Goal: Task Accomplishment & Management: Complete application form

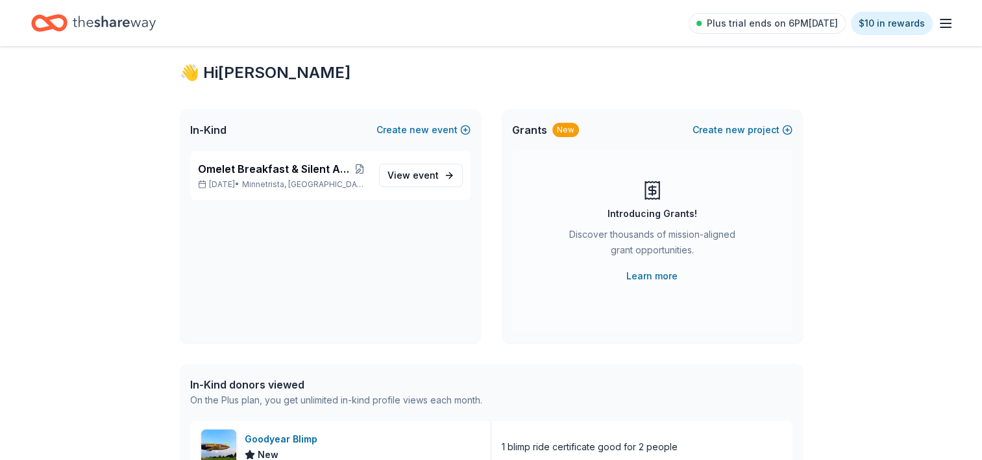
scroll to position [23, 0]
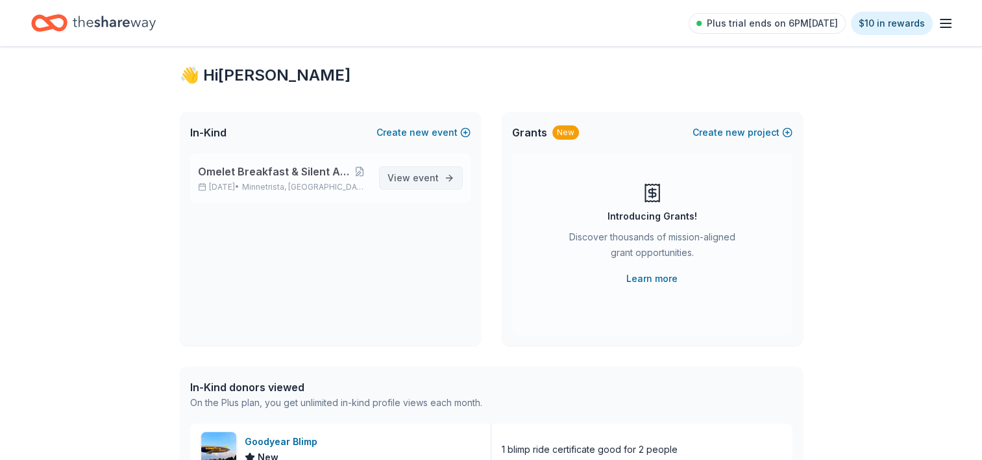
click at [426, 179] on span "event" at bounding box center [426, 177] width 26 height 11
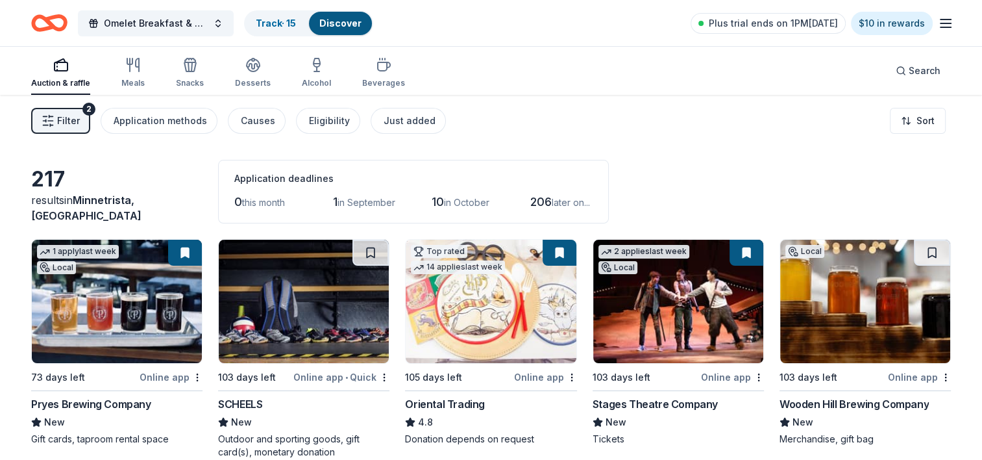
click at [64, 127] on span "Filter" at bounding box center [68, 121] width 23 height 16
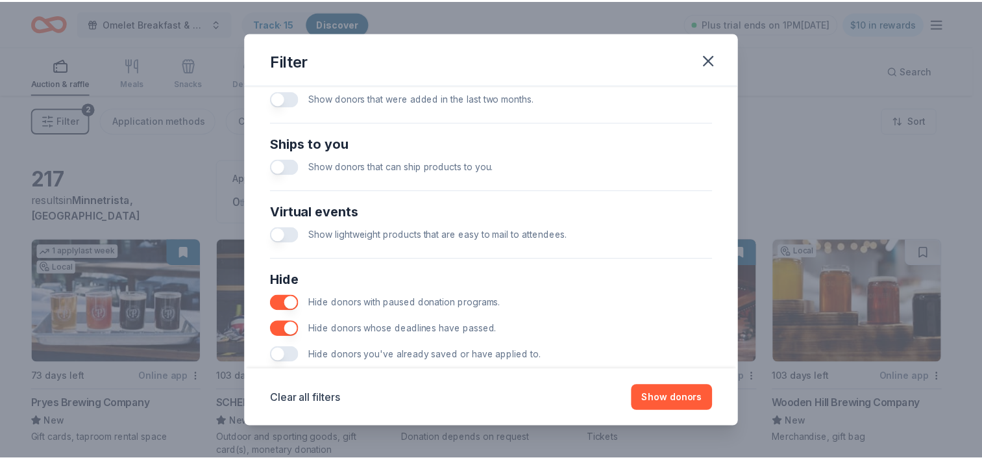
scroll to position [569, 0]
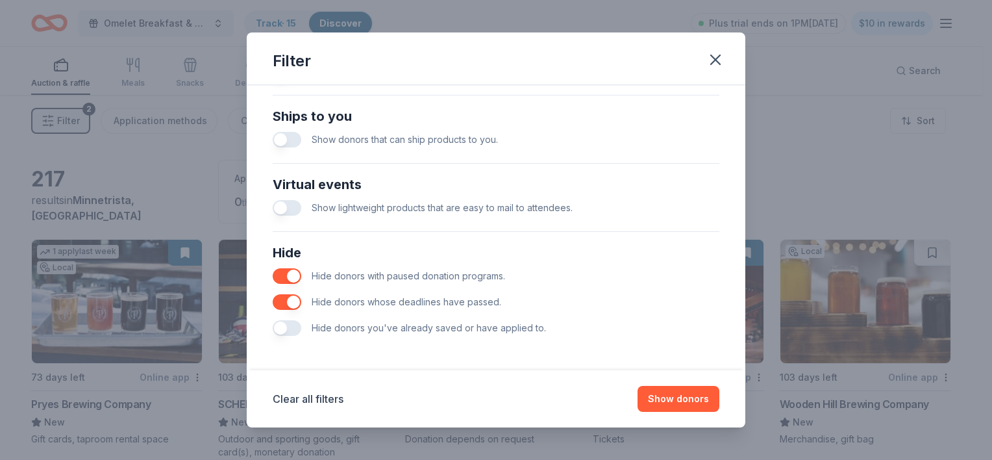
click at [295, 328] on button "button" at bounding box center [287, 328] width 29 height 16
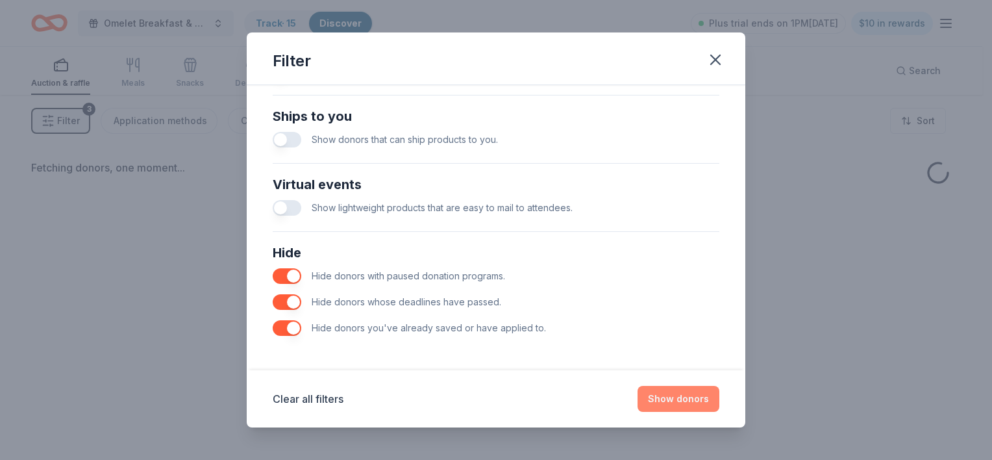
click at [683, 401] on button "Show donors" at bounding box center [679, 399] width 82 height 26
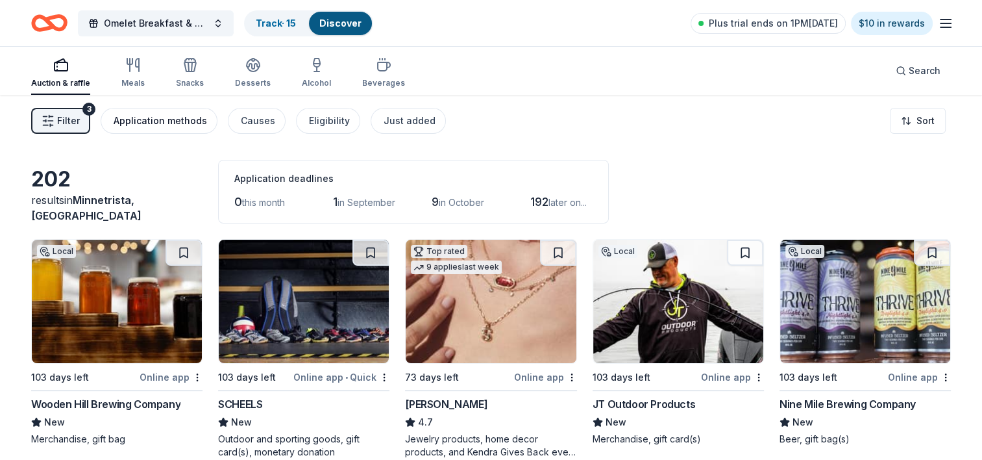
click at [193, 114] on div "Application methods" at bounding box center [160, 121] width 93 height 16
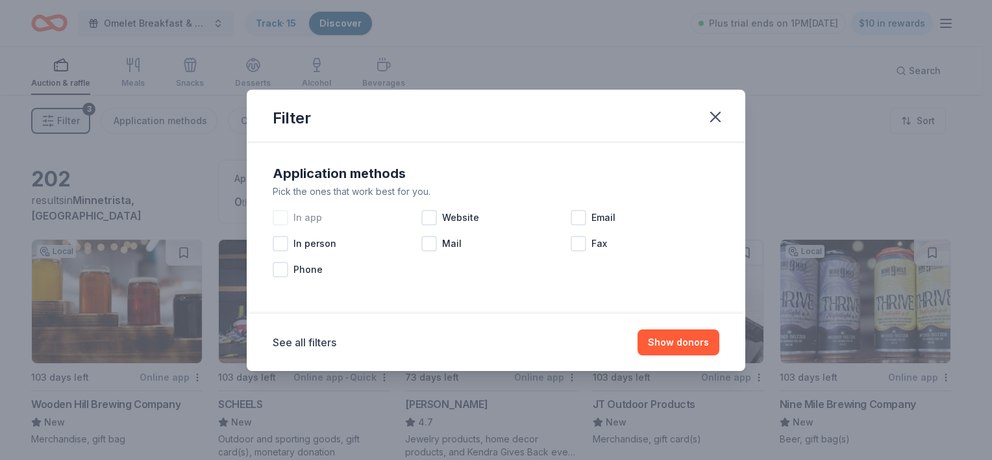
click at [289, 220] on div "In app" at bounding box center [347, 217] width 149 height 26
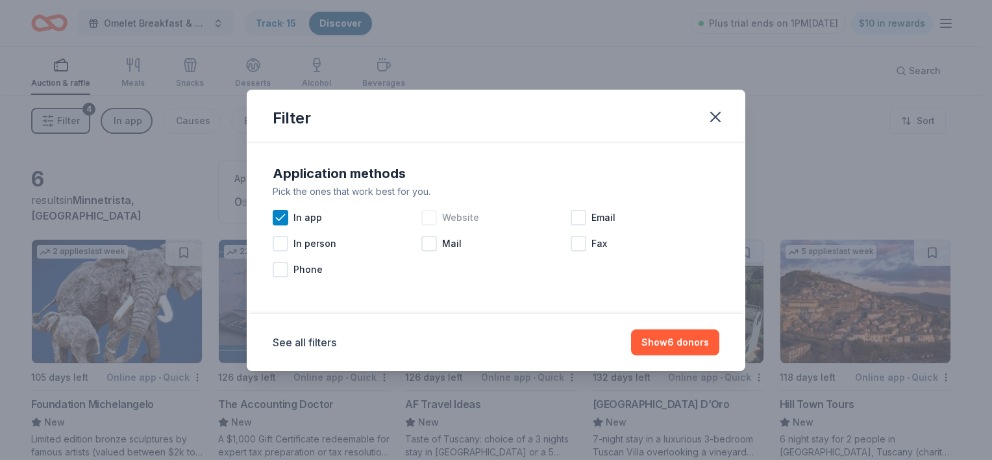
click at [435, 218] on div at bounding box center [429, 218] width 16 height 16
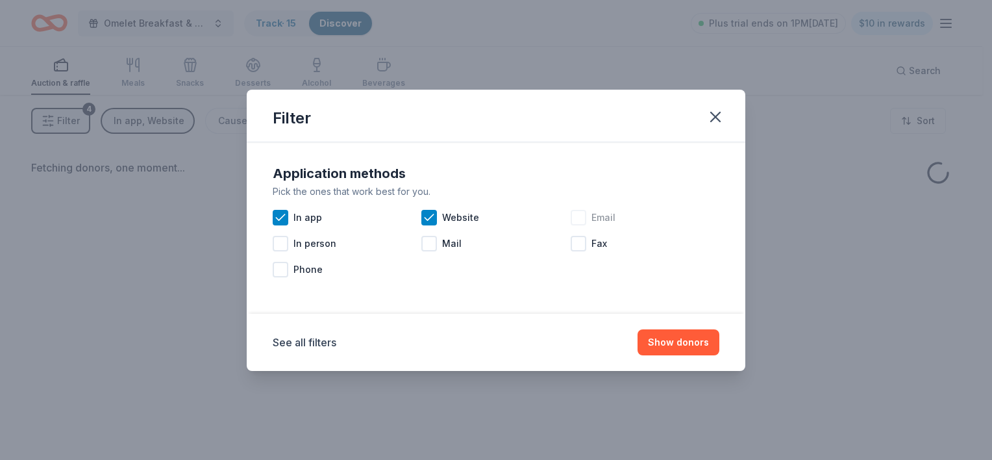
click at [584, 221] on div at bounding box center [579, 218] width 16 height 16
click at [667, 346] on button "Show donors" at bounding box center [679, 342] width 82 height 26
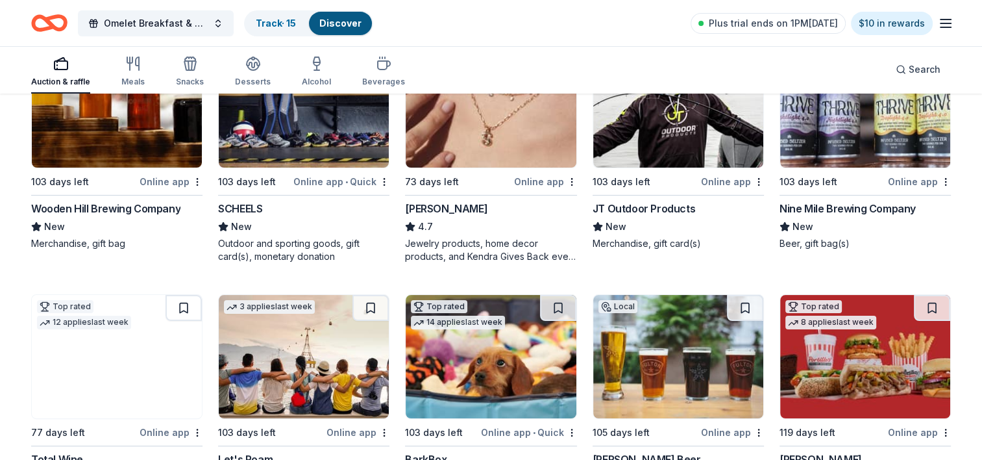
scroll to position [199, 0]
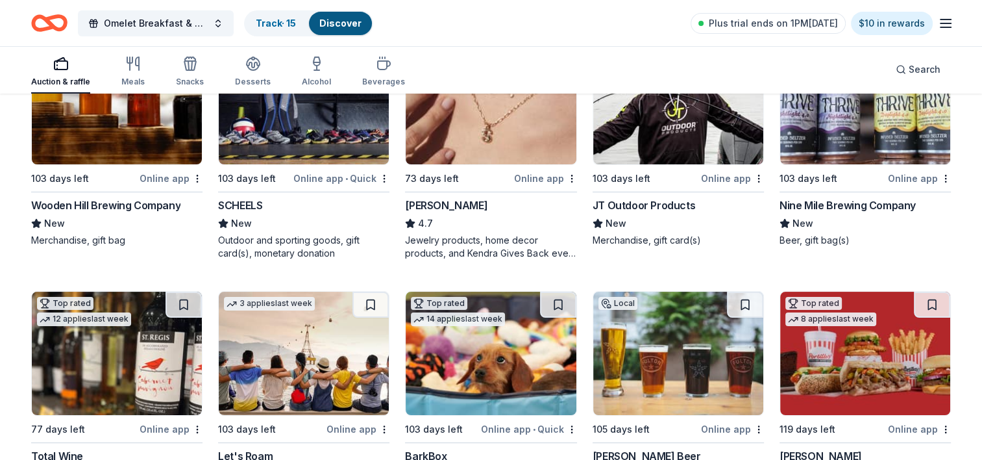
click at [857, 203] on div "Nine Mile Brewing Company" at bounding box center [848, 205] width 136 height 16
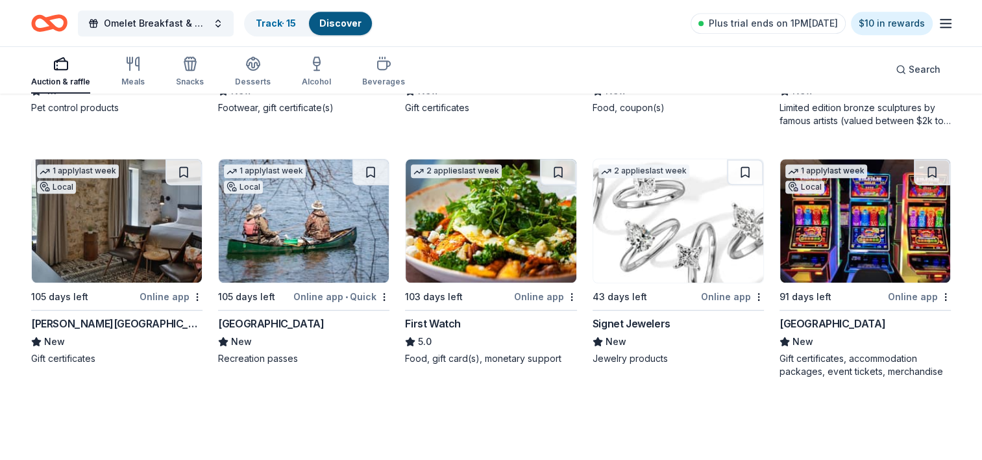
scroll to position [844, 0]
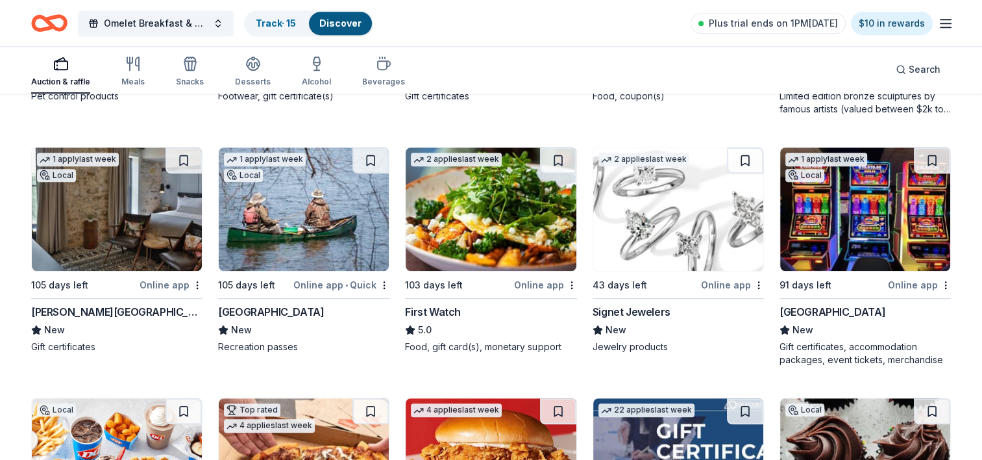
click at [853, 231] on img at bounding box center [865, 208] width 170 height 123
click at [933, 153] on button at bounding box center [932, 160] width 36 height 26
click at [282, 24] on link "Track · 16" at bounding box center [276, 23] width 41 height 11
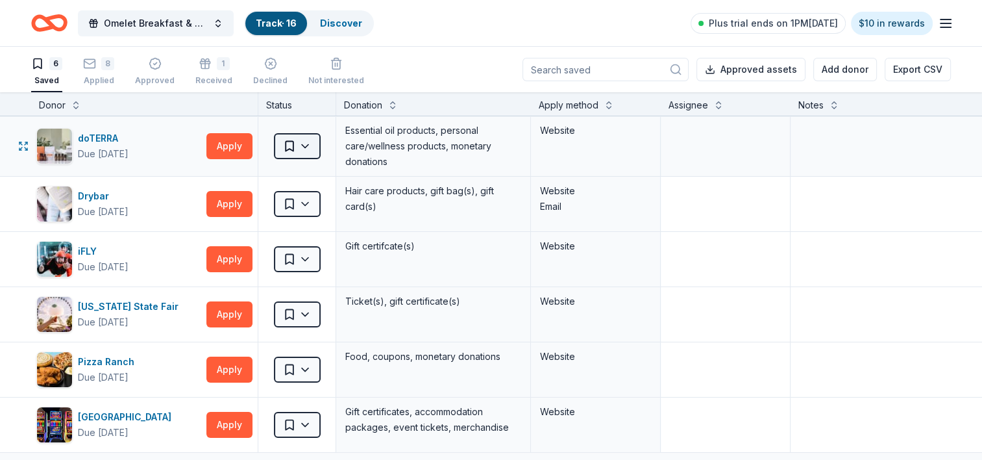
click at [305, 145] on html "Omelet Breakfast & Silent Auction Fundraiser Track · 16 Discover Plus trial end…" at bounding box center [491, 230] width 982 height 460
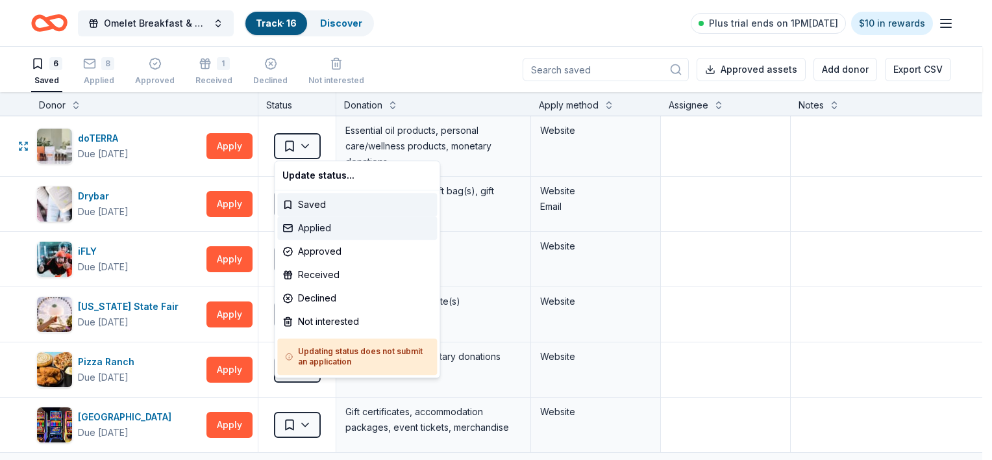
click at [316, 231] on div "Applied" at bounding box center [357, 227] width 160 height 23
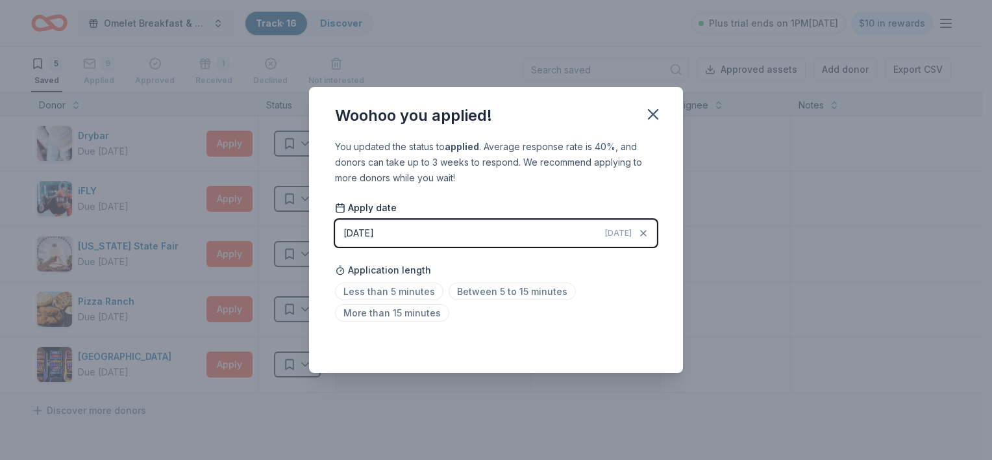
click at [624, 236] on span "Today" at bounding box center [618, 233] width 27 height 10
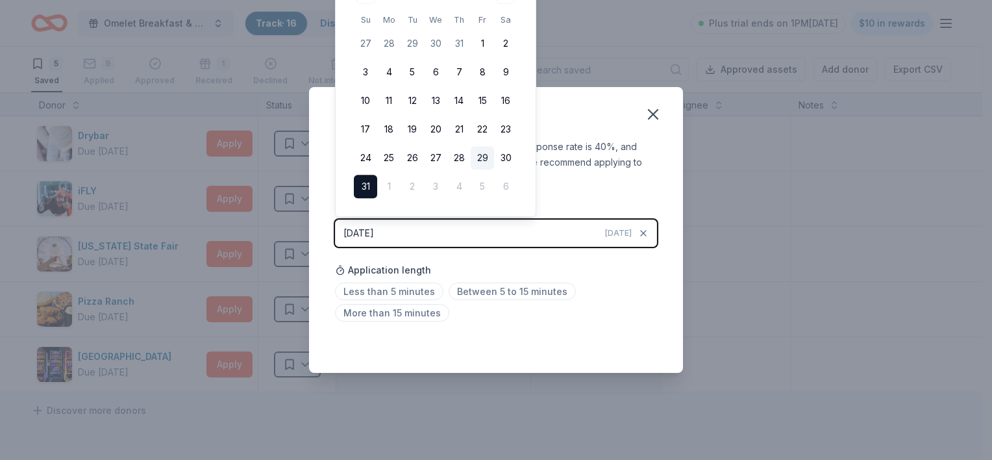
click at [483, 162] on button "29" at bounding box center [482, 157] width 23 height 23
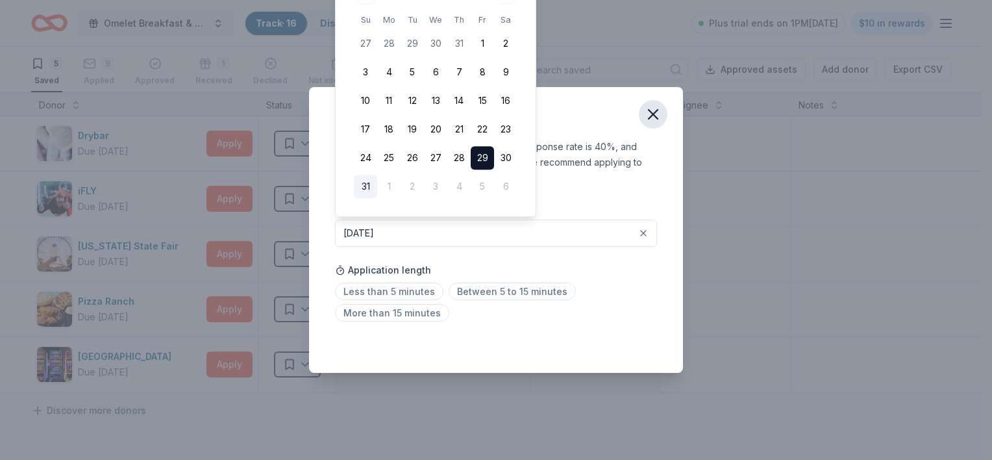
click at [654, 114] on icon "button" at bounding box center [653, 114] width 9 height 9
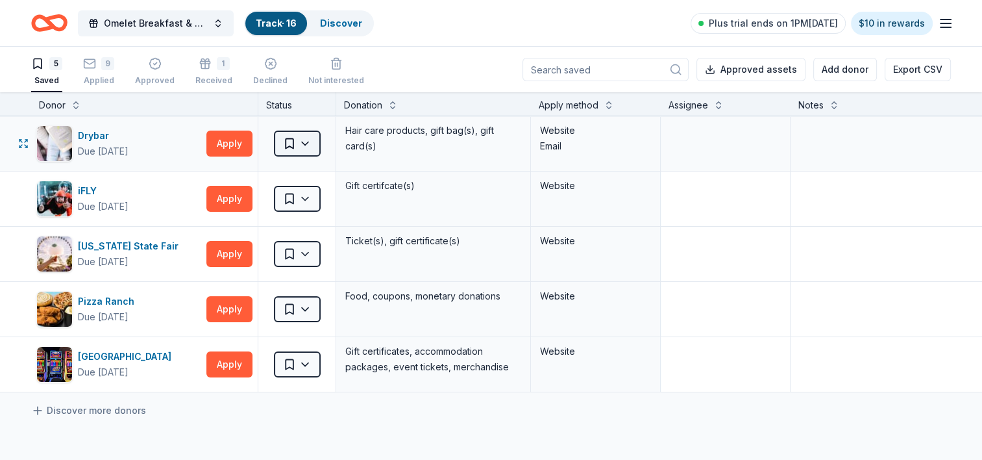
click at [317, 138] on html "Omelet Breakfast & Silent Auction Fundraiser Track · 16 Discover Plus trial end…" at bounding box center [491, 230] width 982 height 460
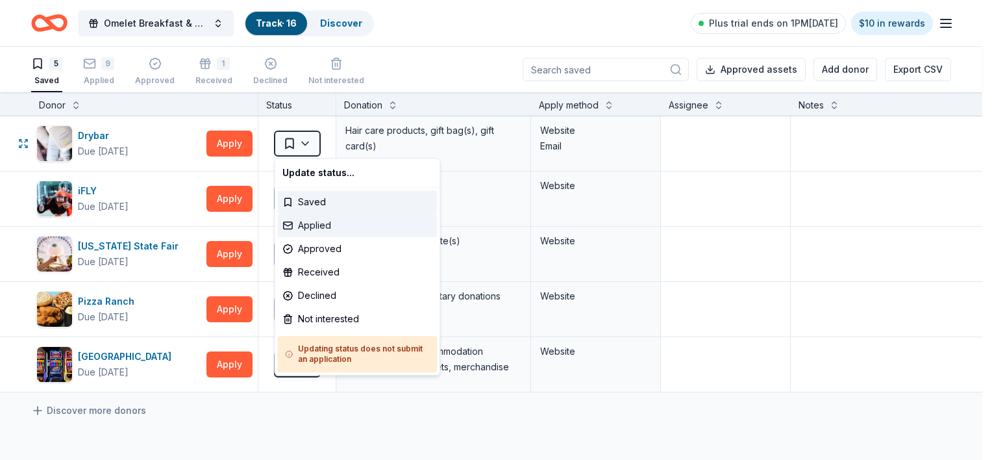
click at [312, 223] on div "Applied" at bounding box center [357, 225] width 160 height 23
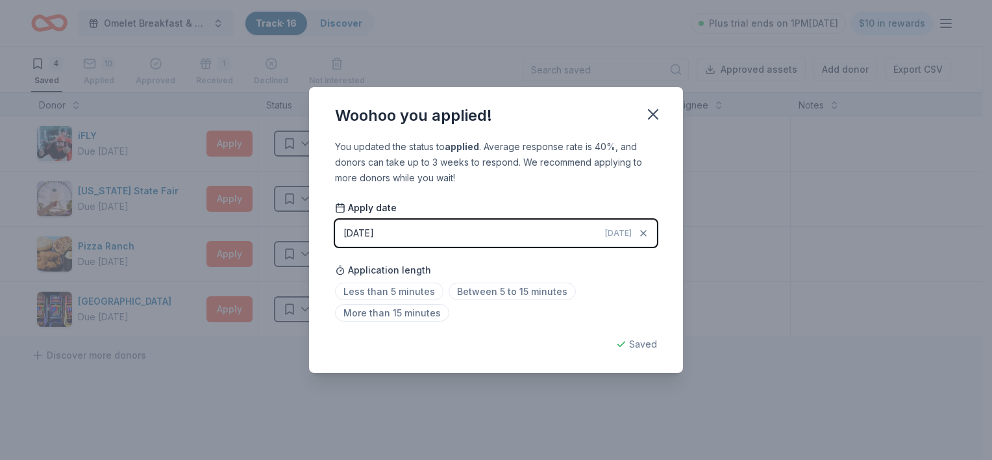
click at [618, 229] on span "Today" at bounding box center [618, 233] width 27 height 10
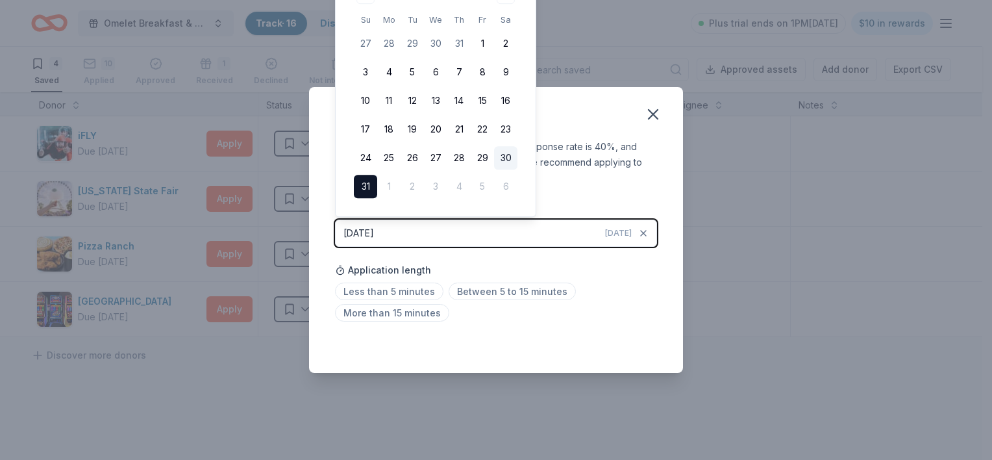
click at [509, 156] on button "30" at bounding box center [505, 157] width 23 height 23
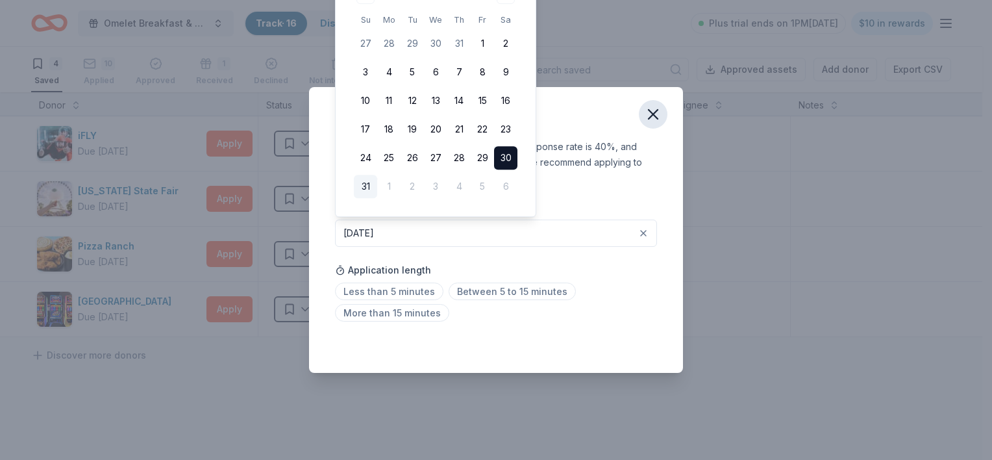
click at [655, 116] on icon "button" at bounding box center [653, 114] width 9 height 9
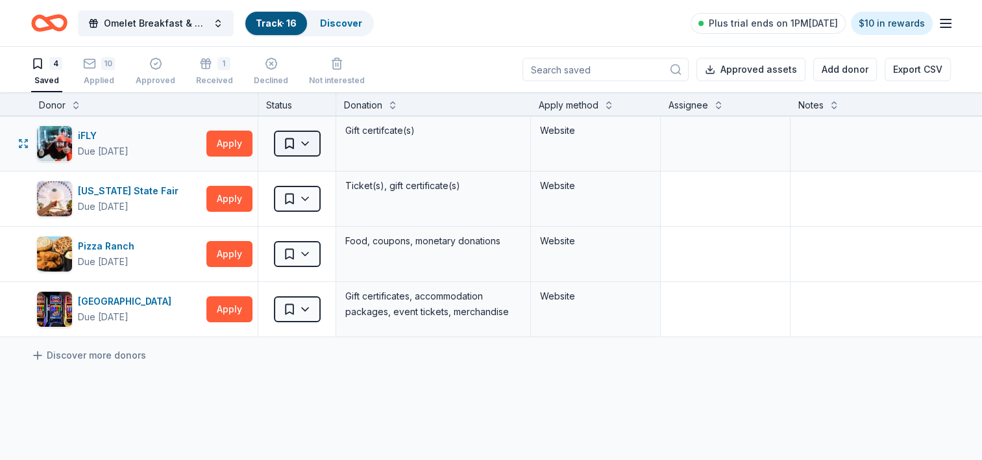
click at [310, 145] on html "Omelet Breakfast & Silent Auction Fundraiser Track · 16 Discover Plus trial end…" at bounding box center [491, 230] width 982 height 460
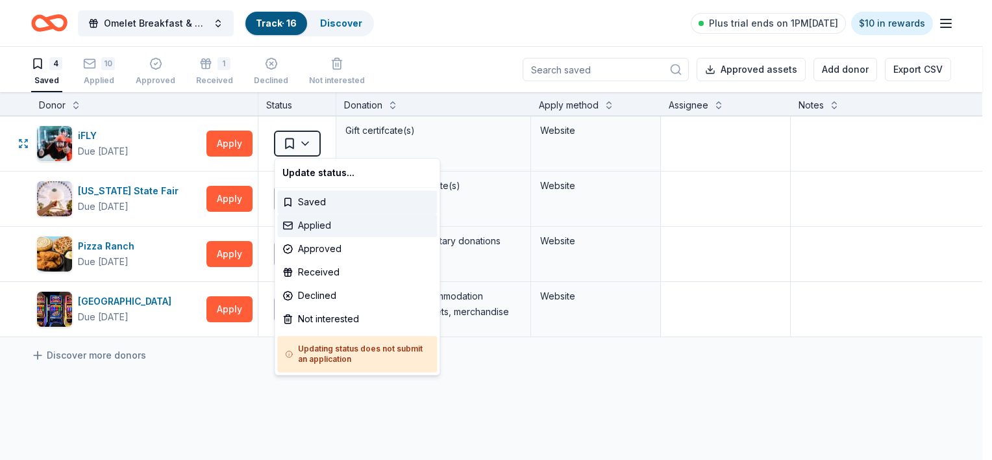
click at [326, 223] on div "Applied" at bounding box center [357, 225] width 160 height 23
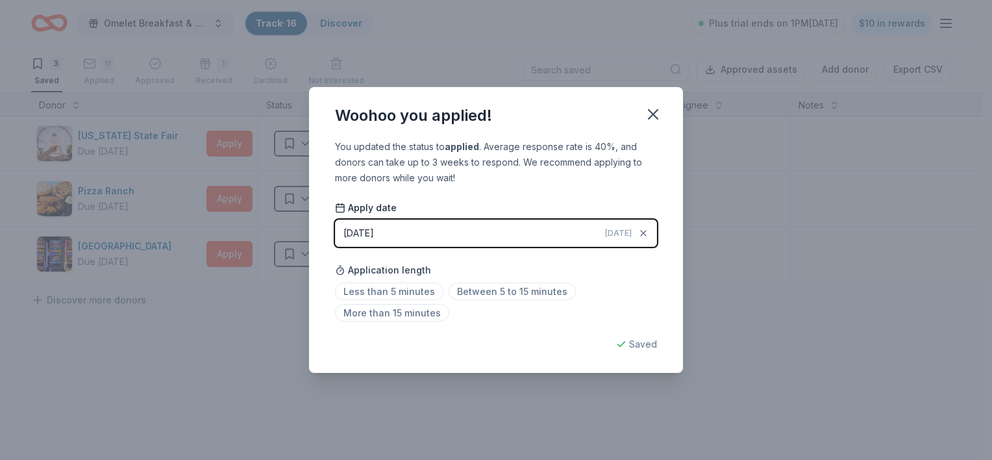
click at [603, 237] on button "08/31/2025 Today" at bounding box center [496, 232] width 322 height 27
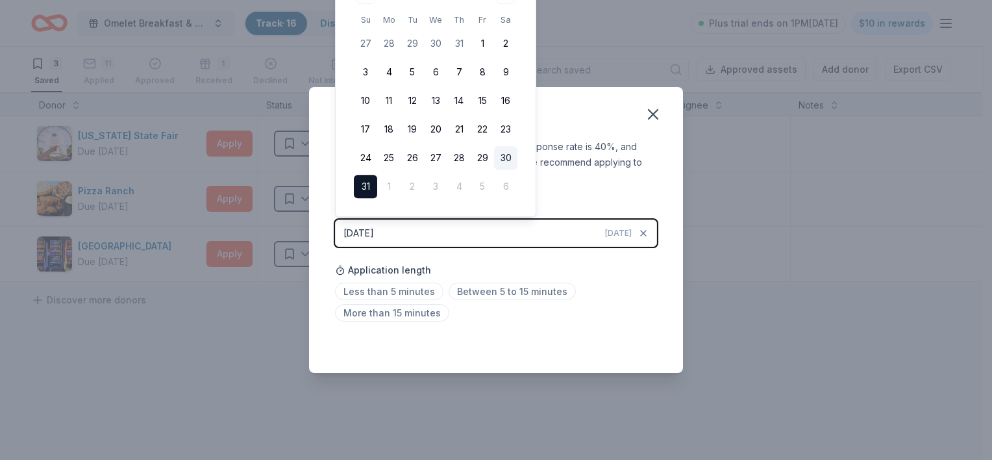
click at [508, 160] on button "30" at bounding box center [505, 157] width 23 height 23
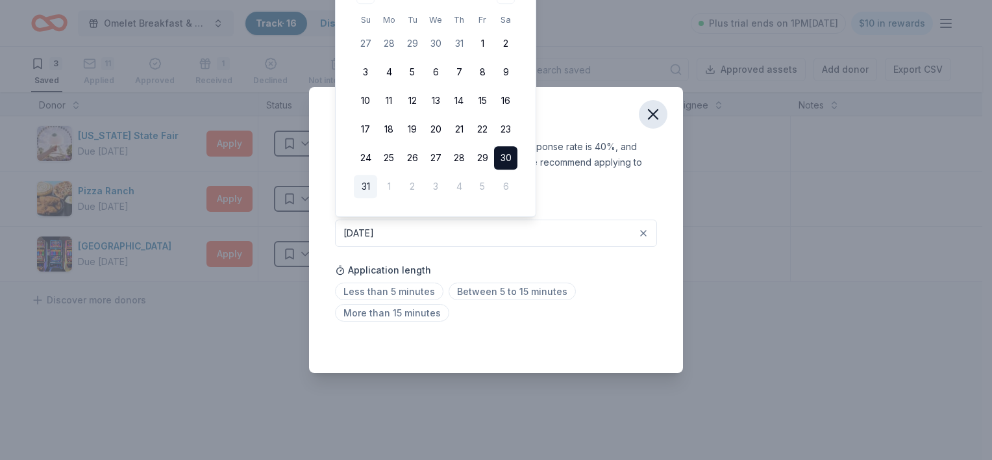
click at [656, 118] on icon "button" at bounding box center [653, 114] width 9 height 9
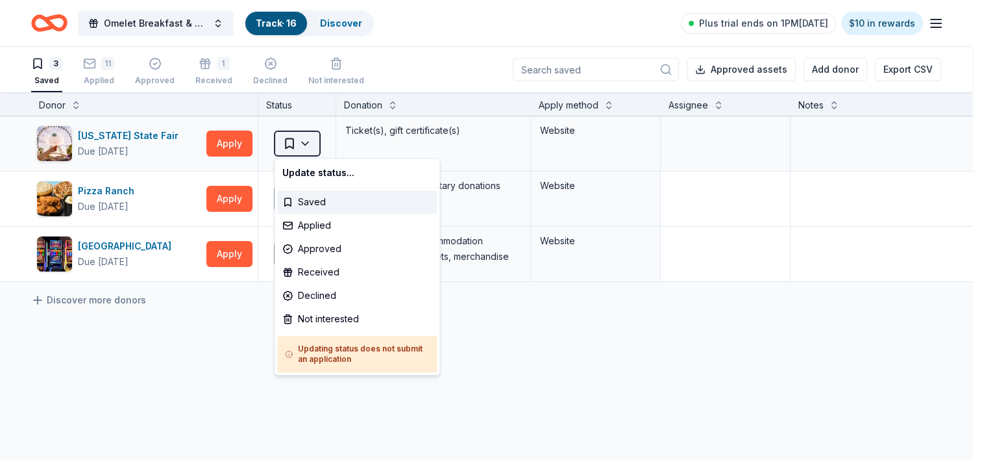
click at [303, 143] on html "Omelet Breakfast & Silent Auction Fundraiser Track · 16 Discover Plus trial end…" at bounding box center [491, 230] width 982 height 460
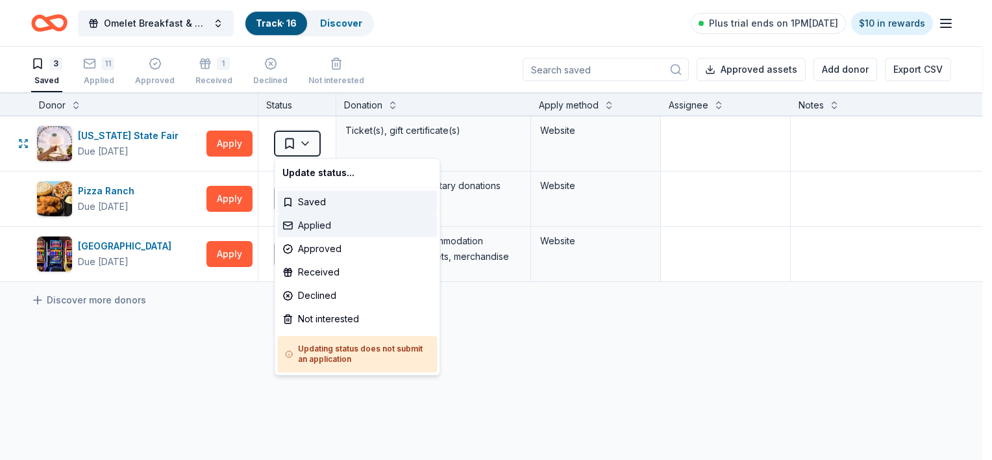
click at [319, 226] on div "Applied" at bounding box center [357, 225] width 160 height 23
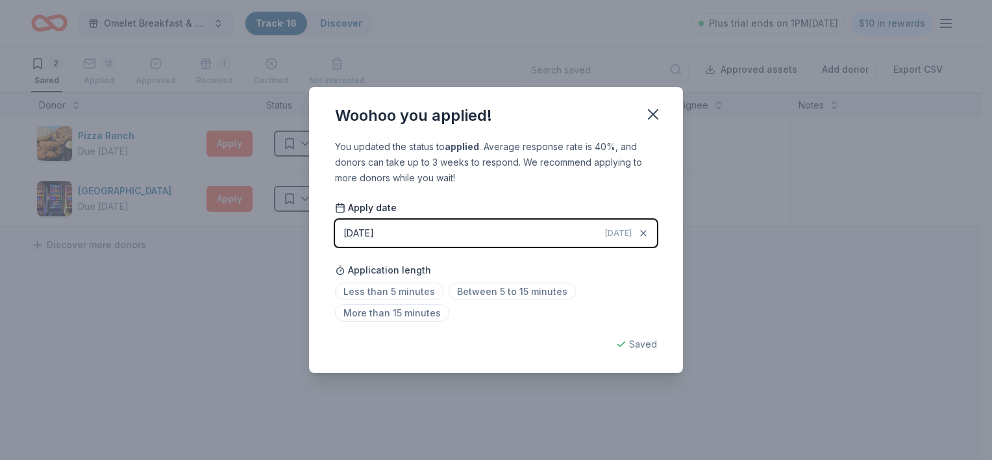
click at [500, 242] on button "08/31/2025 Today" at bounding box center [496, 232] width 322 height 27
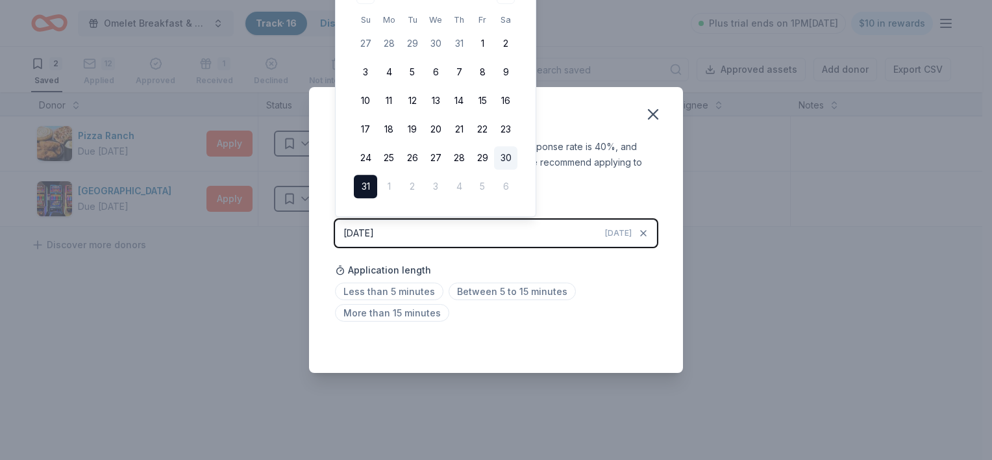
click at [506, 161] on button "30" at bounding box center [505, 157] width 23 height 23
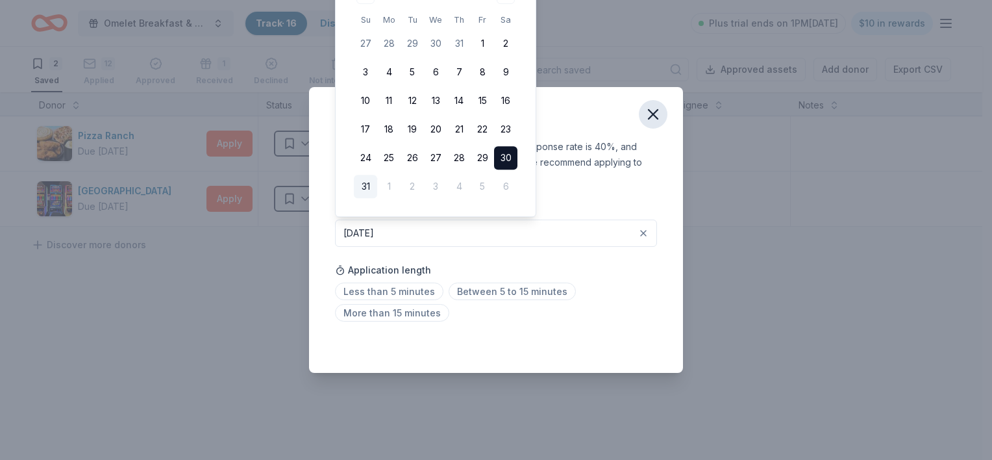
click at [653, 118] on icon "button" at bounding box center [653, 114] width 18 height 18
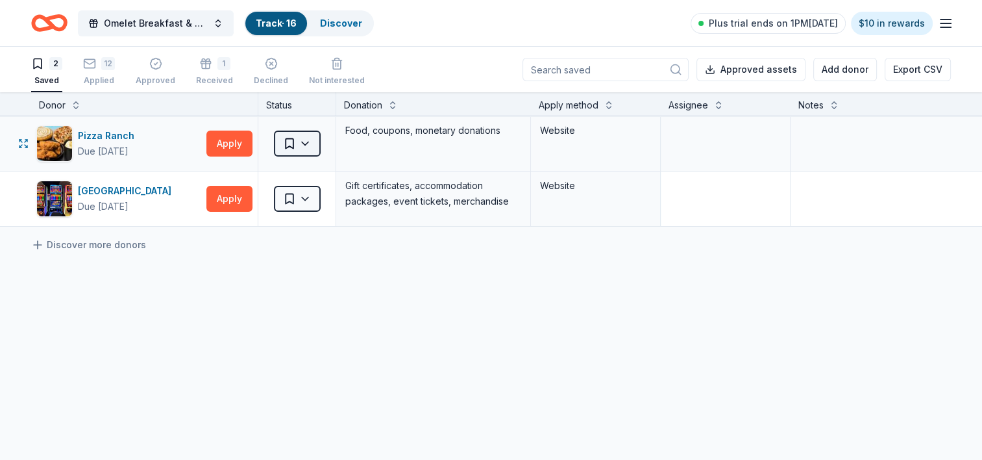
click at [309, 141] on html "Omelet Breakfast & Silent Auction Fundraiser Track · 16 Discover Plus trial end…" at bounding box center [491, 230] width 982 height 460
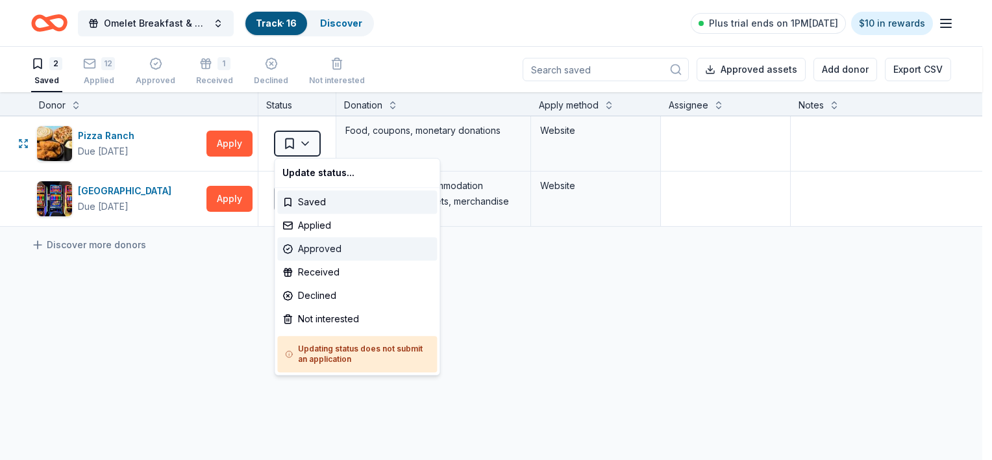
click at [325, 249] on div "Approved" at bounding box center [357, 248] width 160 height 23
click at [322, 221] on div "Applied" at bounding box center [357, 225] width 160 height 23
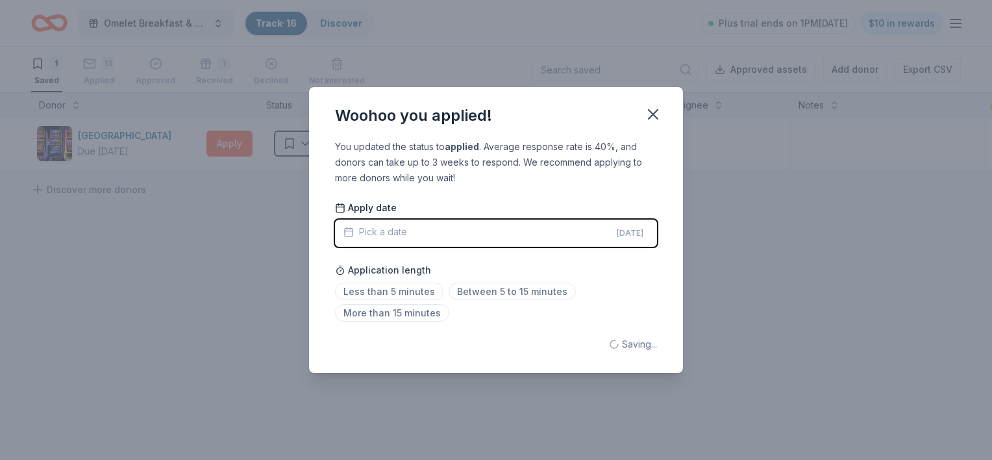
click at [545, 238] on button "Pick a date Today" at bounding box center [496, 232] width 322 height 27
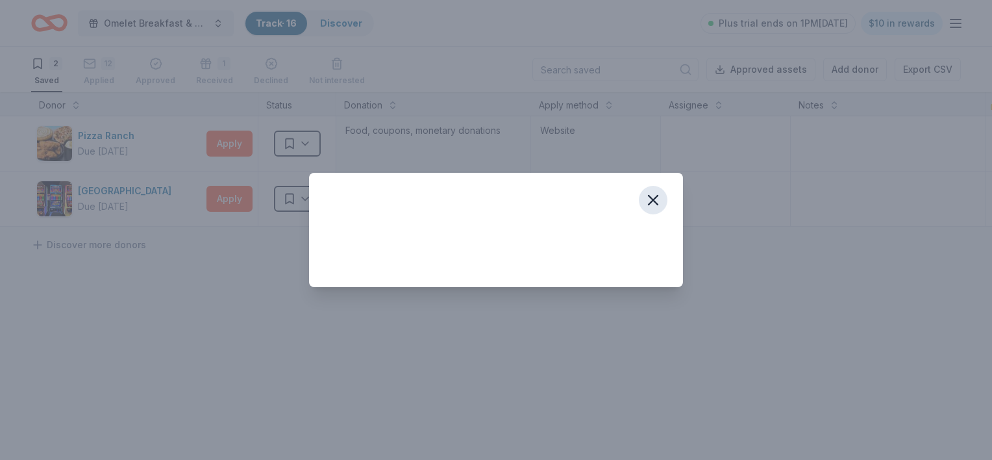
click at [657, 195] on icon "button" at bounding box center [653, 199] width 9 height 9
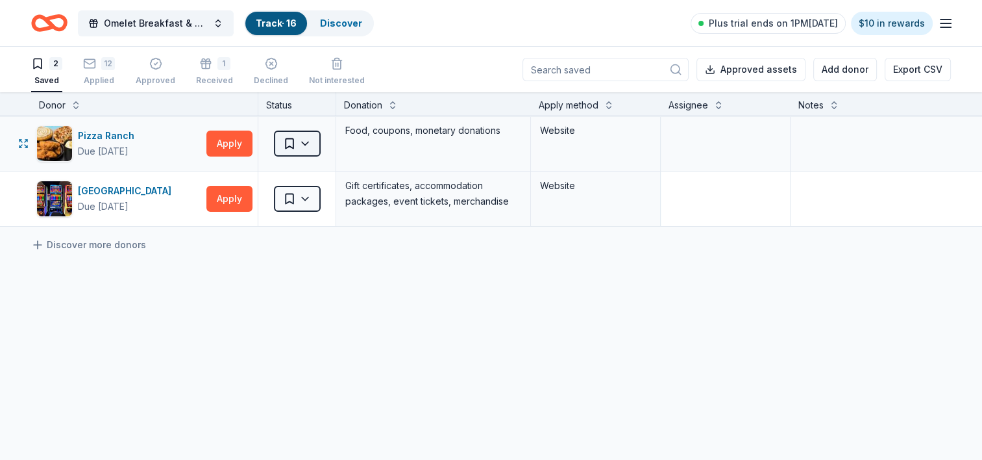
click at [304, 149] on html "Omelet Breakfast & Silent Auction Fundraiser Track · 16 Discover Plus trial end…" at bounding box center [491, 230] width 982 height 460
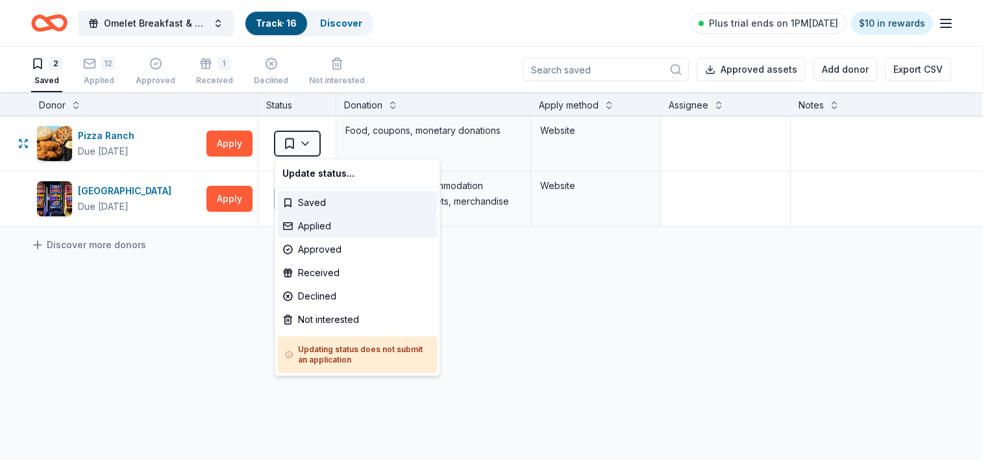
click at [308, 225] on div "Applied" at bounding box center [357, 225] width 160 height 23
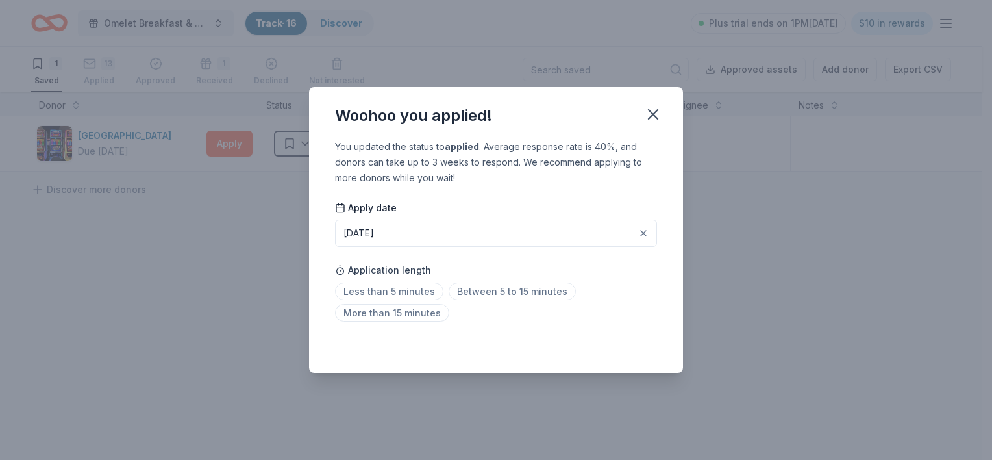
click at [564, 242] on button "08/31/2025" at bounding box center [496, 232] width 322 height 27
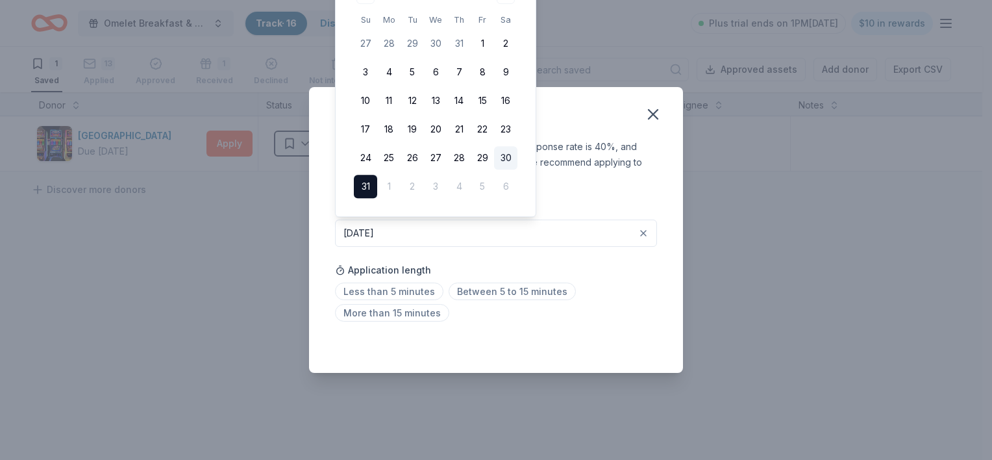
click at [500, 162] on button "30" at bounding box center [505, 157] width 23 height 23
click at [490, 350] on div "Saved" at bounding box center [496, 344] width 322 height 16
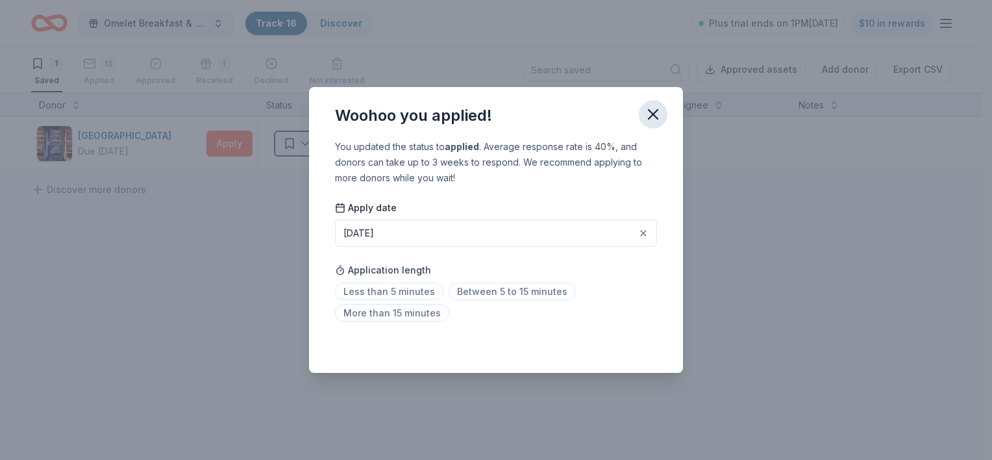
click at [649, 116] on icon "button" at bounding box center [653, 114] width 18 height 18
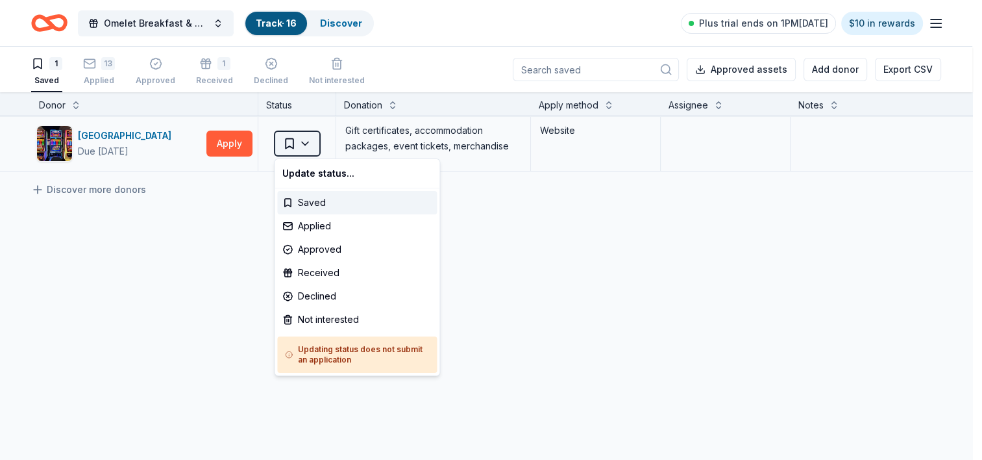
click at [303, 140] on html "Omelet Breakfast & Silent Auction Fundraiser Track · 16 Discover Plus trial end…" at bounding box center [491, 230] width 982 height 460
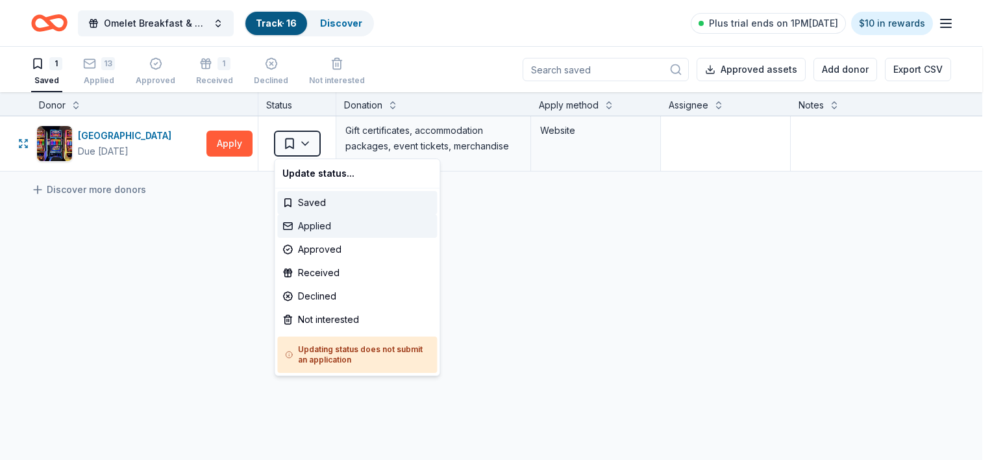
click at [313, 224] on div "Applied" at bounding box center [357, 225] width 160 height 23
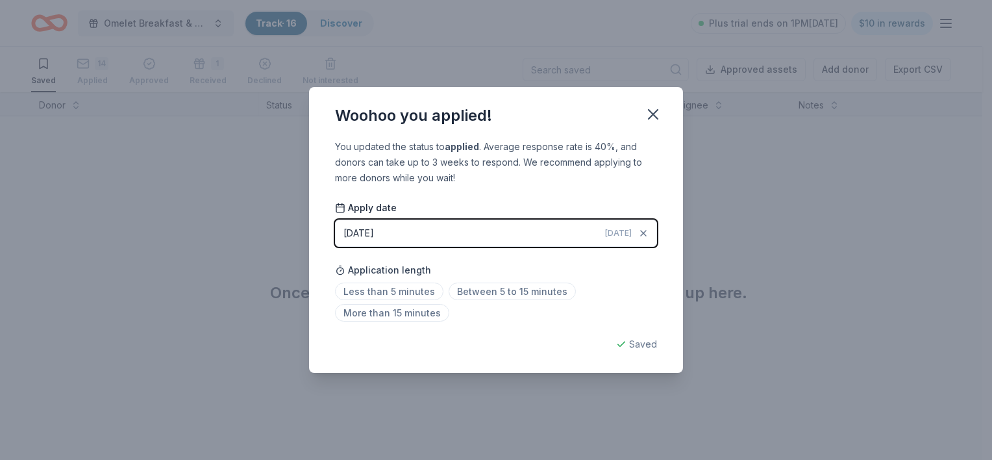
click at [445, 235] on button "08/31/2025 Today" at bounding box center [496, 232] width 322 height 27
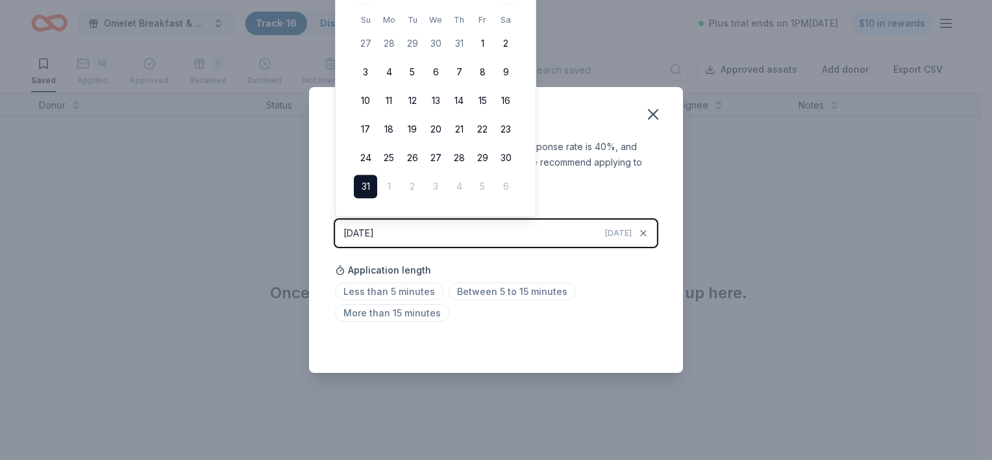
drag, startPoint x: 508, startPoint y: 156, endPoint x: 449, endPoint y: 345, distance: 198.6
click at [449, 345] on body "Omelet Breakfast & Silent Auction Fundraiser Track · 16 Discover Plus trial end…" at bounding box center [491, 230] width 982 height 460
click at [449, 345] on div "Saved" at bounding box center [496, 344] width 322 height 16
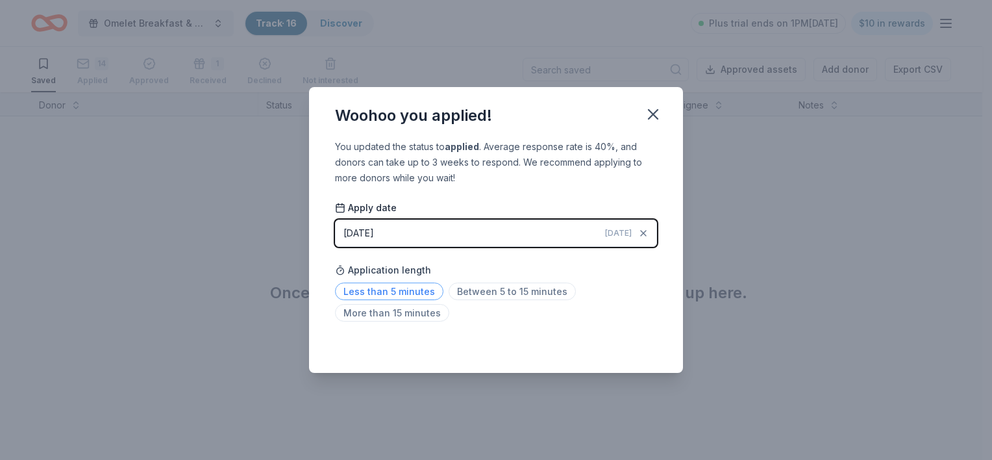
click at [415, 293] on span "Less than 5 minutes" at bounding box center [389, 291] width 108 height 18
click at [652, 110] on icon "button" at bounding box center [653, 114] width 18 height 18
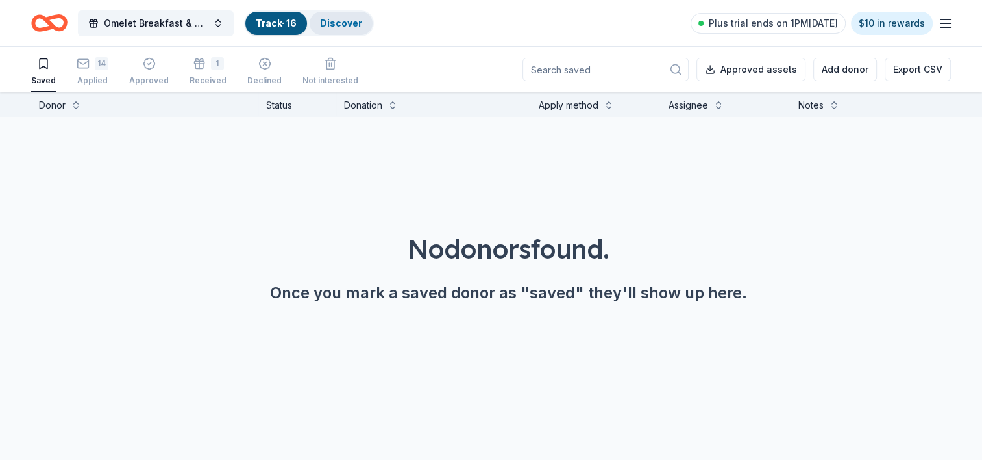
click at [330, 19] on link "Discover" at bounding box center [341, 23] width 42 height 11
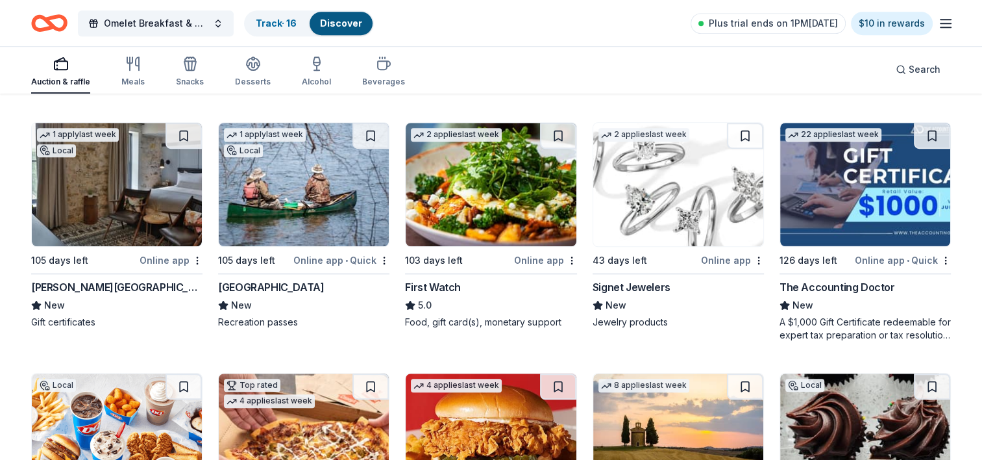
scroll to position [875, 0]
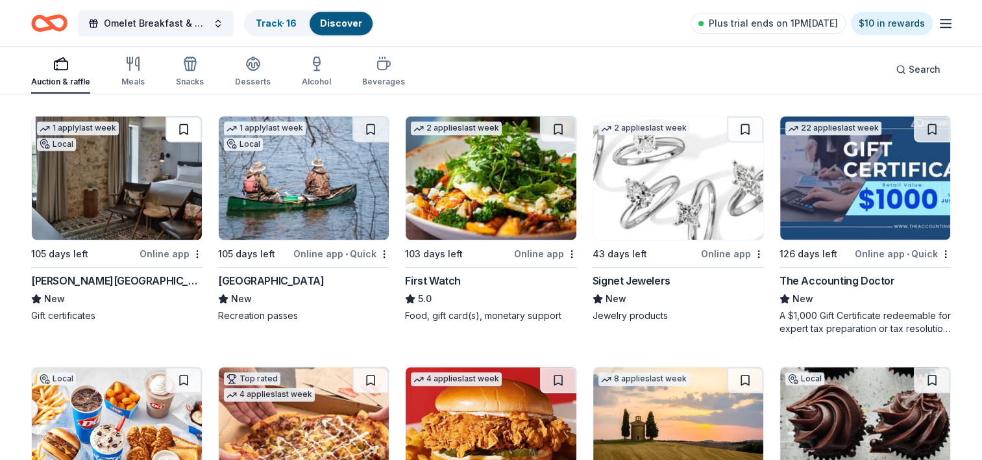
click at [185, 128] on button at bounding box center [184, 129] width 36 height 26
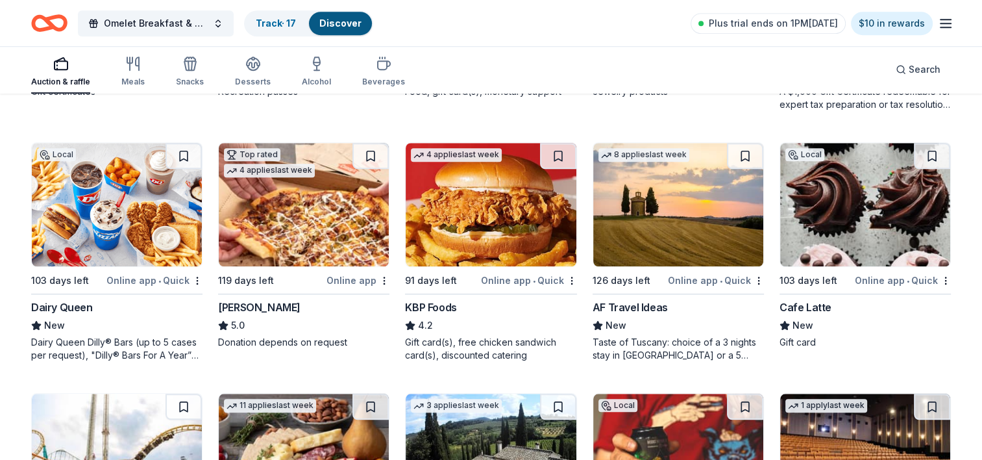
scroll to position [1106, 0]
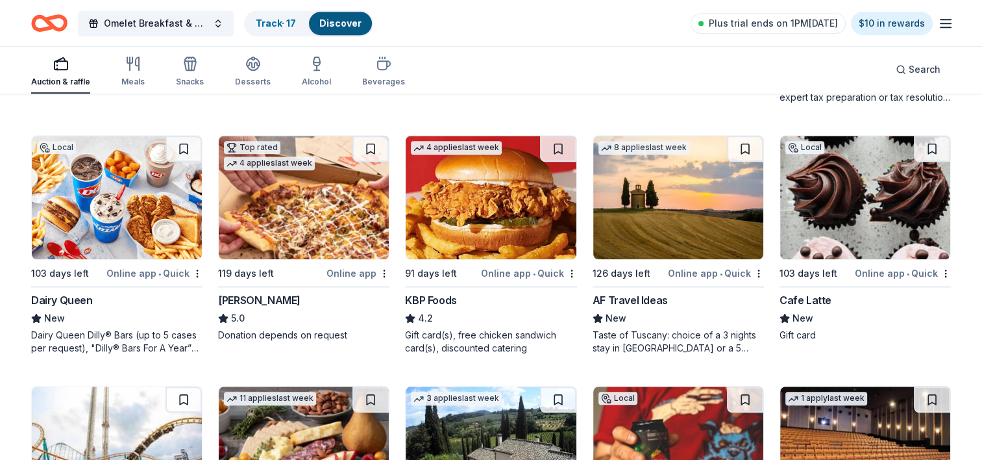
click at [156, 193] on img at bounding box center [117, 197] width 170 height 123
click at [808, 173] on img at bounding box center [865, 197] width 170 height 123
click at [186, 148] on button at bounding box center [184, 149] width 36 height 26
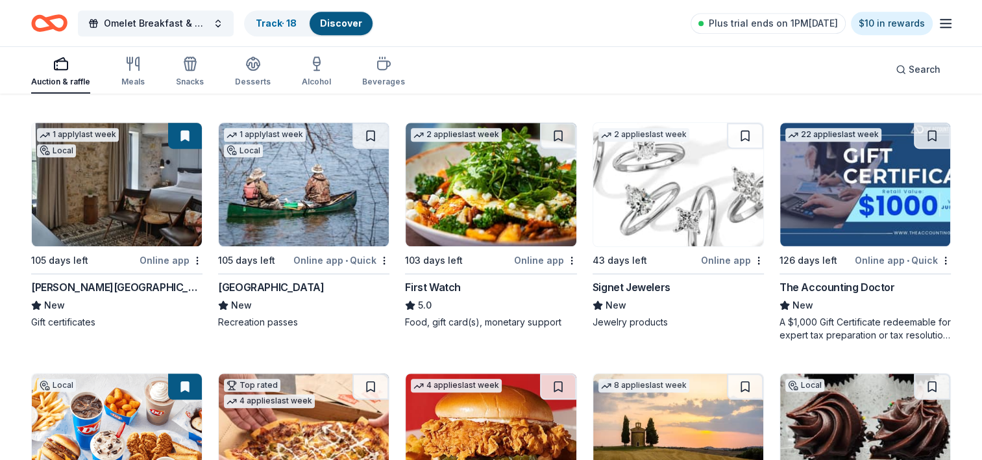
scroll to position [856, 0]
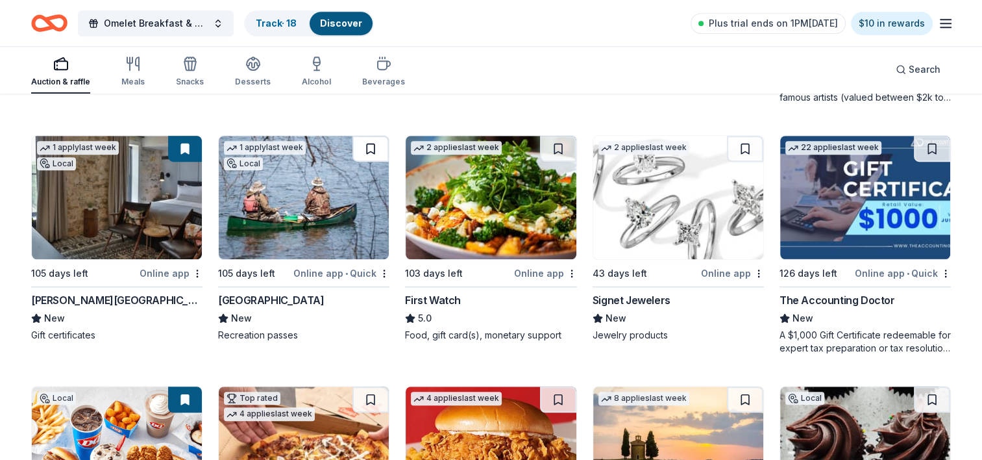
click at [374, 150] on button at bounding box center [371, 149] width 36 height 26
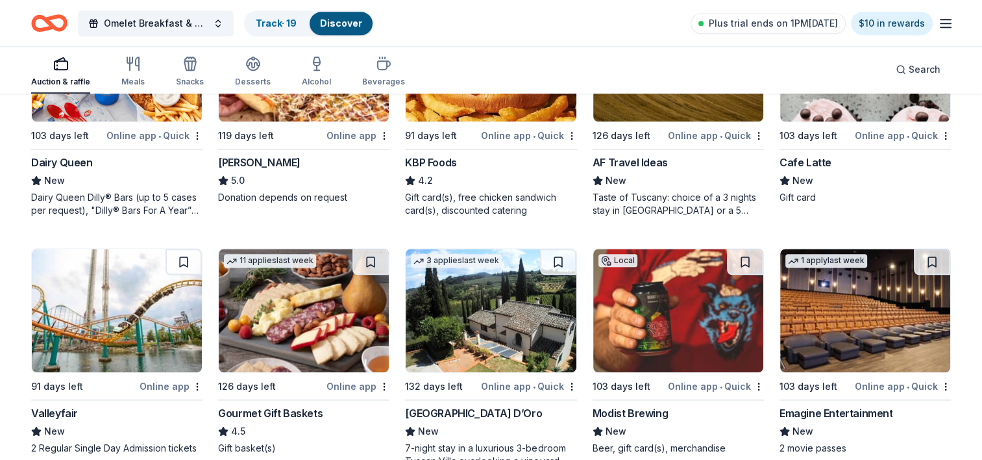
scroll to position [1288, 0]
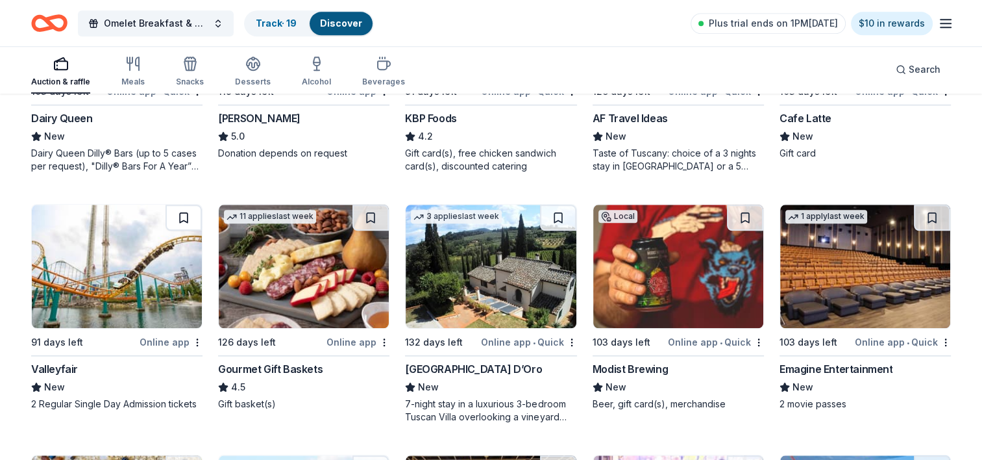
click at [182, 218] on button at bounding box center [184, 217] width 36 height 26
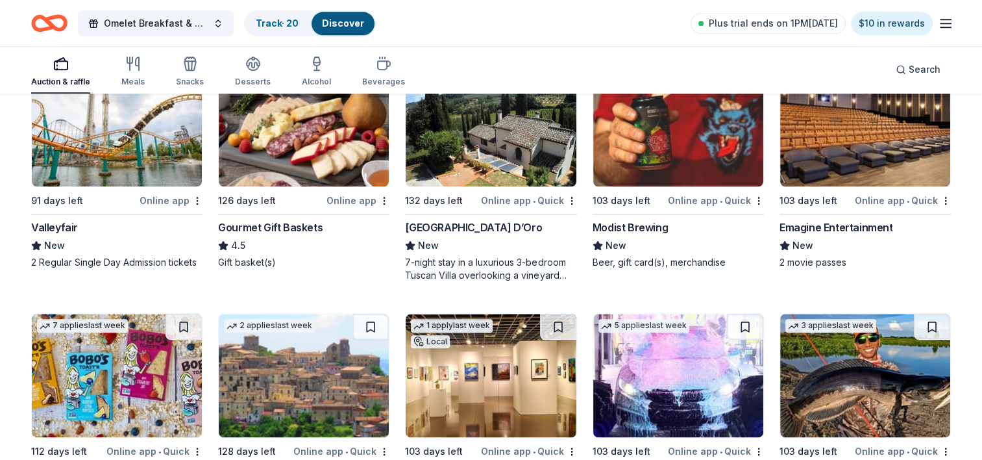
scroll to position [1433, 0]
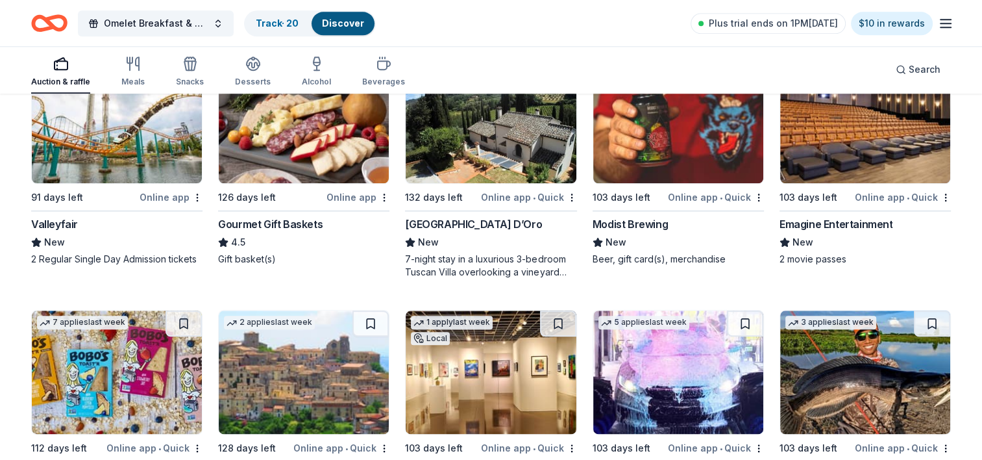
click at [327, 143] on img at bounding box center [304, 121] width 170 height 123
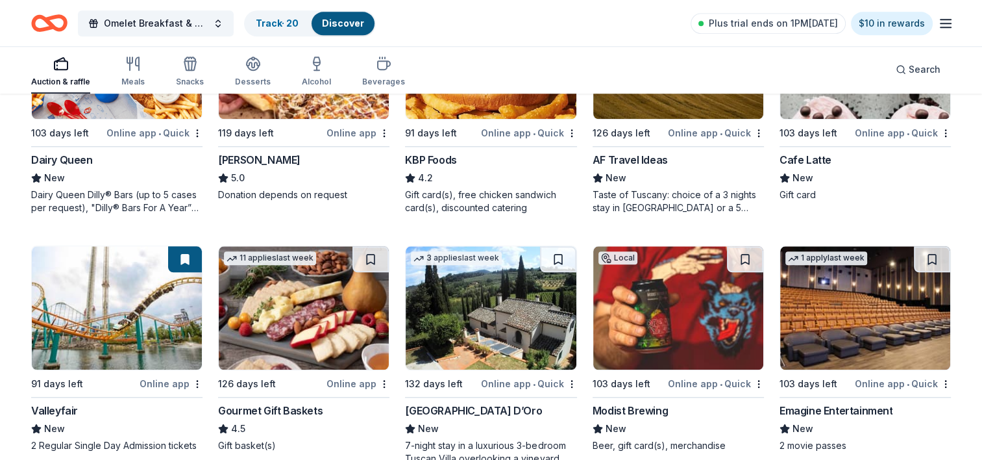
scroll to position [1249, 0]
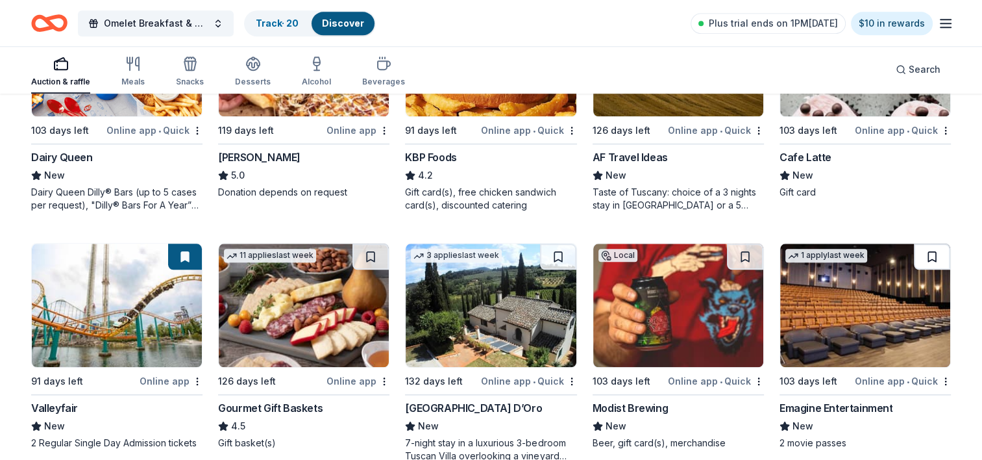
click at [928, 252] on button at bounding box center [932, 256] width 36 height 26
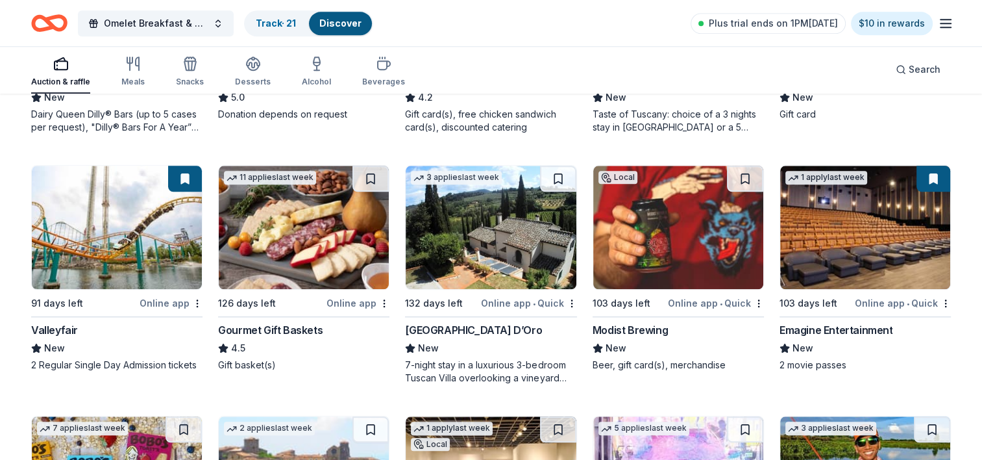
scroll to position [1304, 0]
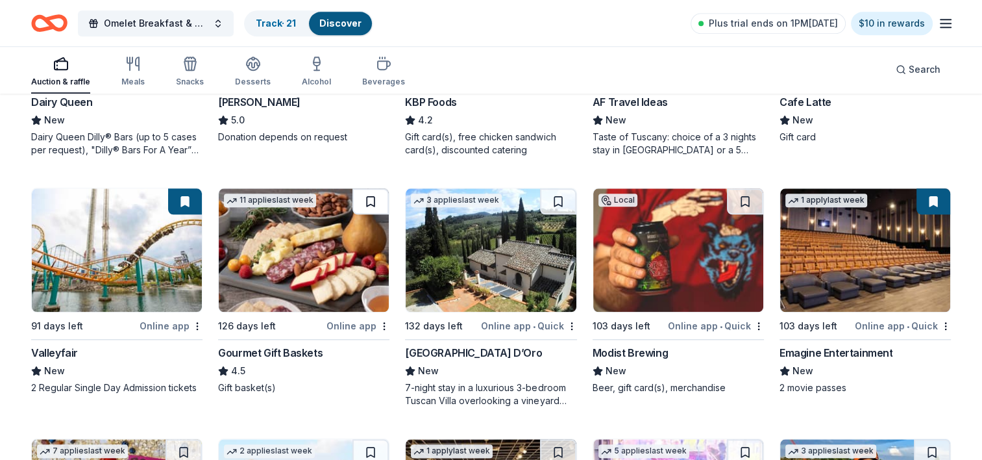
click at [373, 194] on button at bounding box center [371, 201] width 36 height 26
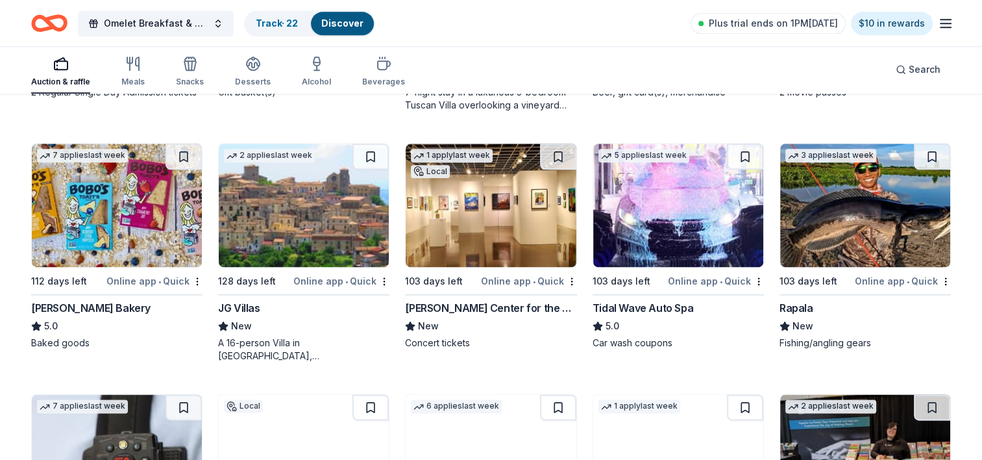
scroll to position [1600, 0]
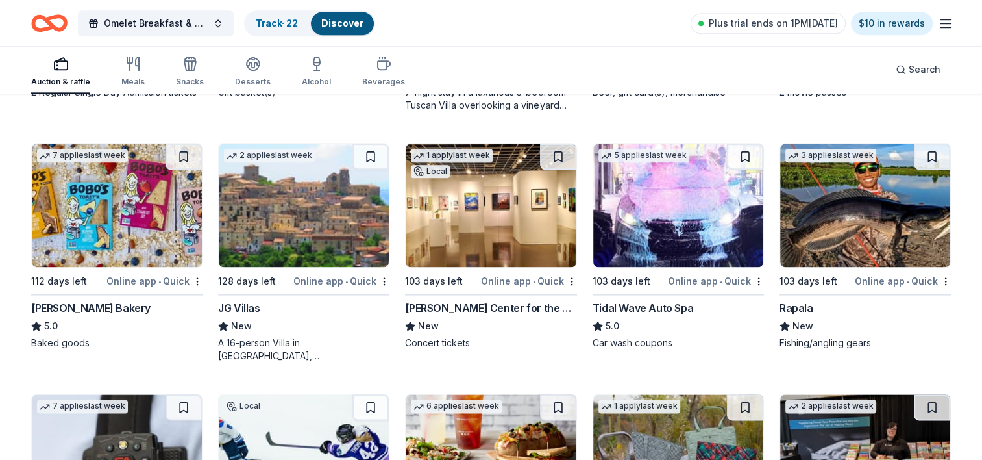
click at [107, 226] on img at bounding box center [117, 204] width 170 height 123
click at [177, 151] on button at bounding box center [184, 156] width 36 height 26
click at [459, 200] on img at bounding box center [491, 204] width 170 height 123
click at [562, 157] on button at bounding box center [558, 156] width 36 height 26
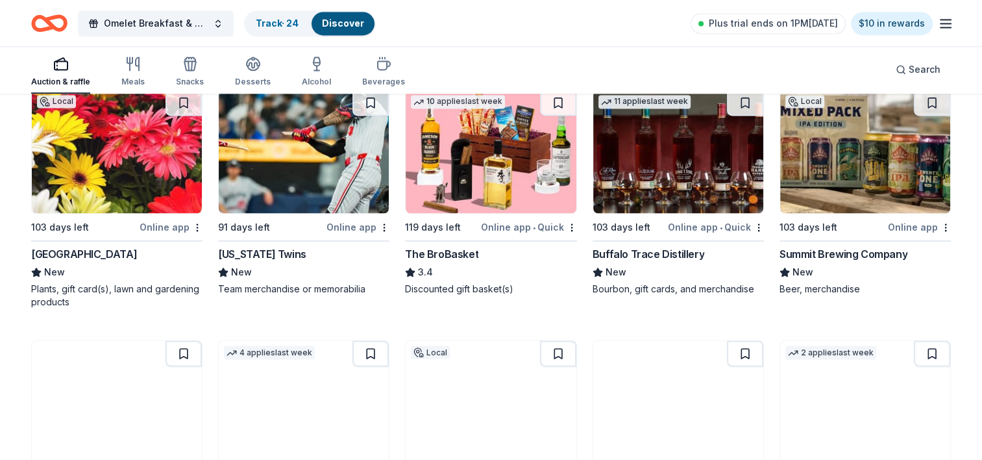
scroll to position [2148, 0]
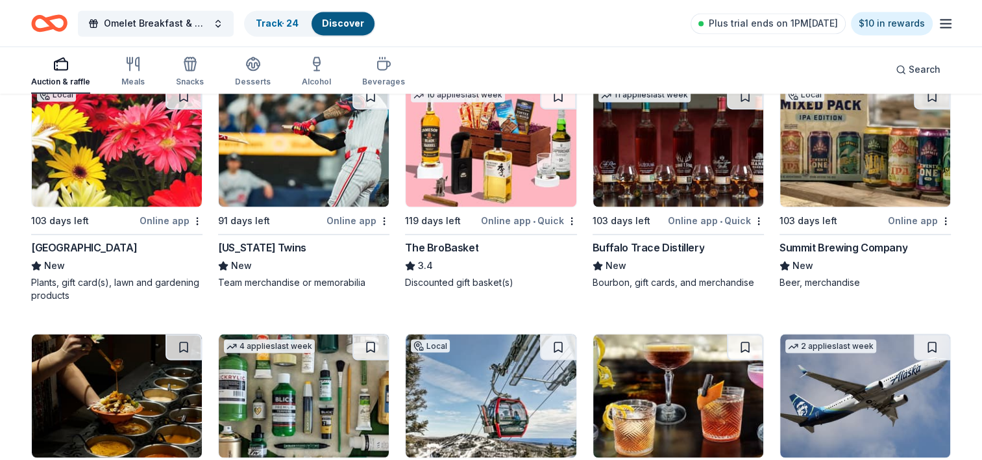
click at [688, 160] on img at bounding box center [678, 144] width 170 height 123
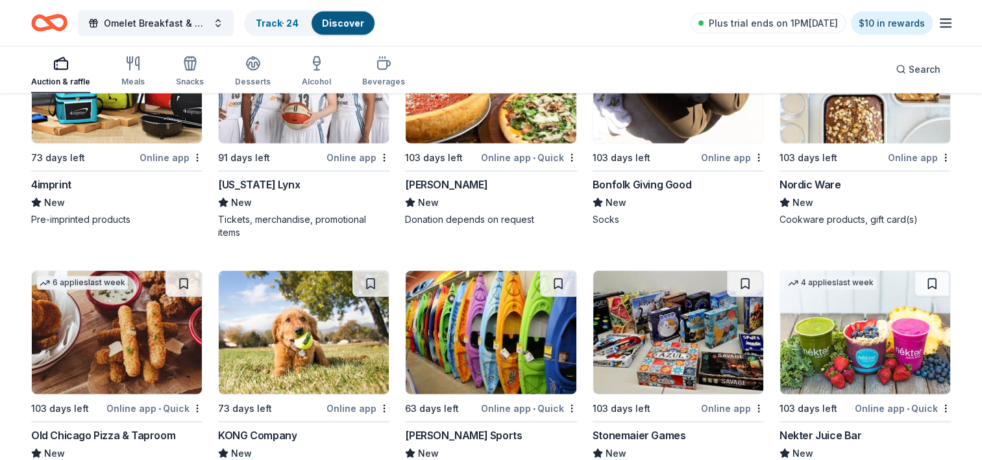
scroll to position [2991, 0]
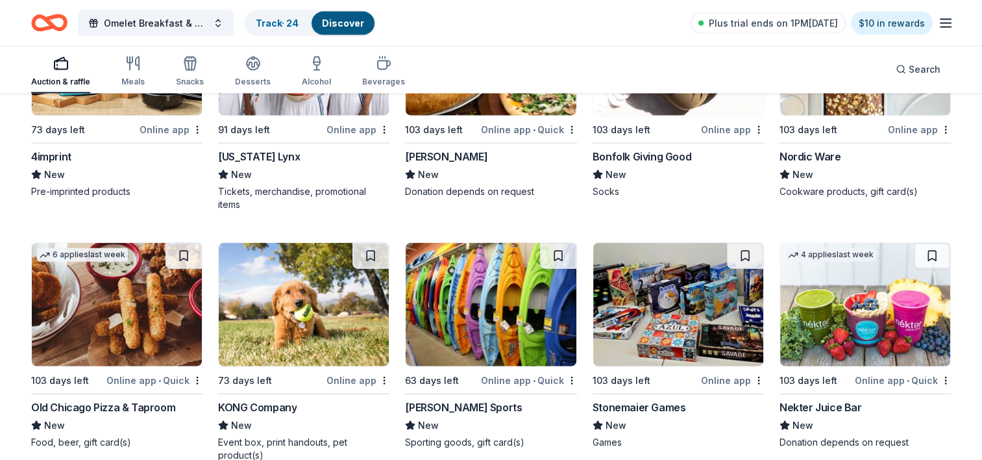
click at [93, 312] on img at bounding box center [117, 304] width 170 height 123
click at [177, 256] on button at bounding box center [184, 256] width 36 height 26
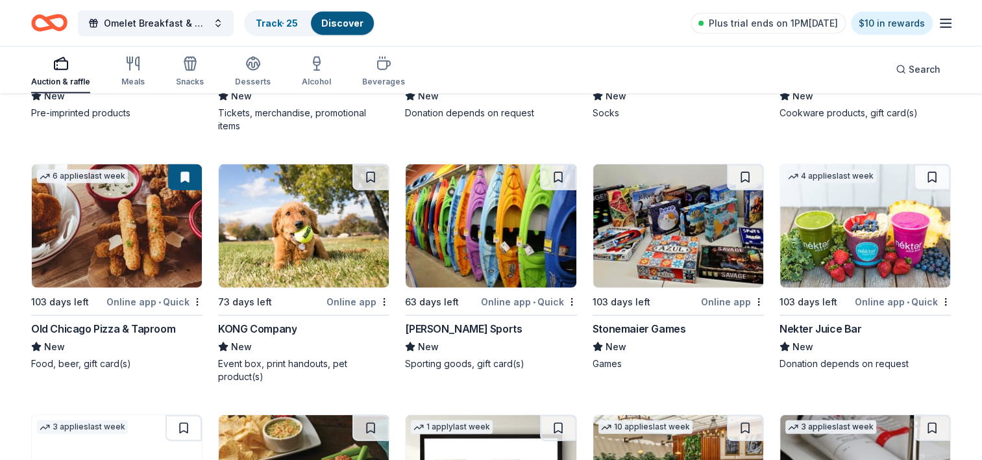
scroll to position [3074, 0]
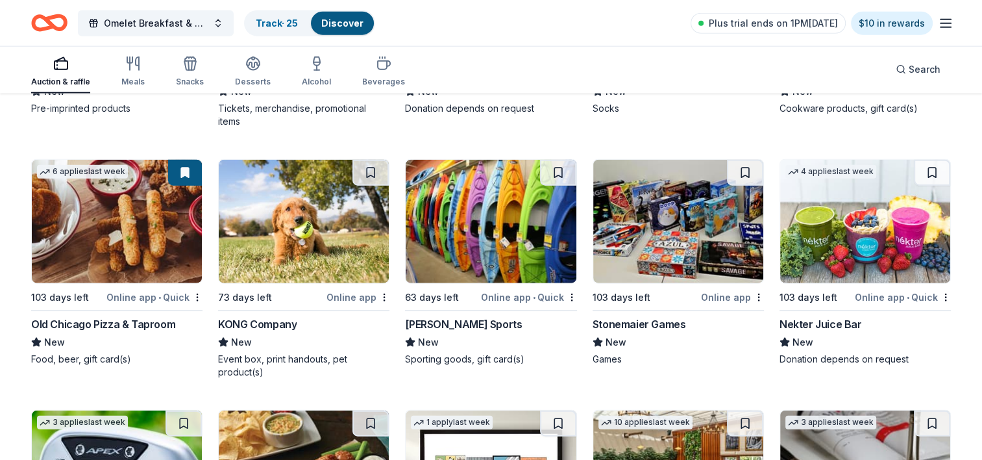
click at [671, 226] on img at bounding box center [678, 221] width 170 height 123
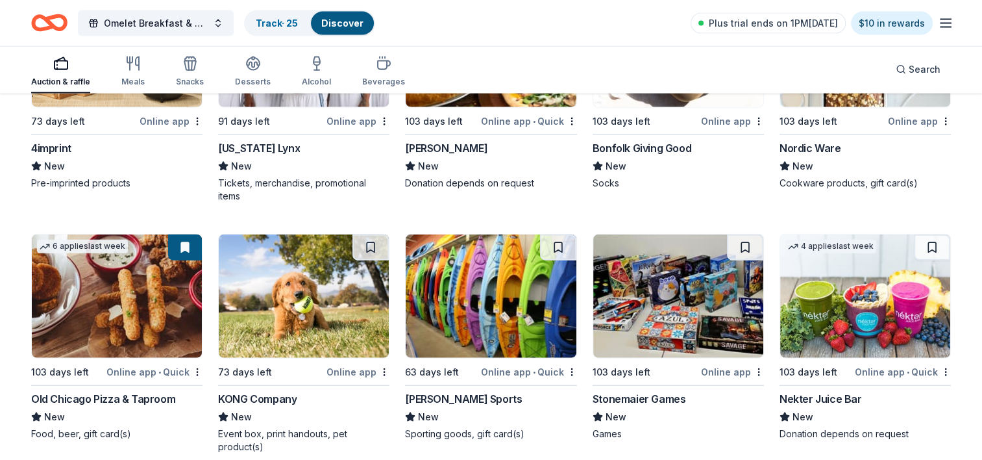
scroll to position [3005, 0]
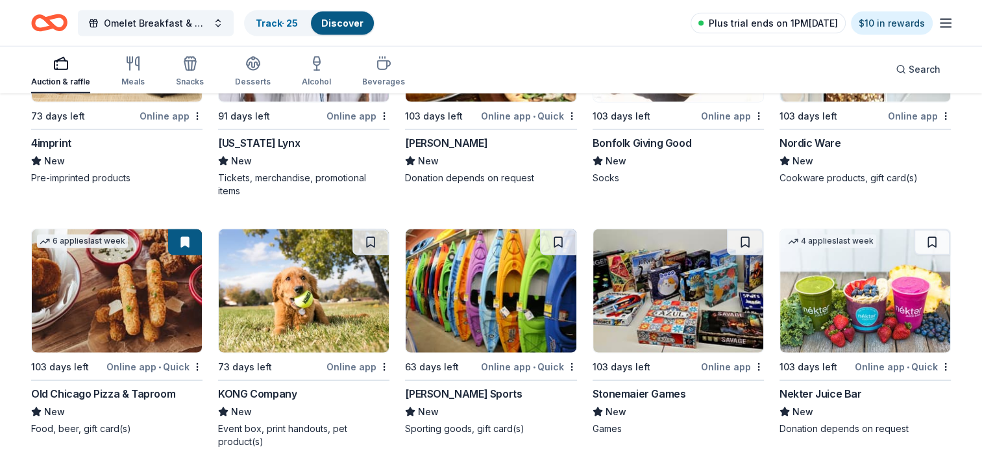
click at [792, 18] on span "Plus trial ends on 1PM, 9/5" at bounding box center [773, 24] width 129 height 16
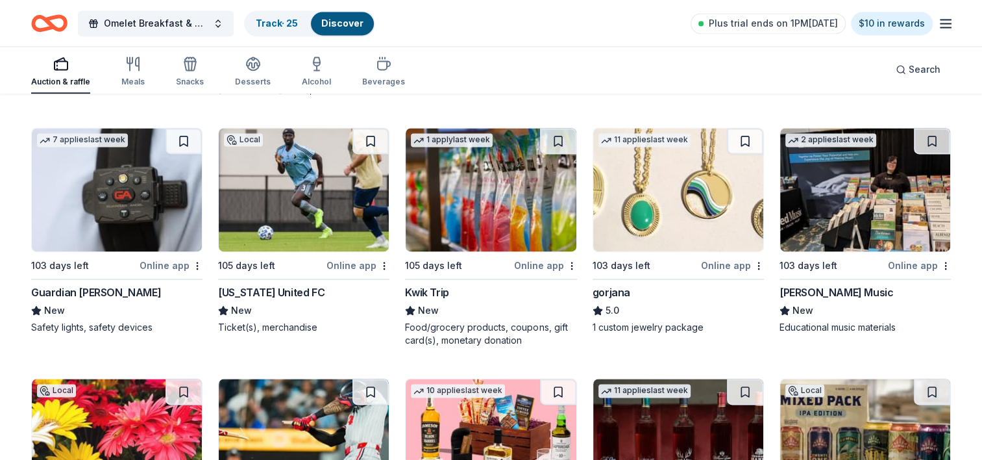
scroll to position [1871, 0]
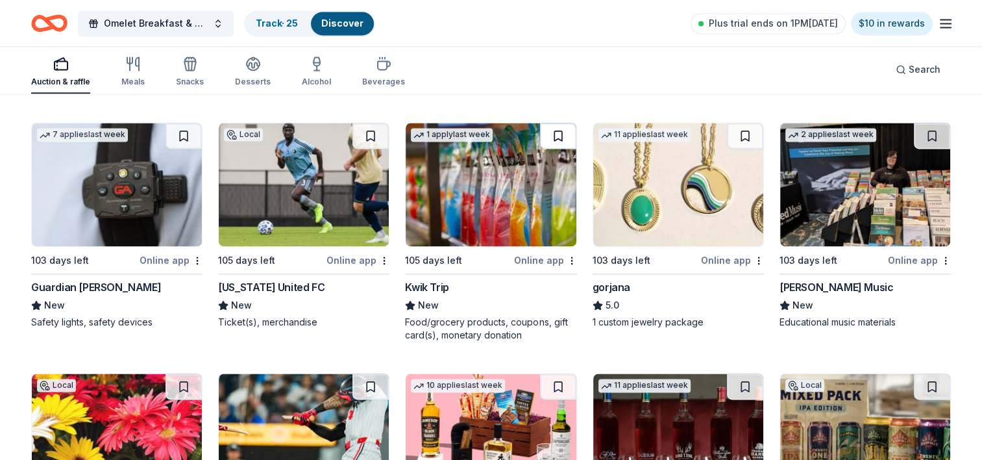
click at [556, 127] on button at bounding box center [558, 136] width 36 height 26
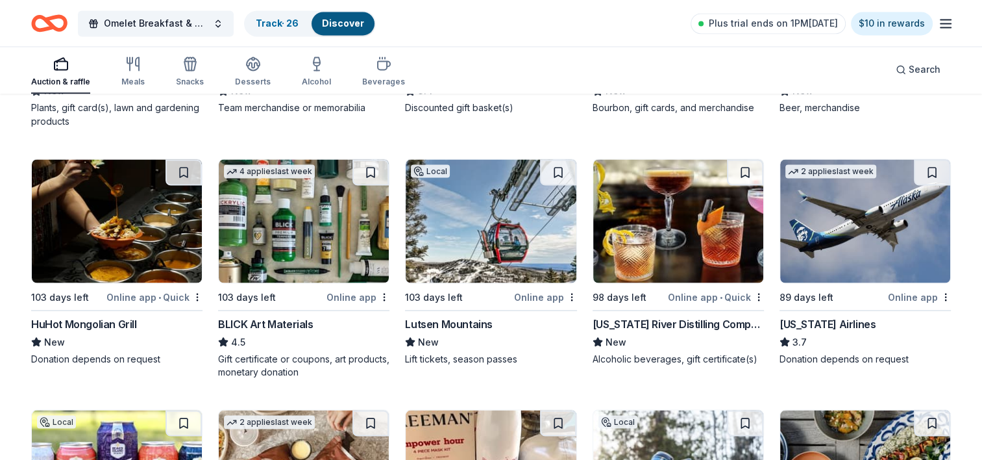
scroll to position [2331, 0]
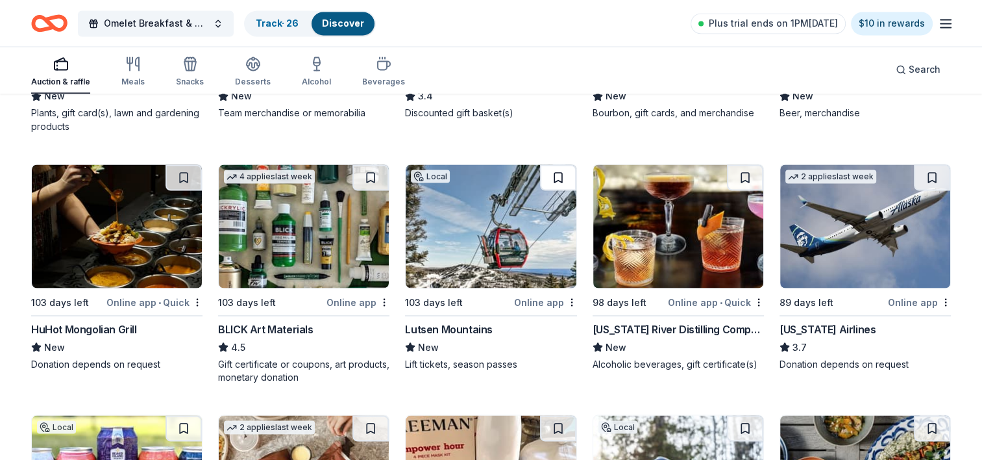
click at [554, 177] on button at bounding box center [558, 177] width 36 height 26
click at [505, 219] on img at bounding box center [491, 225] width 170 height 123
click at [269, 27] on link "Track · 27" at bounding box center [277, 23] width 42 height 11
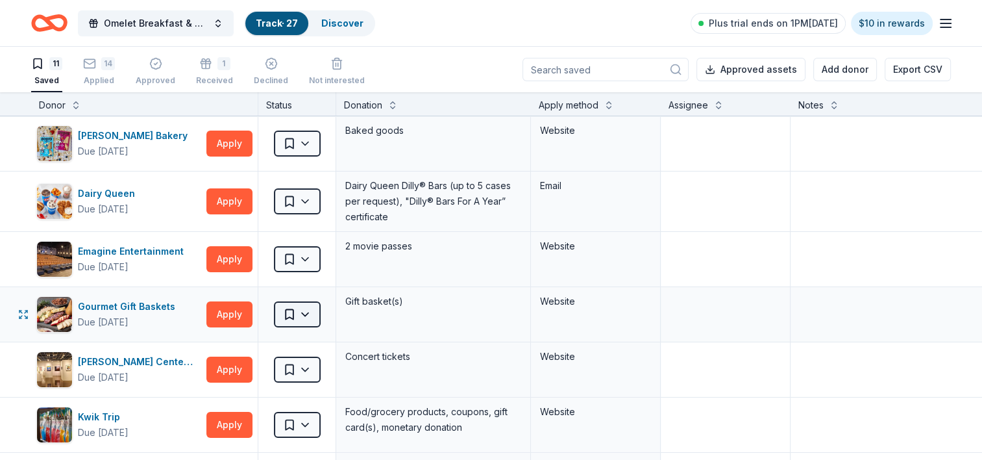
click at [307, 314] on html "Omelet Breakfast & Silent Auction Fundraiser Track · 27 Discover Plus trial end…" at bounding box center [491, 230] width 982 height 460
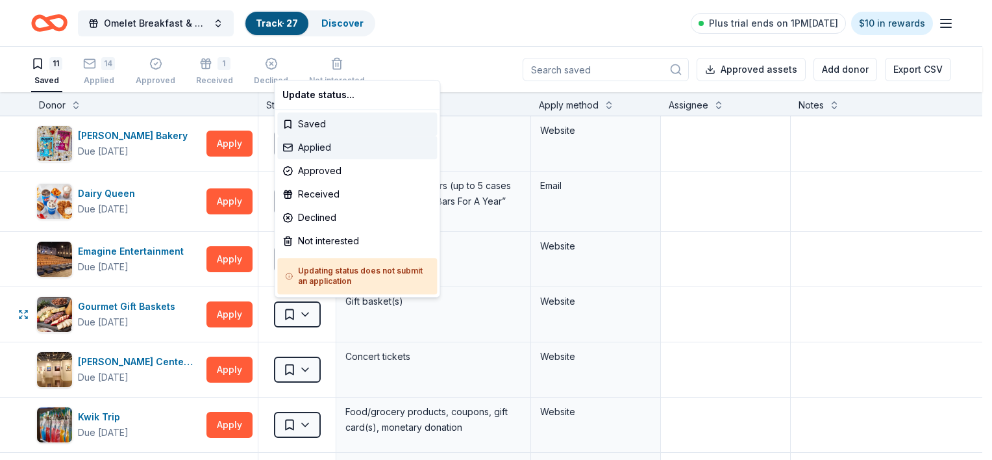
click at [316, 151] on div "Applied" at bounding box center [357, 147] width 160 height 23
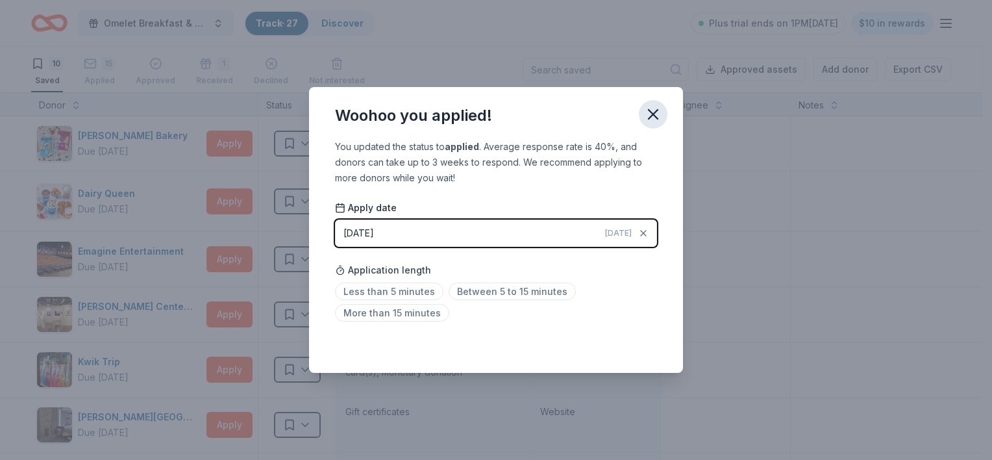
click at [652, 114] on icon "button" at bounding box center [653, 114] width 9 height 9
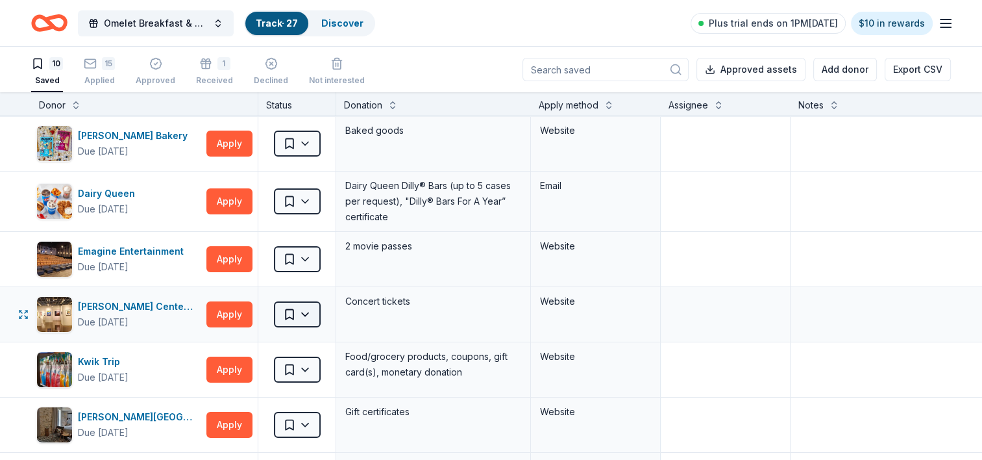
click at [311, 320] on html "Omelet Breakfast & Silent Auction Fundraiser Track · 27 Discover Plus trial end…" at bounding box center [491, 230] width 982 height 460
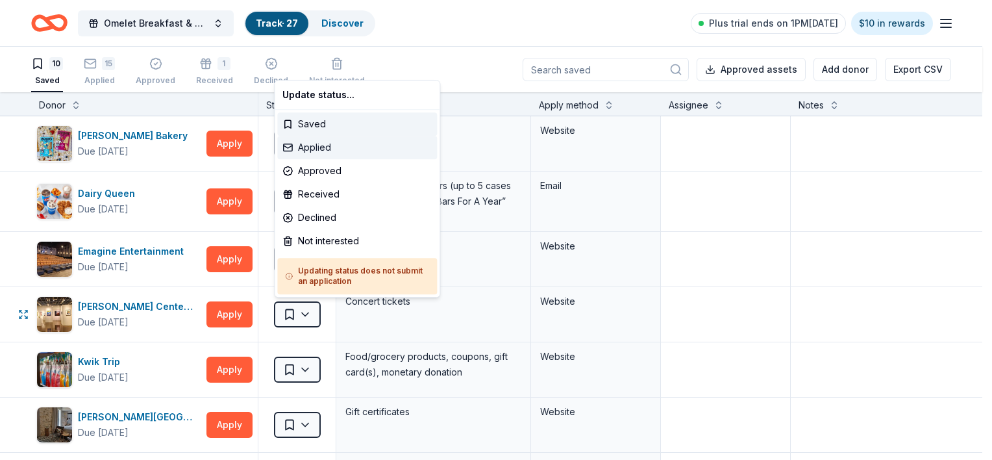
click at [333, 150] on div "Applied" at bounding box center [357, 147] width 160 height 23
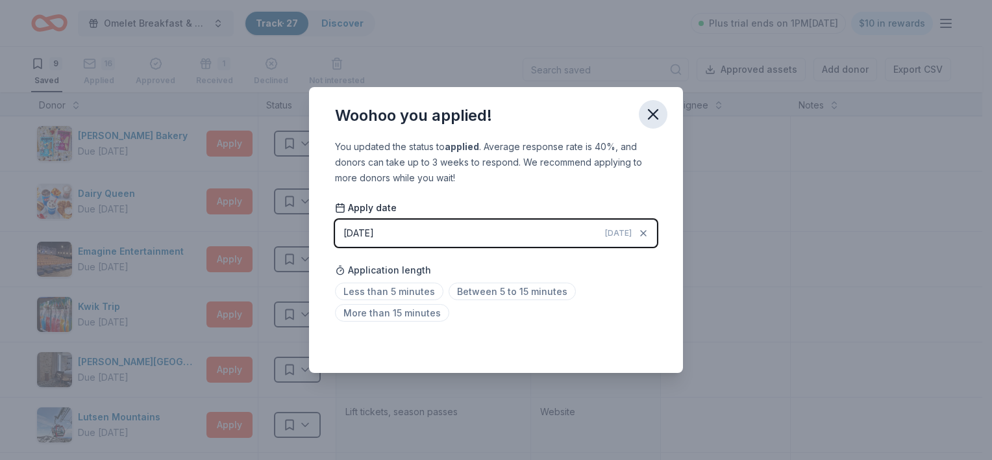
click at [652, 110] on icon "button" at bounding box center [653, 114] width 18 height 18
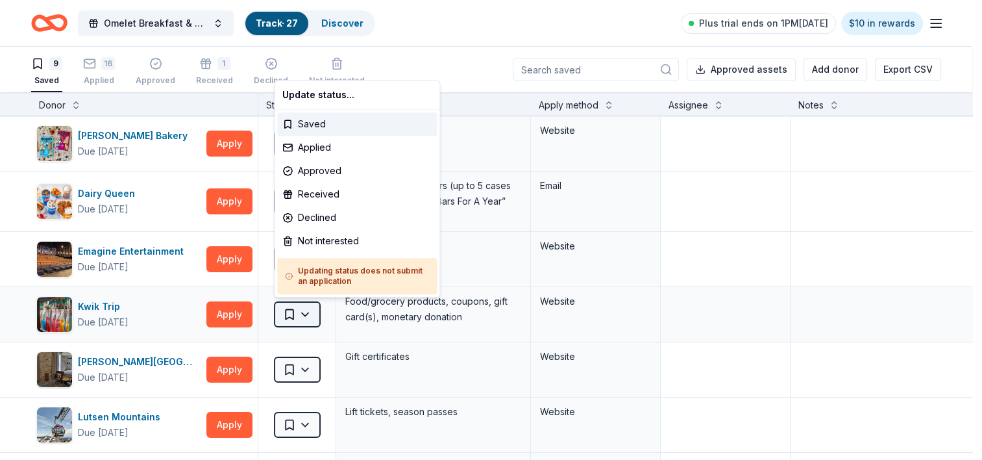
click at [304, 310] on html "Omelet Breakfast & Silent Auction Fundraiser Track · 27 Discover Plus trial end…" at bounding box center [491, 230] width 982 height 460
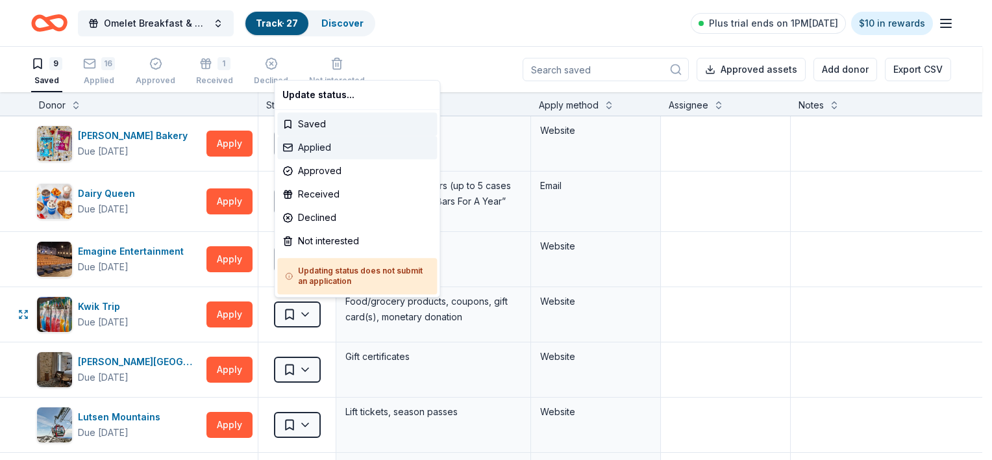
click at [315, 143] on div "Applied" at bounding box center [357, 147] width 160 height 23
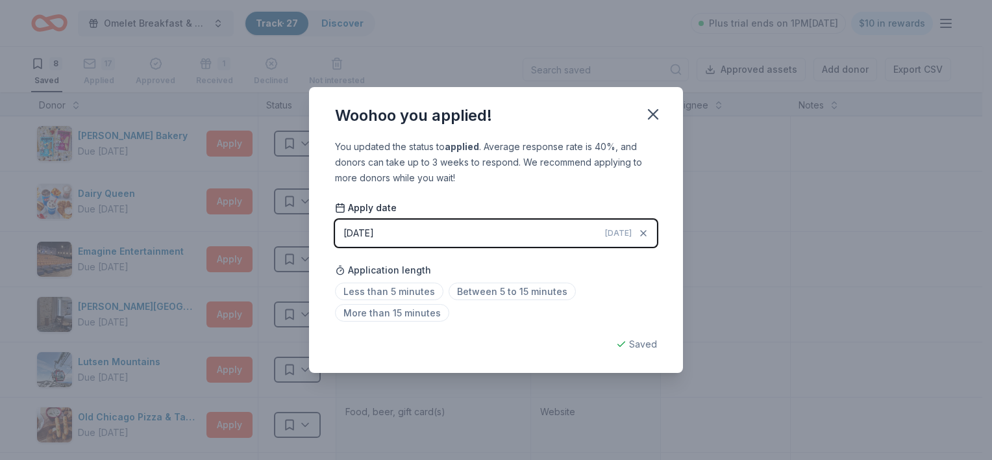
click at [478, 228] on button "08/31/2025 Today" at bounding box center [496, 232] width 322 height 27
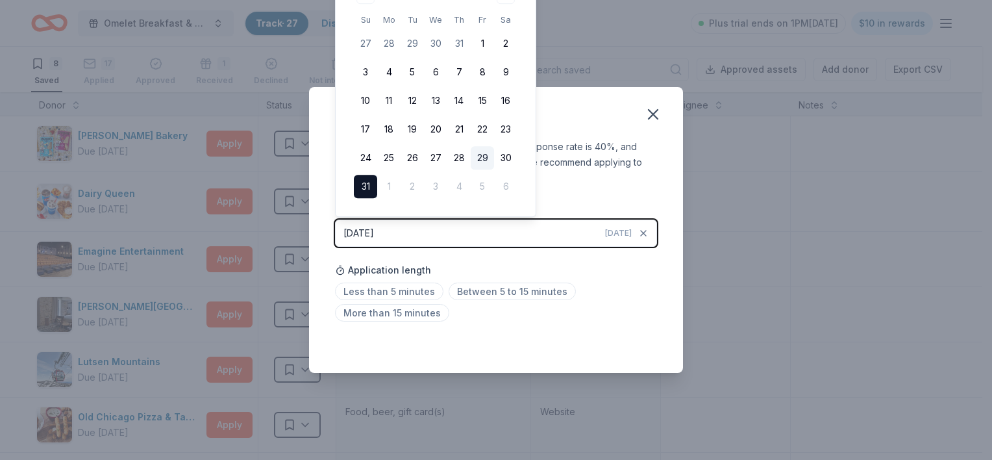
click at [483, 156] on button "29" at bounding box center [482, 157] width 23 height 23
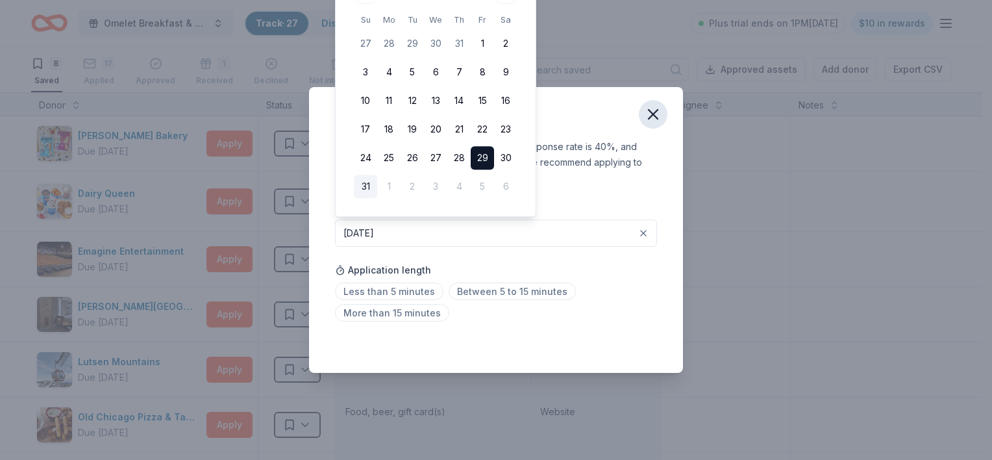
click at [648, 117] on icon "button" at bounding box center [653, 114] width 18 height 18
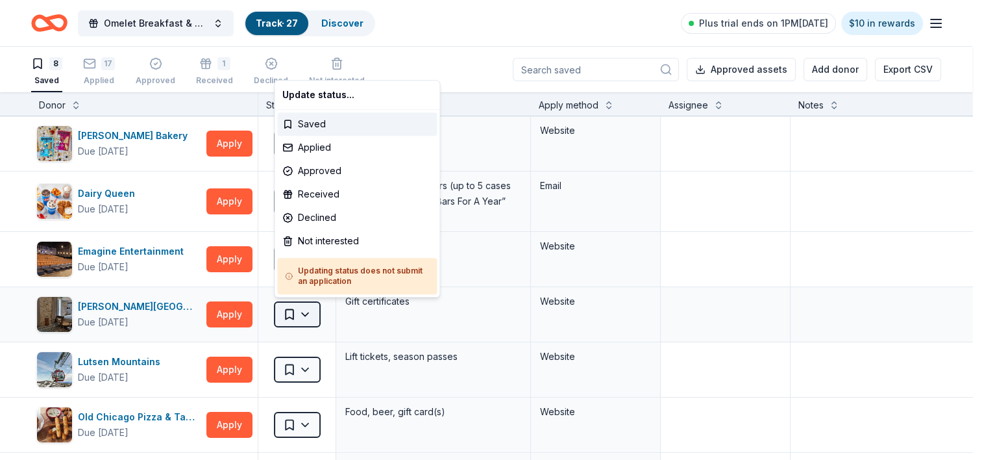
click at [308, 310] on html "Omelet Breakfast & Silent Auction Fundraiser Track · 27 Discover Plus trial end…" at bounding box center [491, 230] width 982 height 460
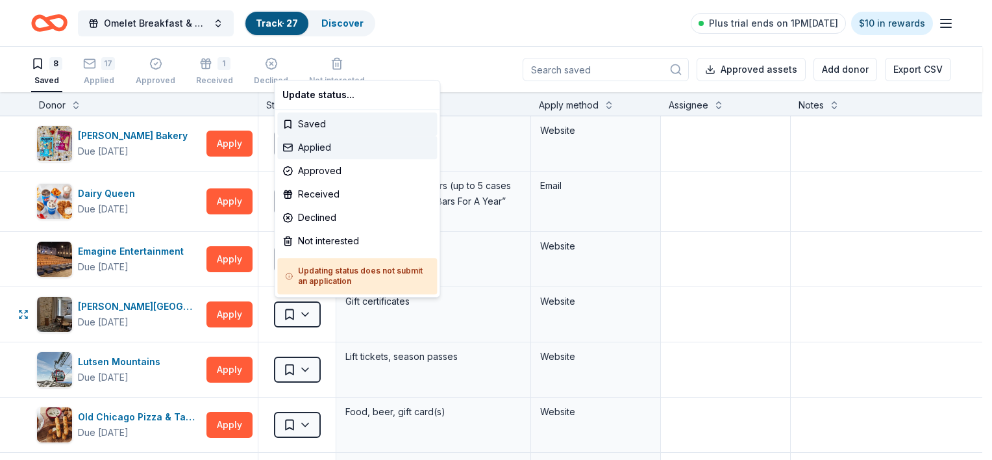
click at [321, 150] on div "Applied" at bounding box center [357, 147] width 160 height 23
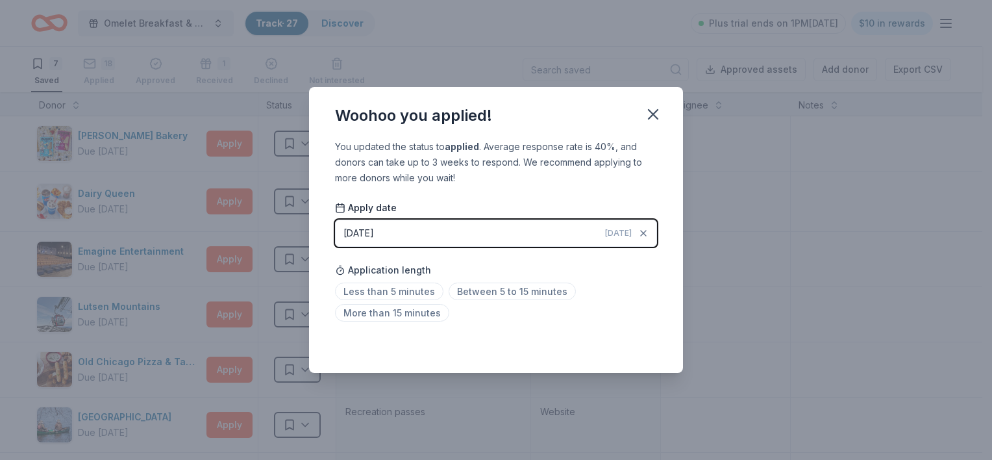
click at [468, 234] on button "08/31/2025 Today" at bounding box center [496, 232] width 322 height 27
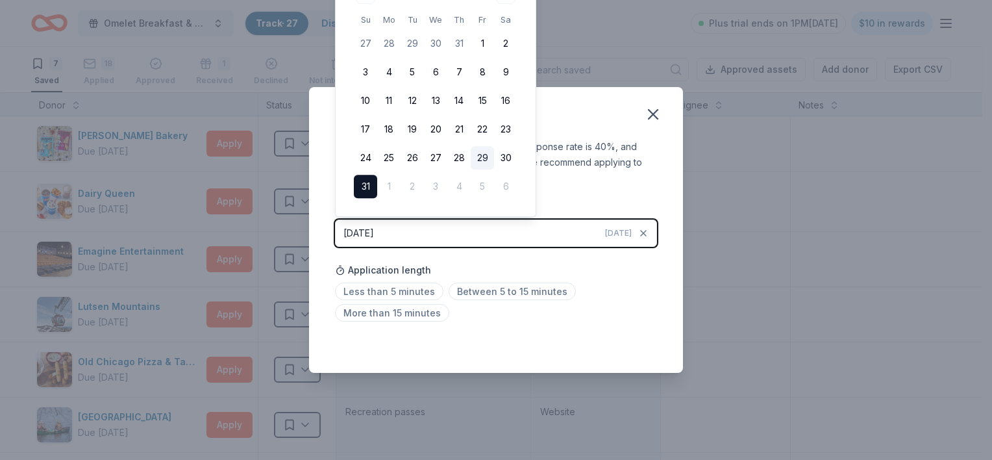
click at [482, 158] on button "29" at bounding box center [482, 157] width 23 height 23
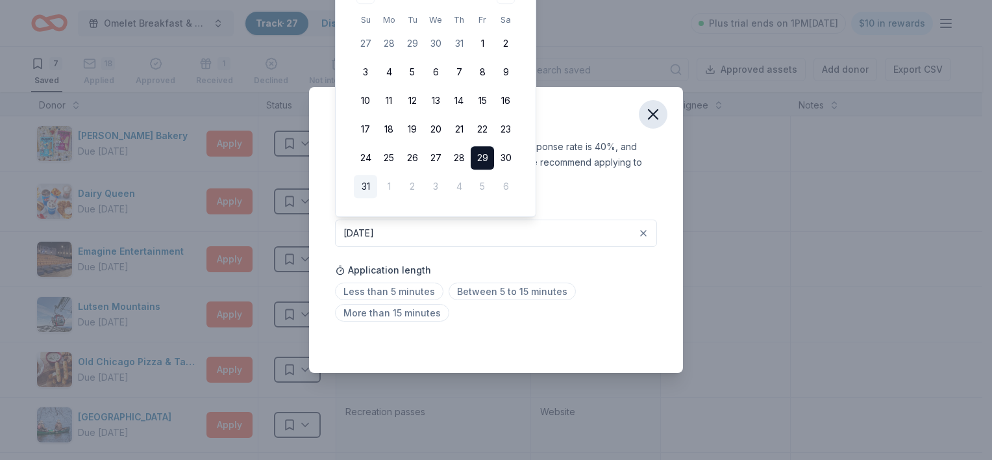
click at [656, 117] on icon "button" at bounding box center [653, 114] width 9 height 9
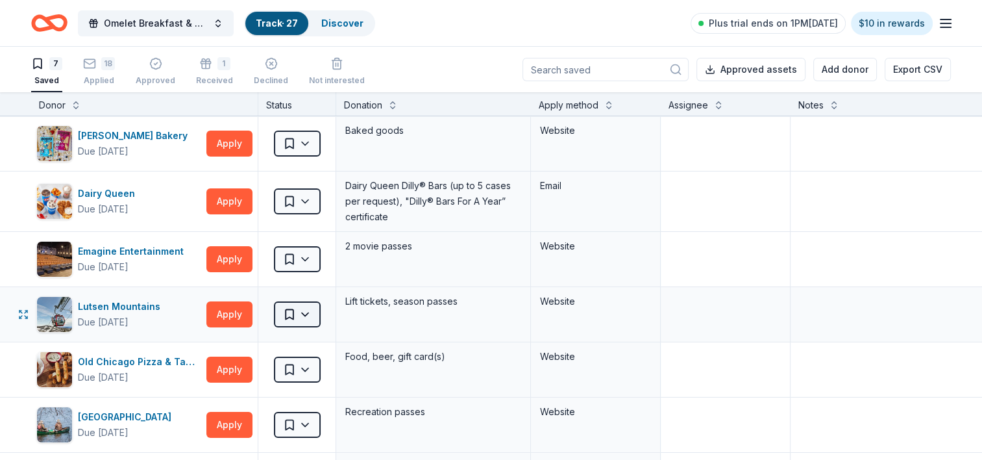
click at [300, 314] on html "Omelet Breakfast & Silent Auction Fundraiser Track · 27 Discover Plus trial end…" at bounding box center [491, 230] width 982 height 460
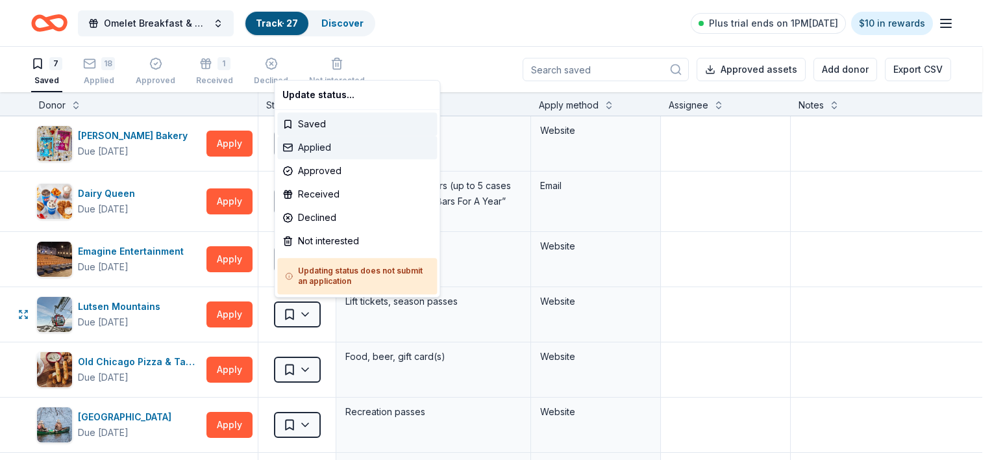
click at [325, 148] on div "Applied" at bounding box center [357, 147] width 160 height 23
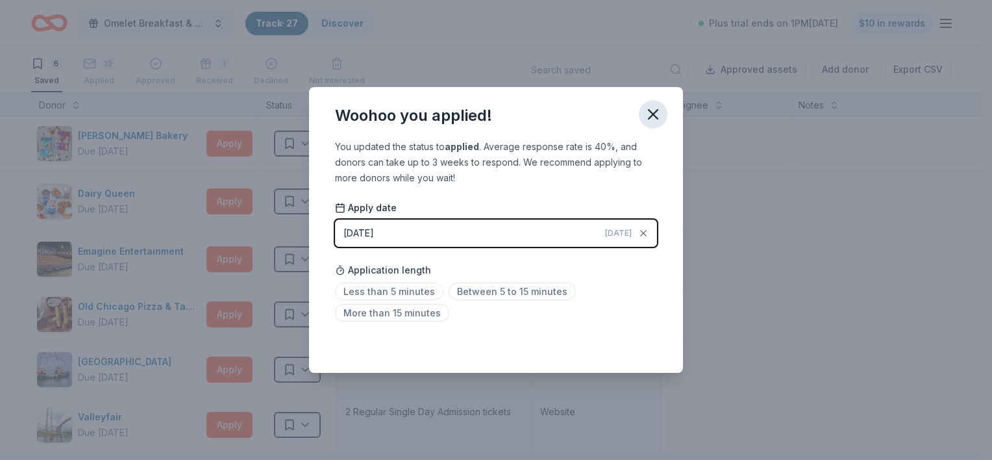
click at [644, 114] on icon "button" at bounding box center [653, 114] width 18 height 18
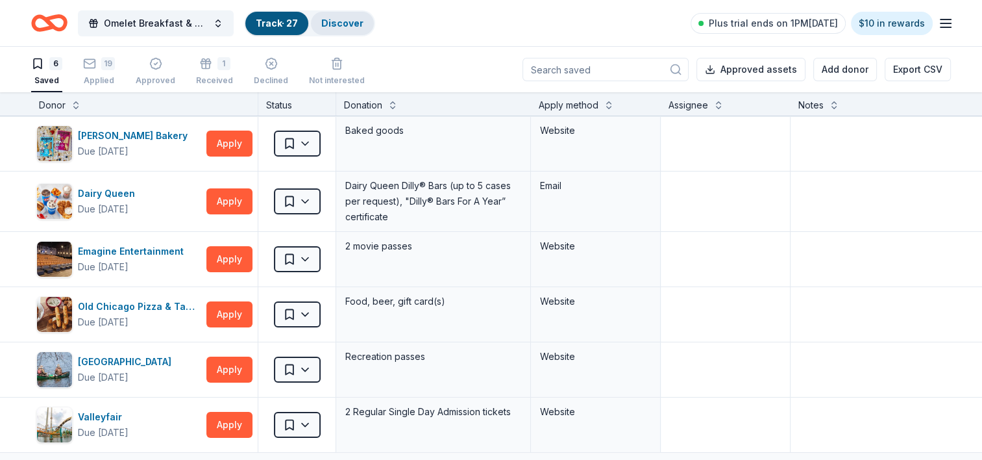
click at [358, 23] on link "Discover" at bounding box center [342, 23] width 42 height 11
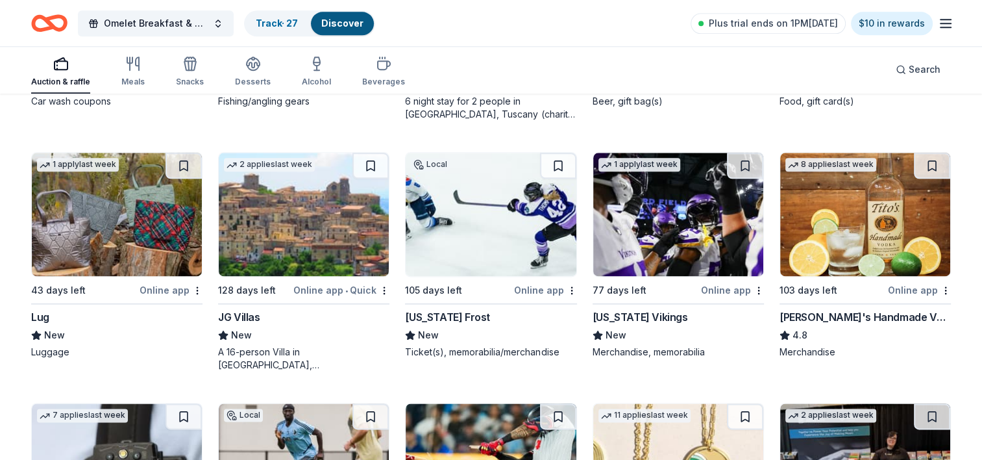
scroll to position [1611, 0]
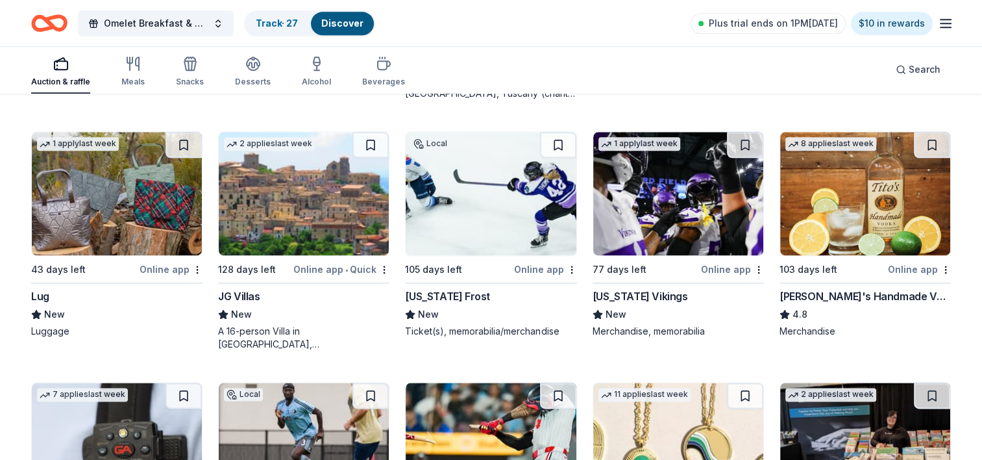
click at [455, 179] on img at bounding box center [491, 193] width 170 height 123
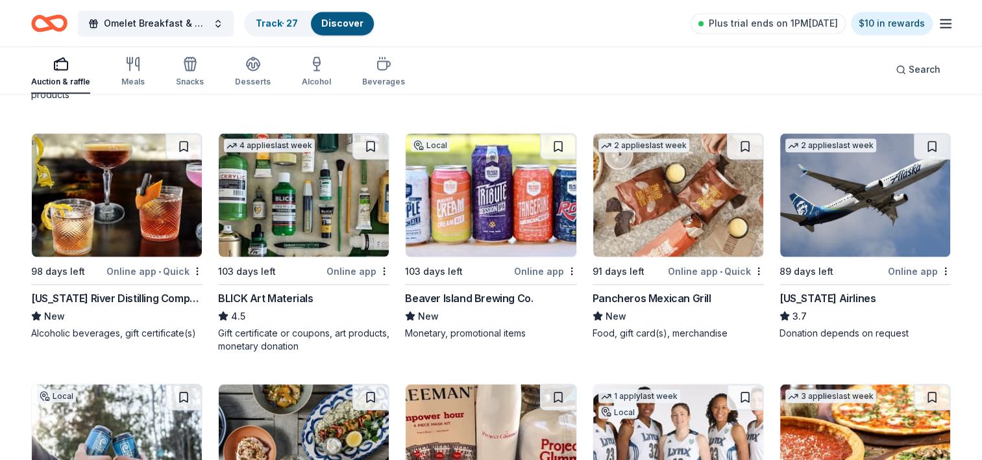
scroll to position [2354, 0]
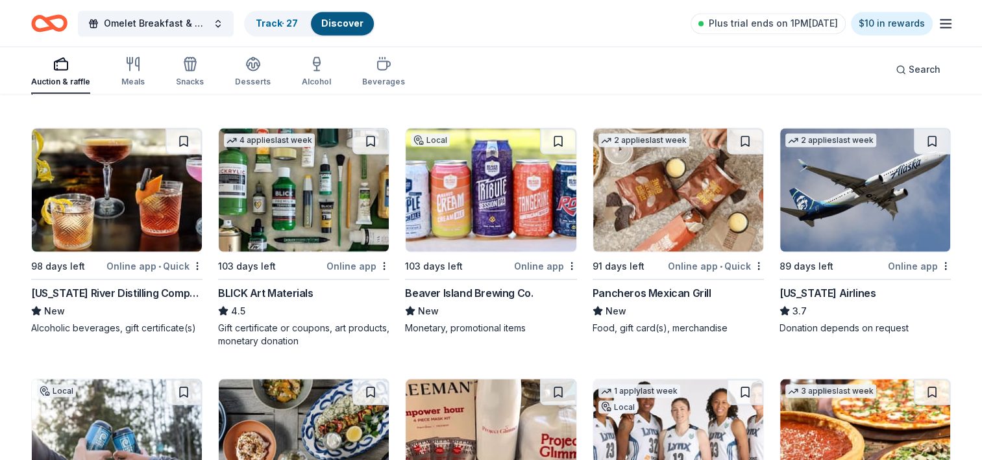
click at [665, 179] on img at bounding box center [678, 189] width 170 height 123
click at [649, 188] on img at bounding box center [678, 189] width 170 height 123
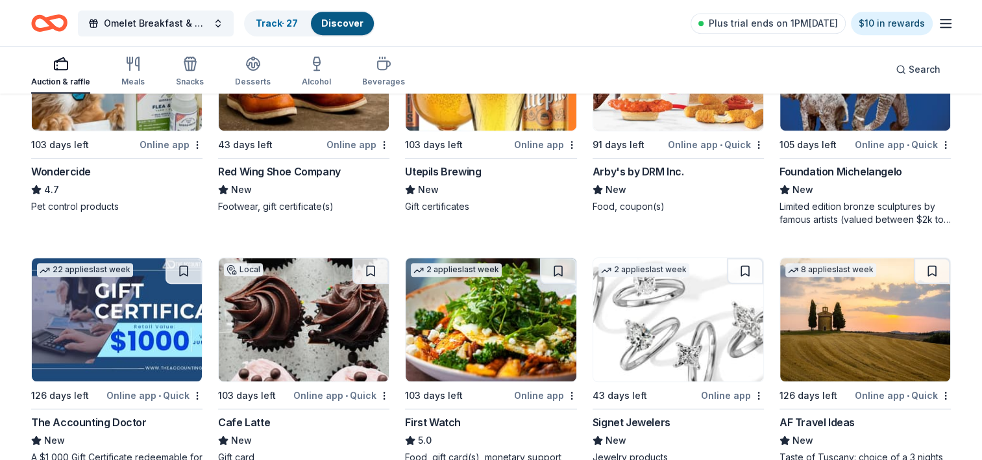
scroll to position [740, 0]
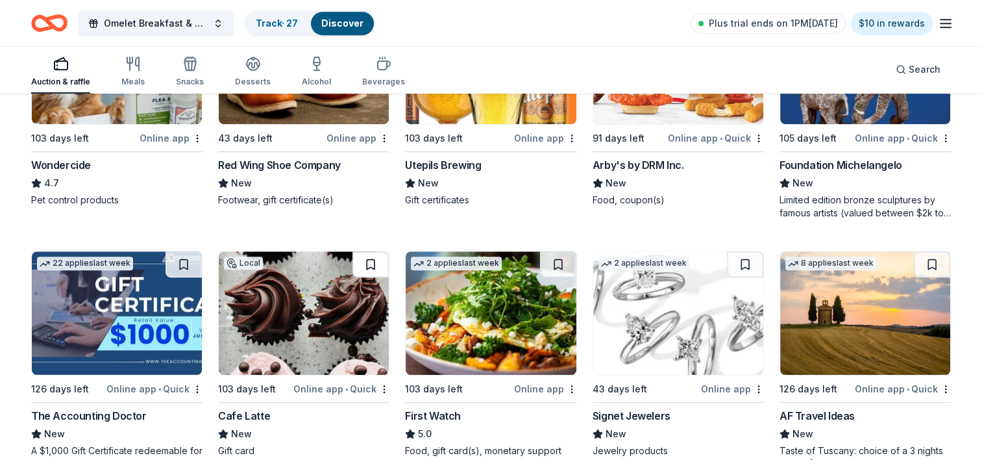
click at [369, 262] on button at bounding box center [371, 264] width 36 height 26
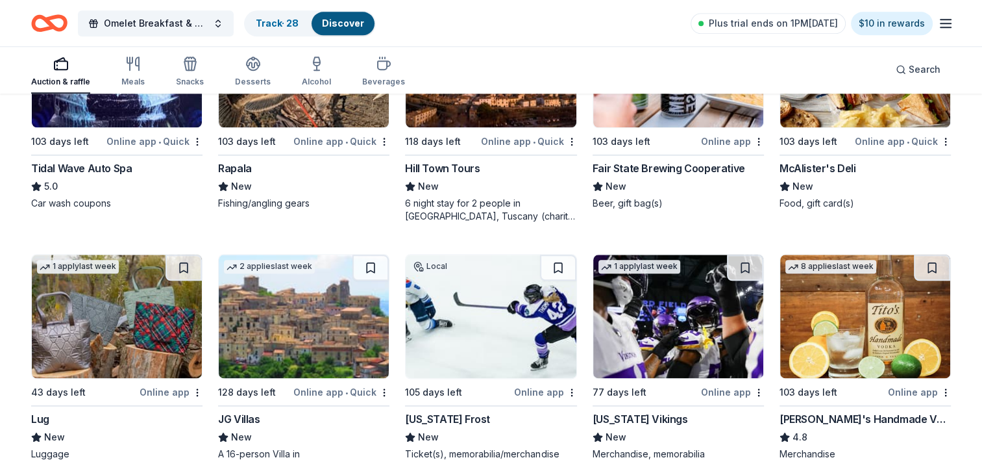
scroll to position [1510, 0]
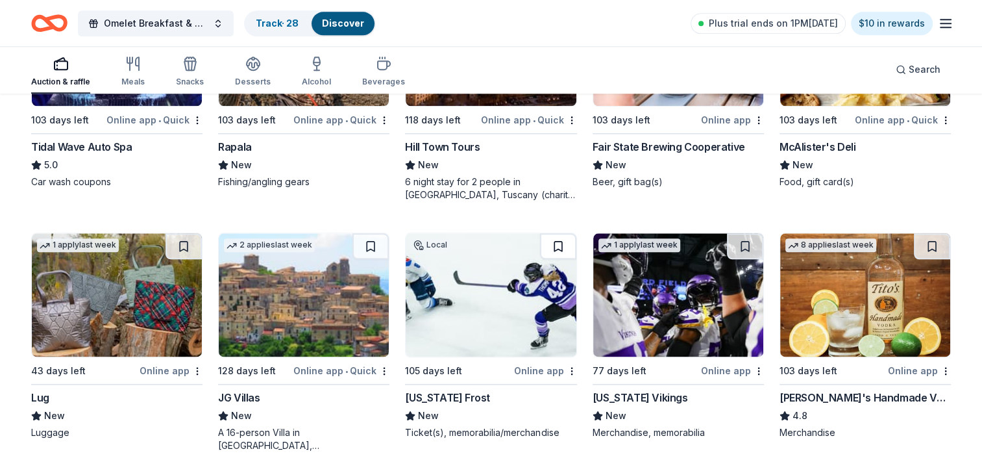
click at [558, 246] on button at bounding box center [558, 246] width 36 height 26
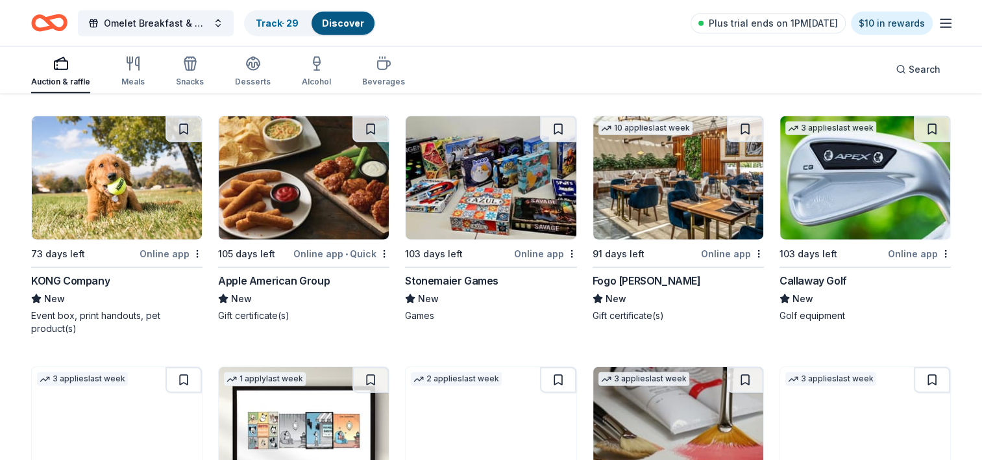
scroll to position [3119, 0]
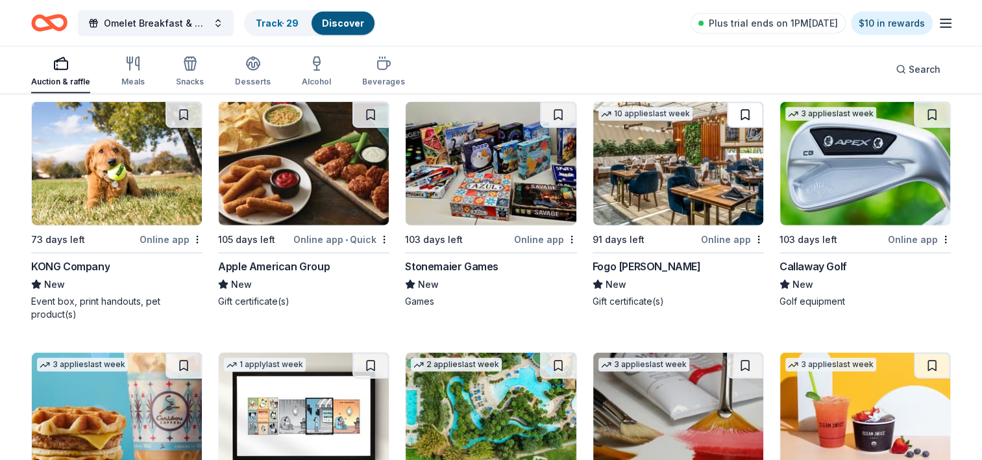
click at [741, 108] on button at bounding box center [745, 115] width 36 height 26
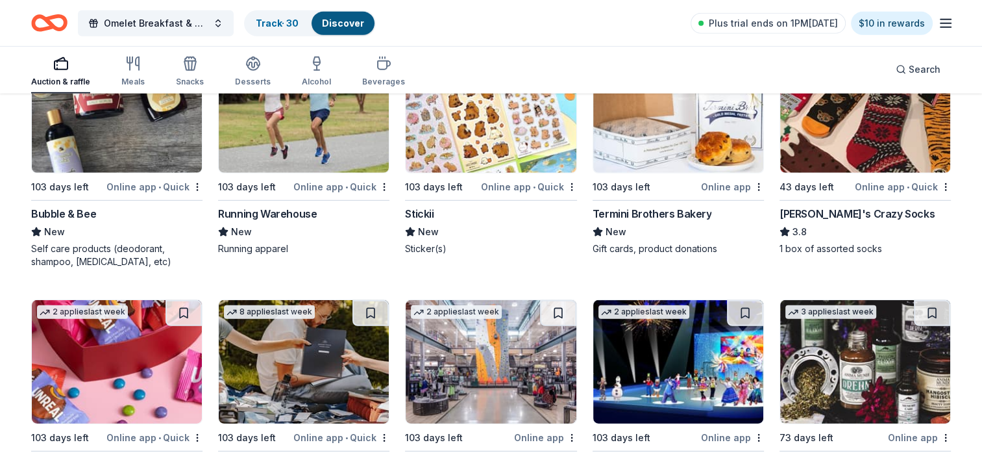
scroll to position [3937, 0]
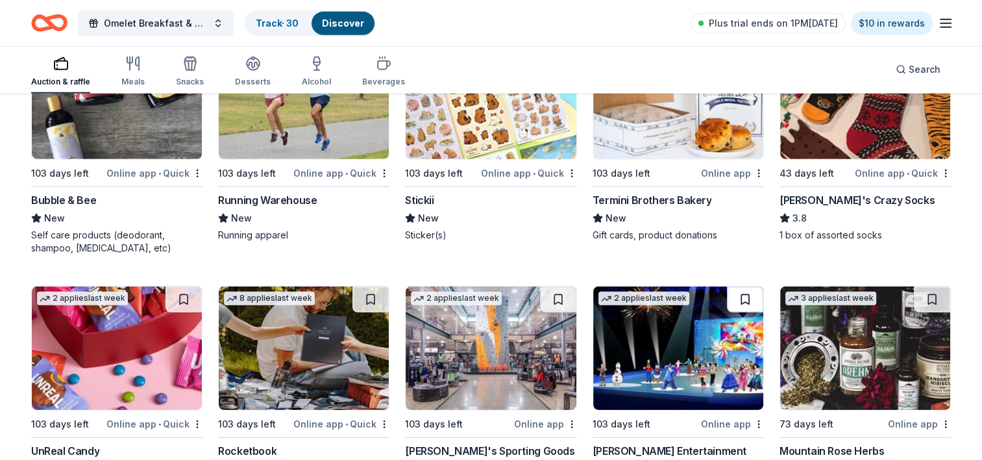
click at [753, 295] on button at bounding box center [745, 299] width 36 height 26
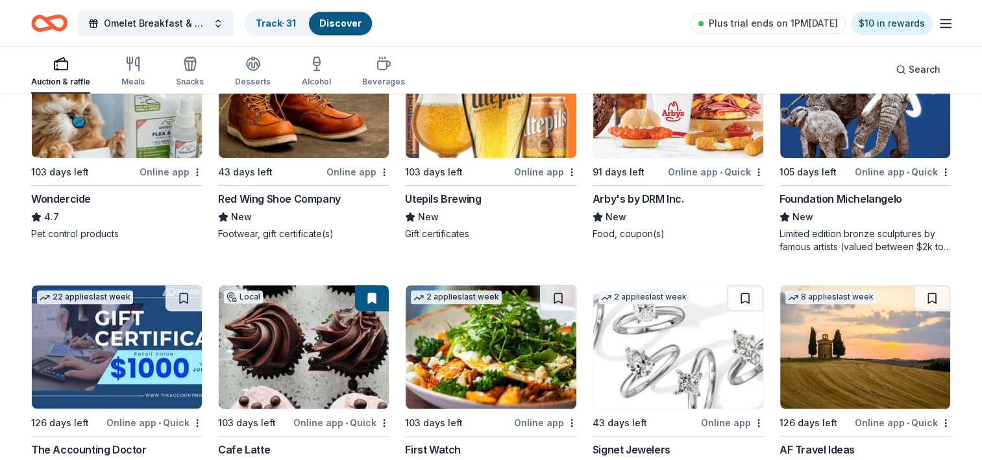
scroll to position [619, 0]
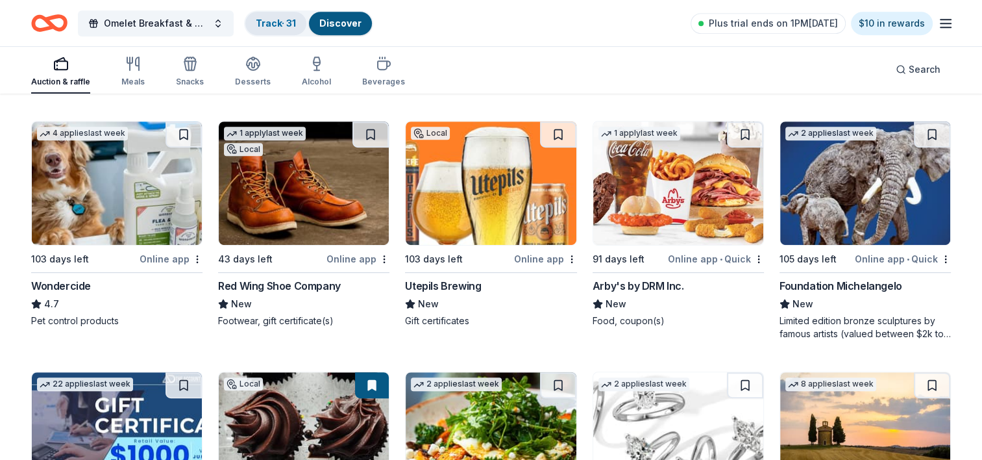
click at [283, 18] on link "Track · 31" at bounding box center [276, 23] width 40 height 11
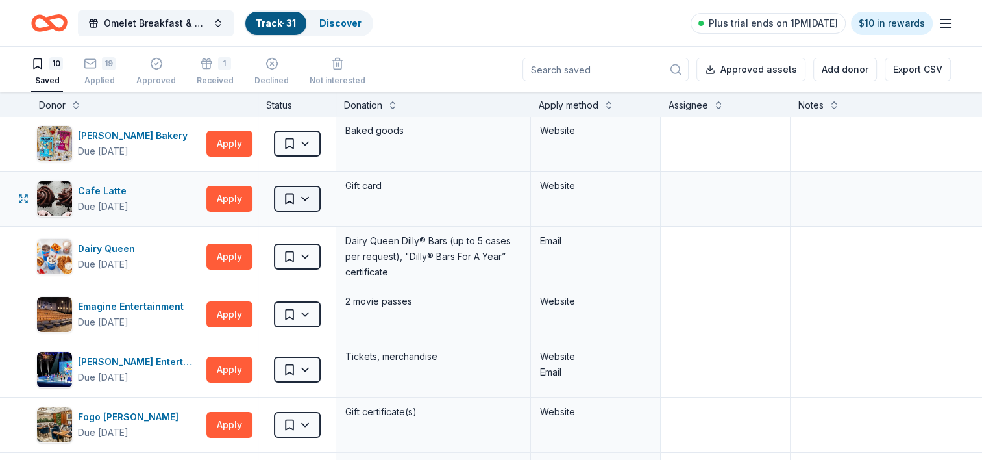
click at [310, 200] on html "Omelet Breakfast & Silent Auction Fundraiser Track · 31 Discover Plus trial end…" at bounding box center [491, 230] width 982 height 460
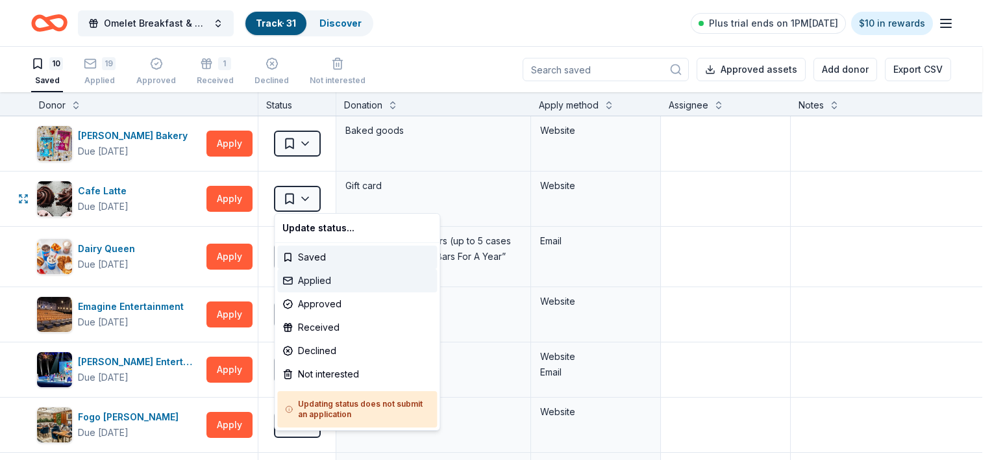
click at [322, 279] on div "Applied" at bounding box center [357, 280] width 160 height 23
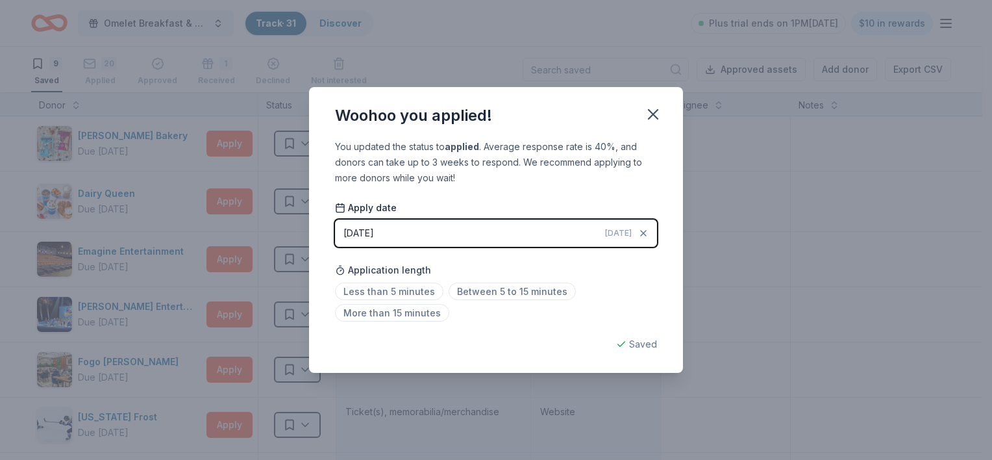
click at [529, 234] on button "08/31/2025 Today" at bounding box center [496, 232] width 322 height 27
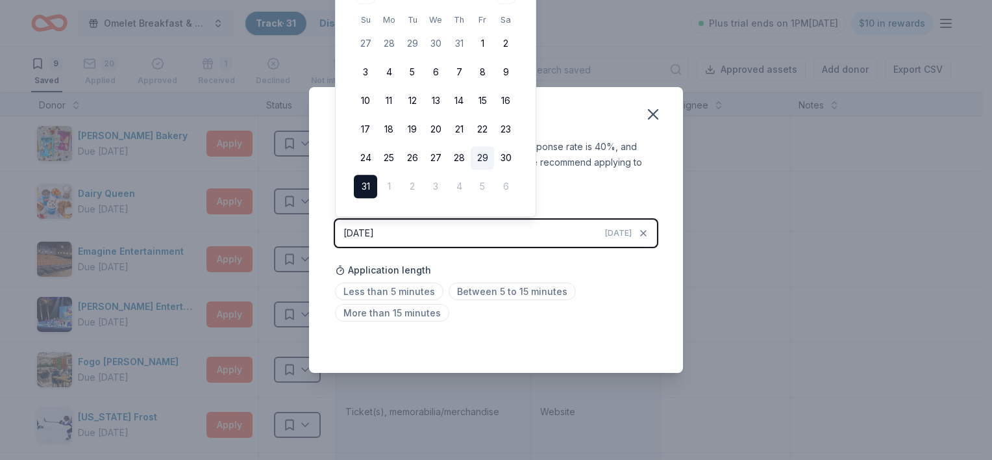
click at [485, 153] on button "29" at bounding box center [482, 157] width 23 height 23
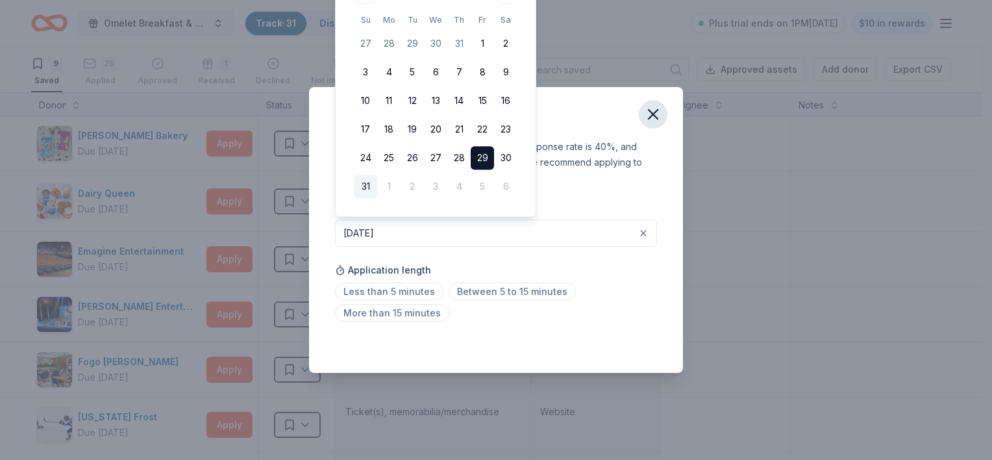
click at [651, 119] on icon "button" at bounding box center [653, 114] width 18 height 18
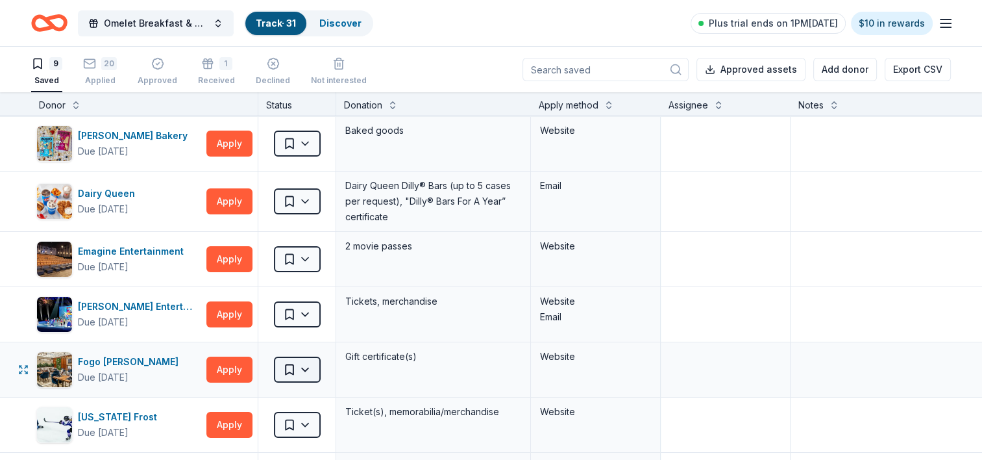
click at [311, 366] on html "Omelet Breakfast & Silent Auction Fundraiser Track · 31 Discover Plus trial end…" at bounding box center [491, 230] width 982 height 460
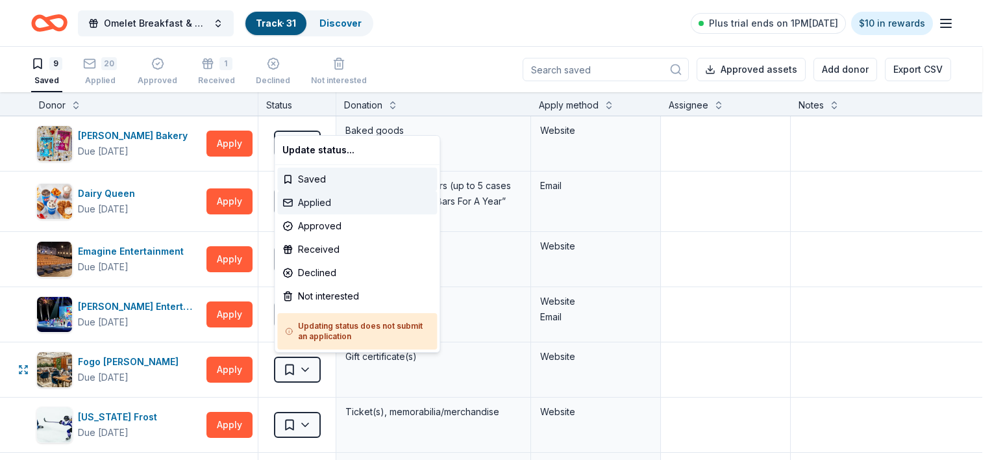
click at [323, 201] on div "Applied" at bounding box center [357, 202] width 160 height 23
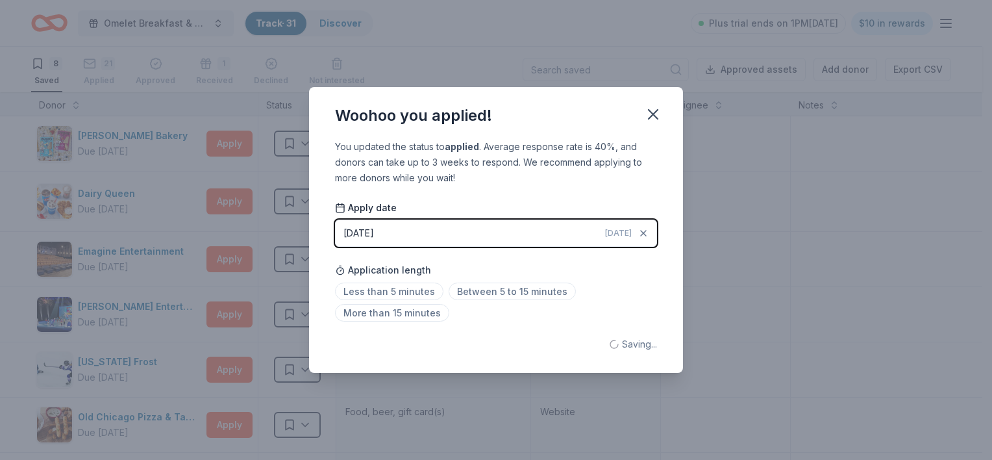
click at [496, 240] on button "08/31/2025 Today" at bounding box center [496, 232] width 322 height 27
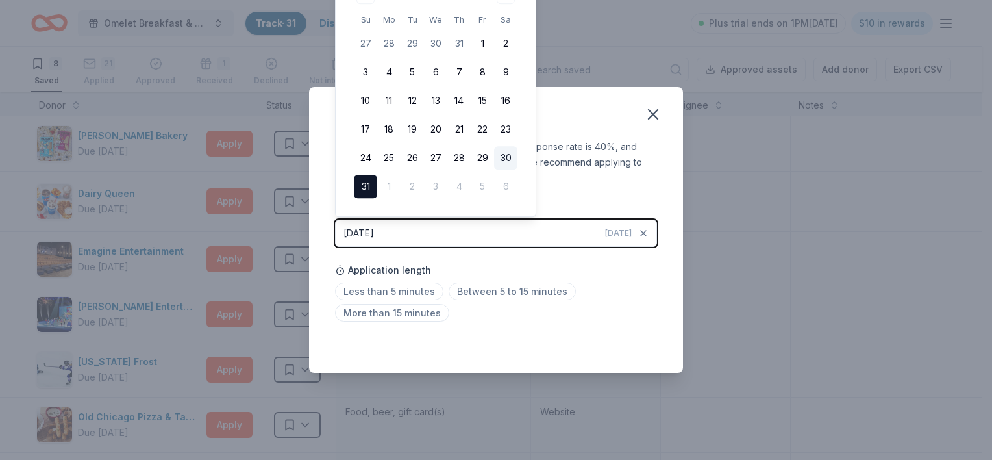
click at [512, 158] on button "30" at bounding box center [505, 157] width 23 height 23
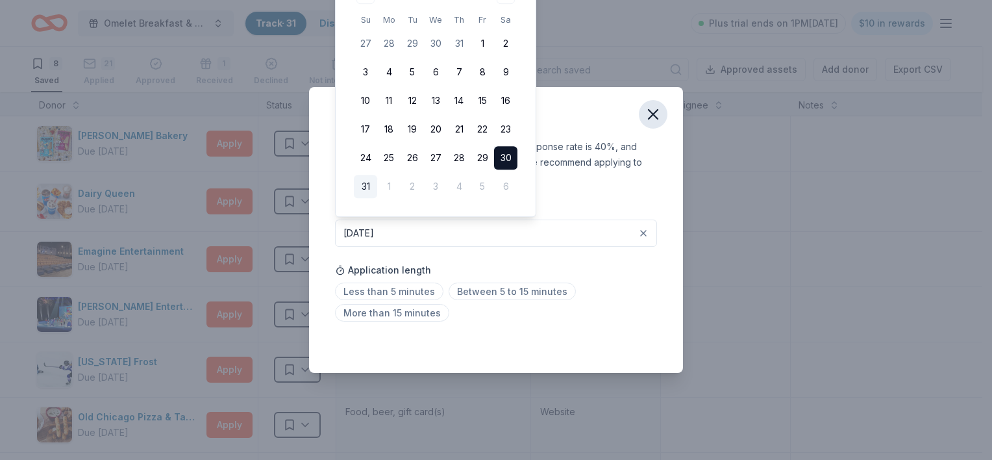
click at [649, 113] on icon "button" at bounding box center [653, 114] width 18 height 18
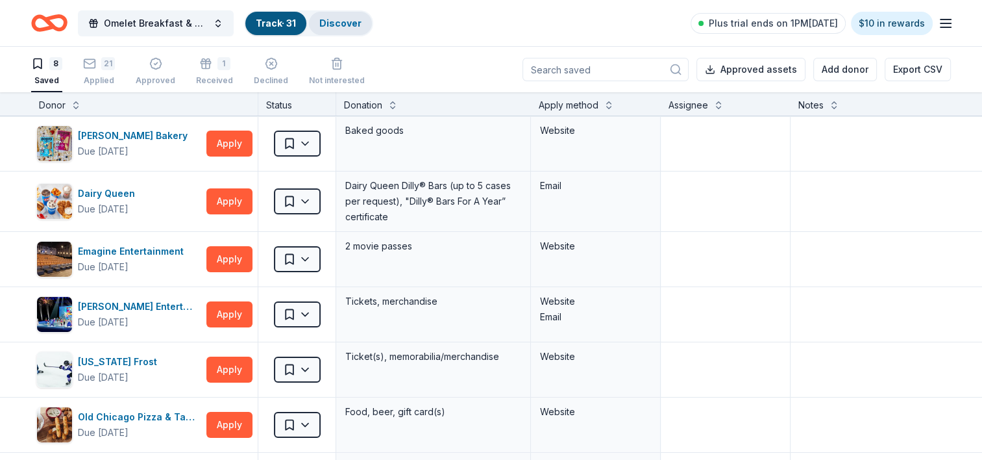
click at [337, 31] on div "Discover" at bounding box center [340, 23] width 63 height 23
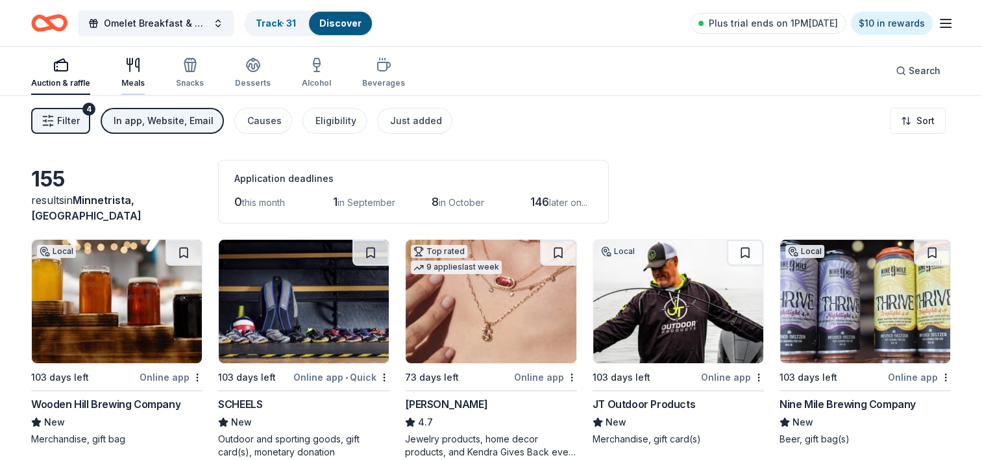
click at [134, 68] on icon "button" at bounding box center [133, 65] width 16 height 16
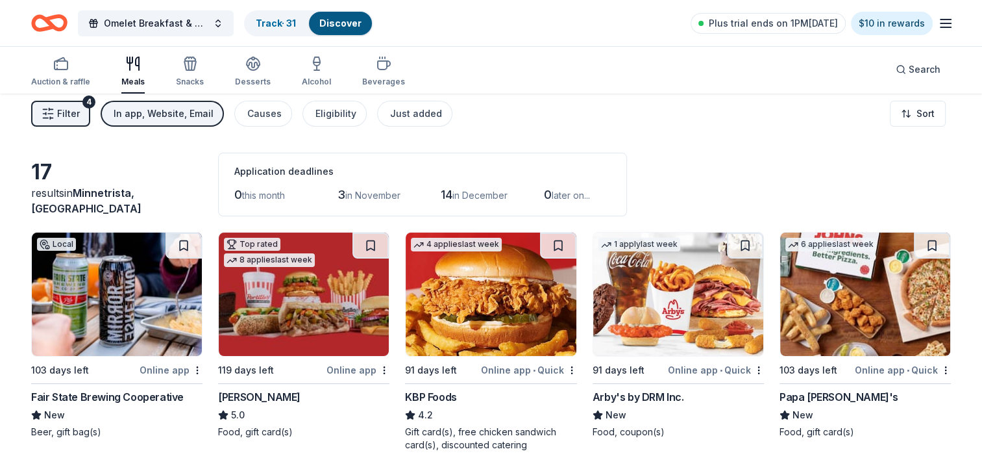
scroll to position [4, 0]
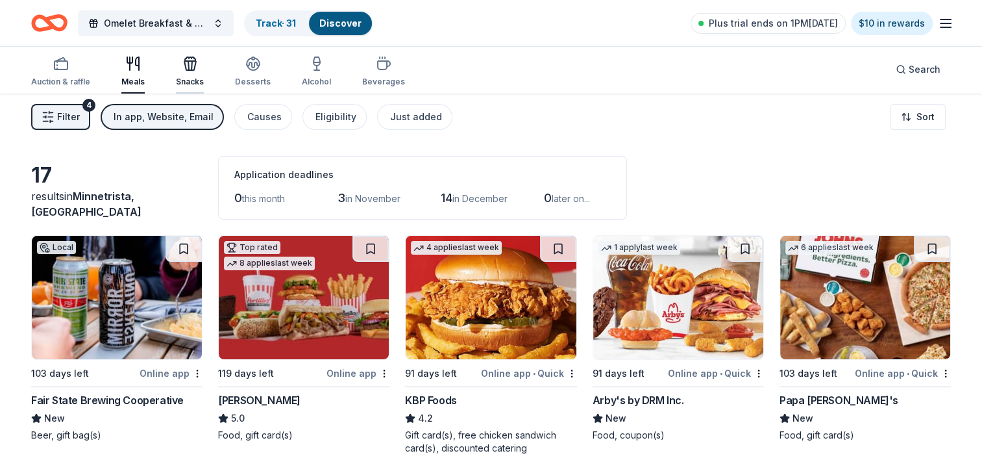
click at [185, 71] on icon "button" at bounding box center [190, 64] width 16 height 16
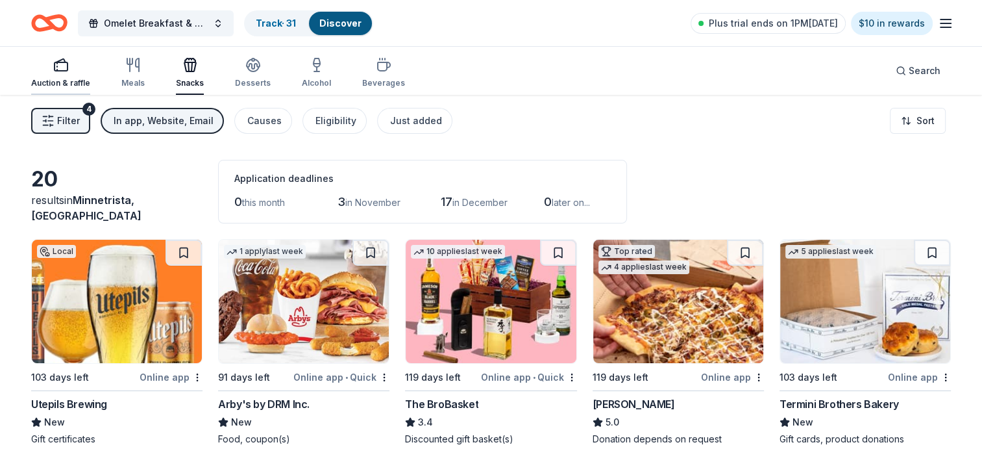
click at [60, 73] on div "Auction & raffle" at bounding box center [60, 72] width 59 height 31
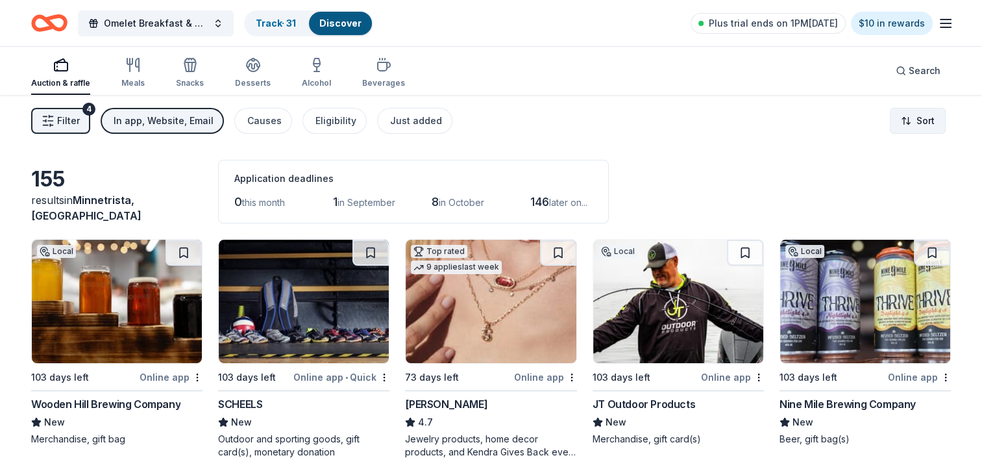
click at [927, 113] on html "Omelet Breakfast & Silent Auction Fundraiser Track · 31 Discover Plus trial end…" at bounding box center [491, 230] width 982 height 460
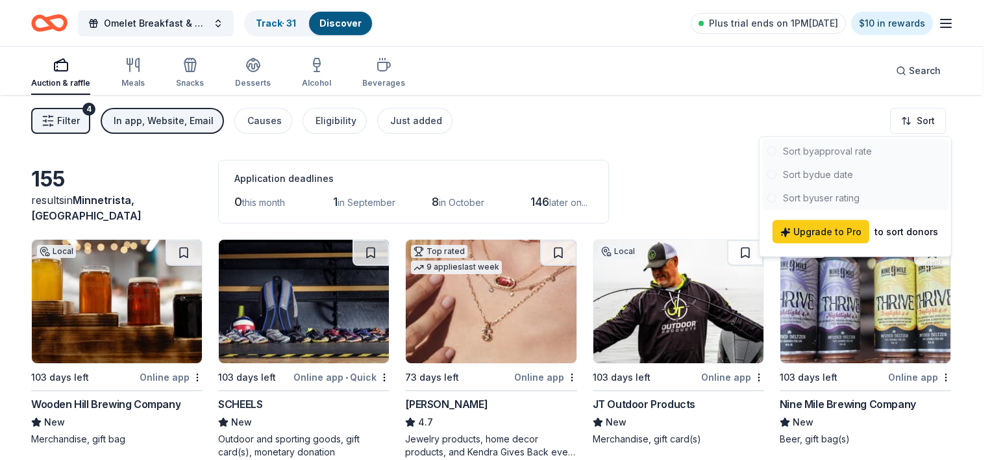
click at [647, 198] on html "Omelet Breakfast & Silent Auction Fundraiser Track · 31 Discover Plus trial end…" at bounding box center [496, 230] width 992 height 460
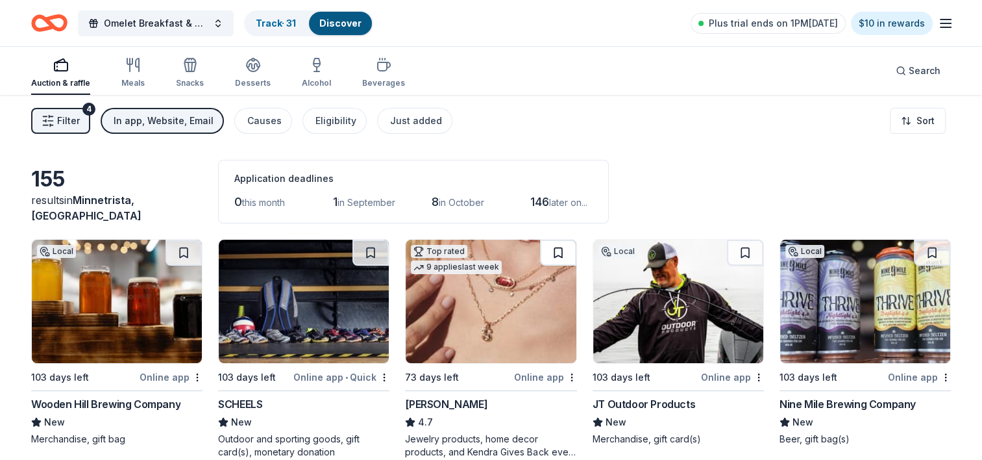
click at [560, 250] on button at bounding box center [558, 253] width 36 height 26
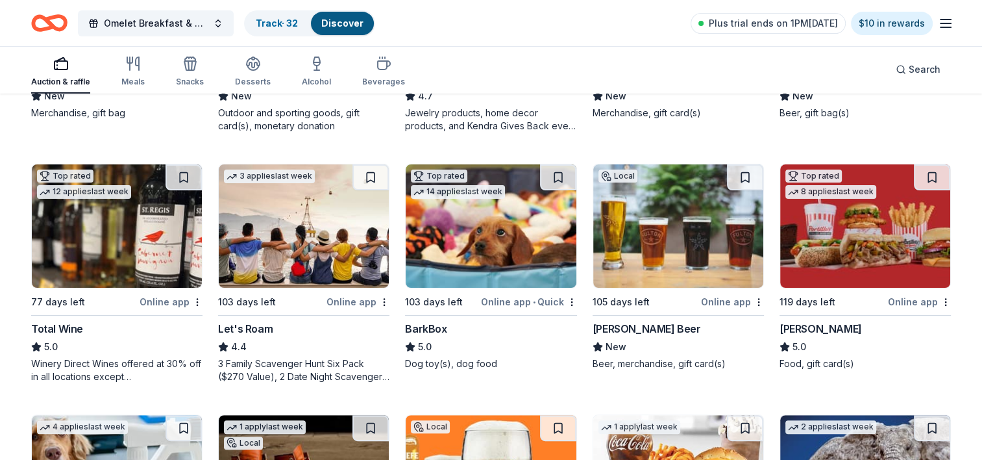
scroll to position [335, 0]
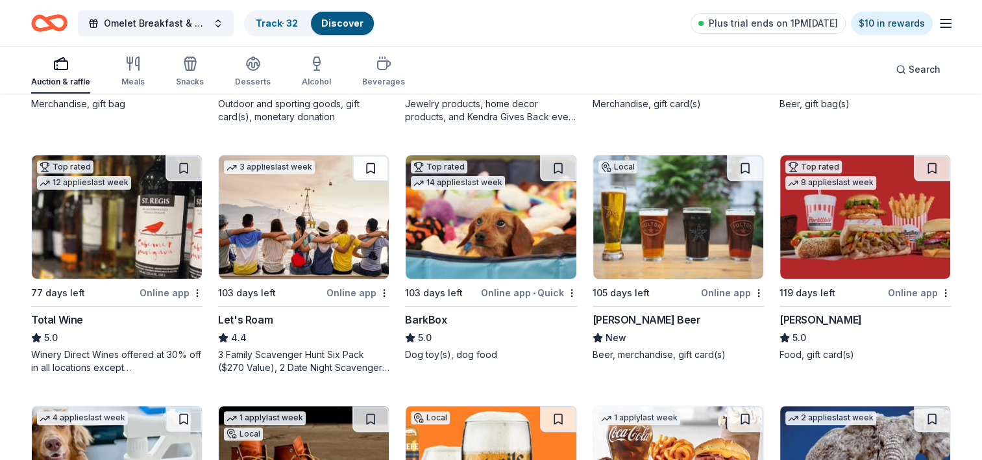
click at [371, 166] on button at bounding box center [371, 168] width 36 height 26
click at [186, 163] on button at bounding box center [184, 168] width 36 height 26
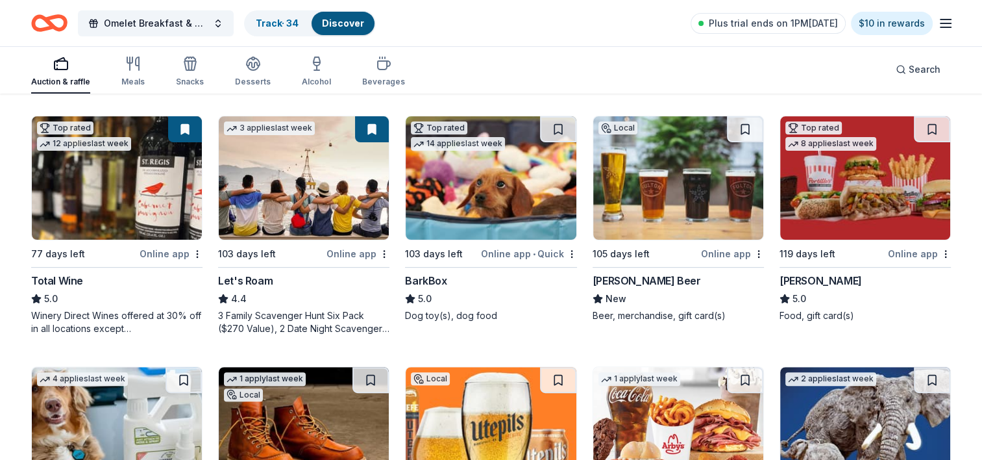
scroll to position [354, 0]
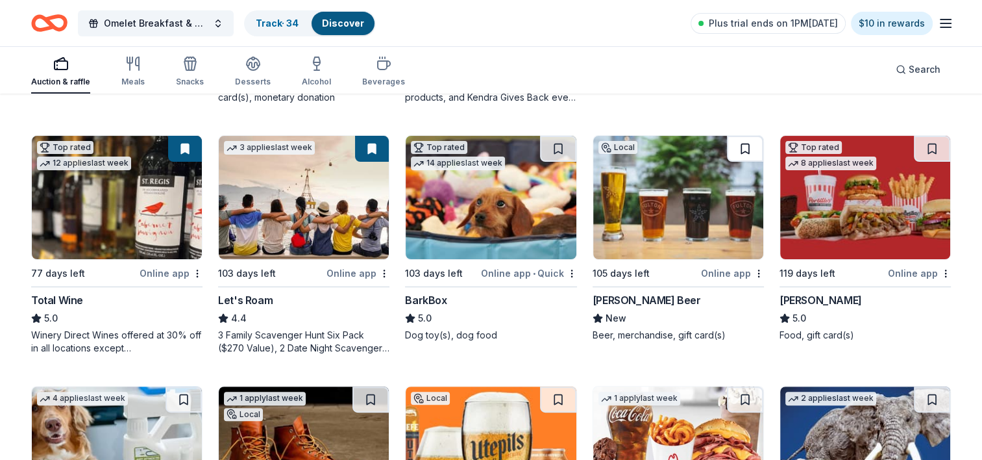
click at [747, 158] on button at bounding box center [745, 149] width 36 height 26
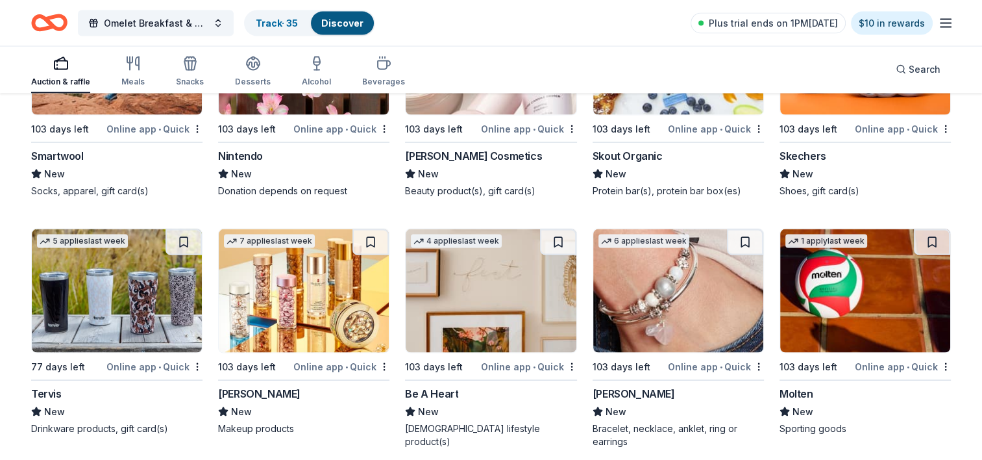
scroll to position [7473, 0]
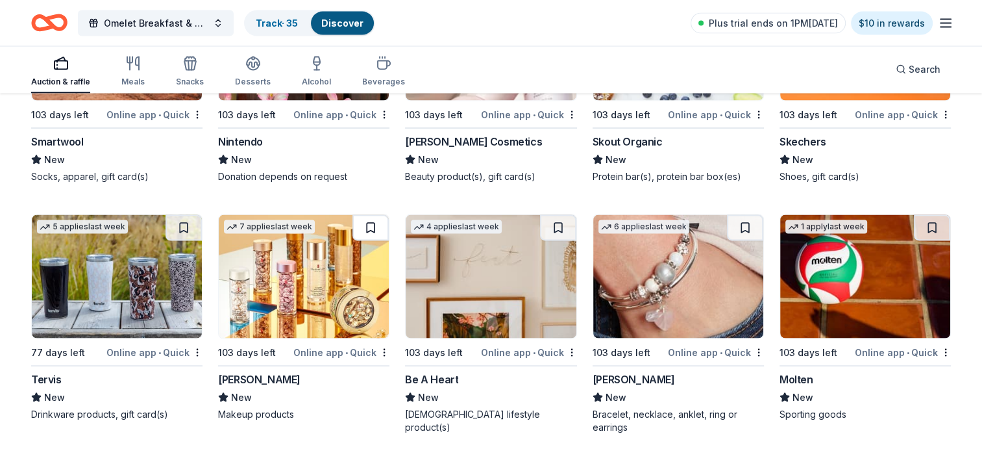
click at [375, 230] on button at bounding box center [371, 228] width 36 height 26
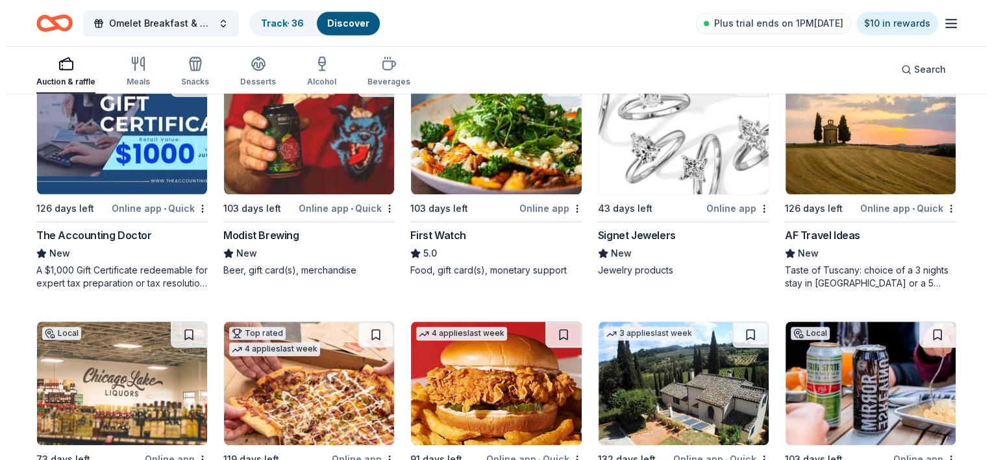
scroll to position [0, 0]
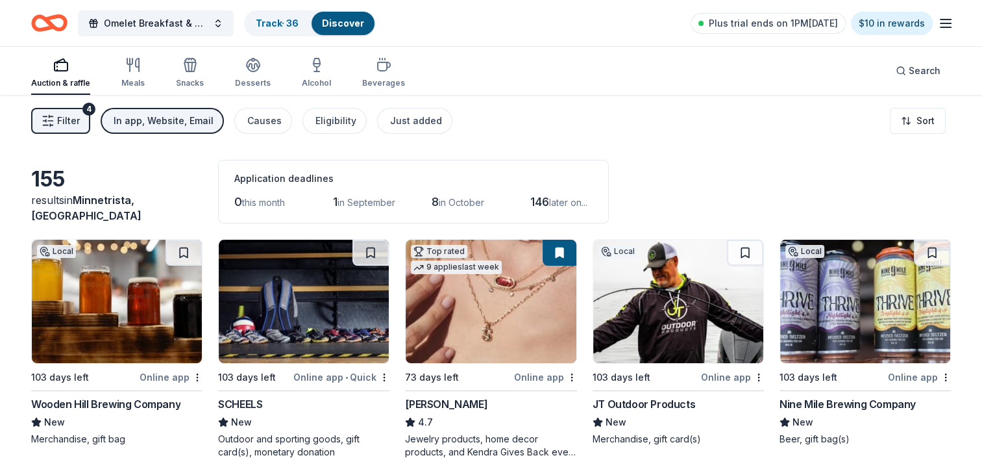
click at [29, 129] on div "Filter 4 In app, Website, Email Causes Eligibility Just added Sort" at bounding box center [491, 121] width 982 height 52
click at [56, 127] on button "Filter 4" at bounding box center [60, 121] width 59 height 26
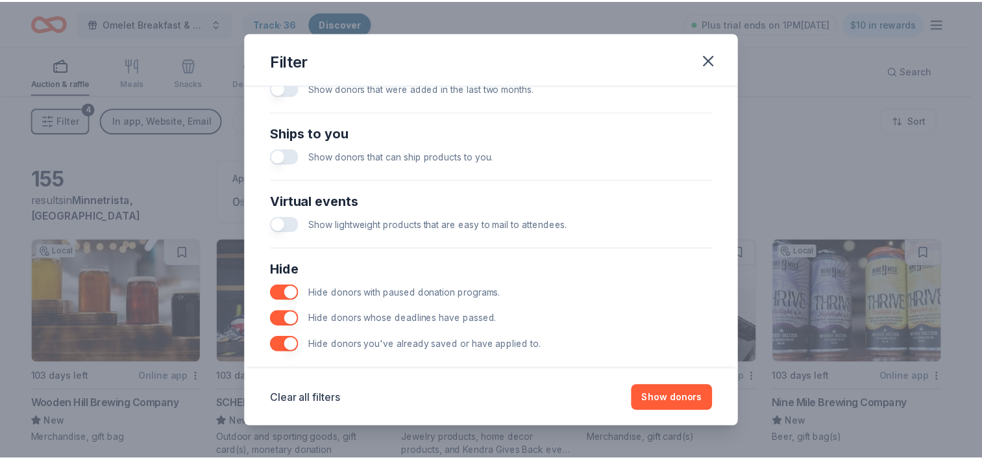
scroll to position [569, 0]
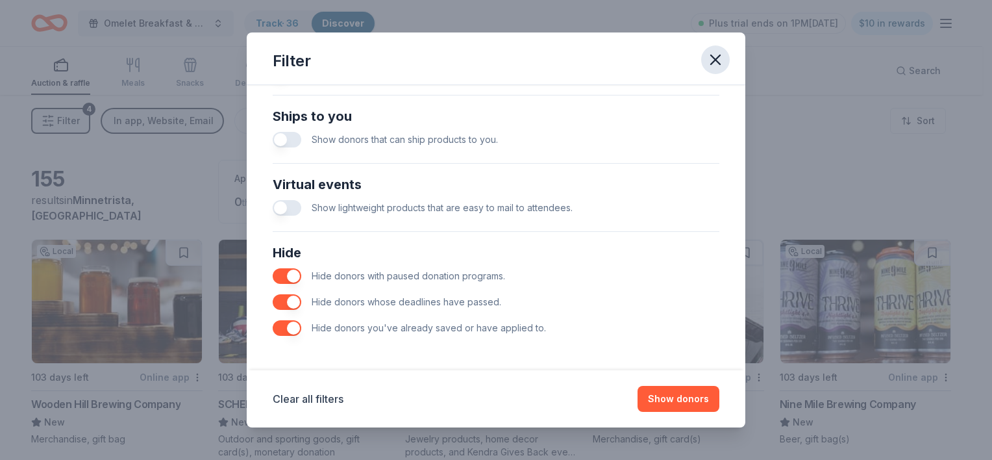
click at [715, 56] on icon "button" at bounding box center [715, 60] width 18 height 18
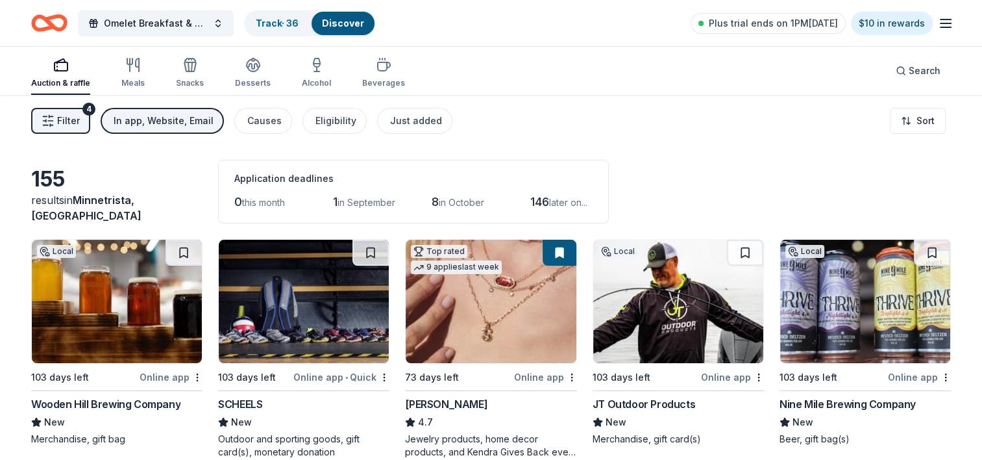
scroll to position [0, 0]
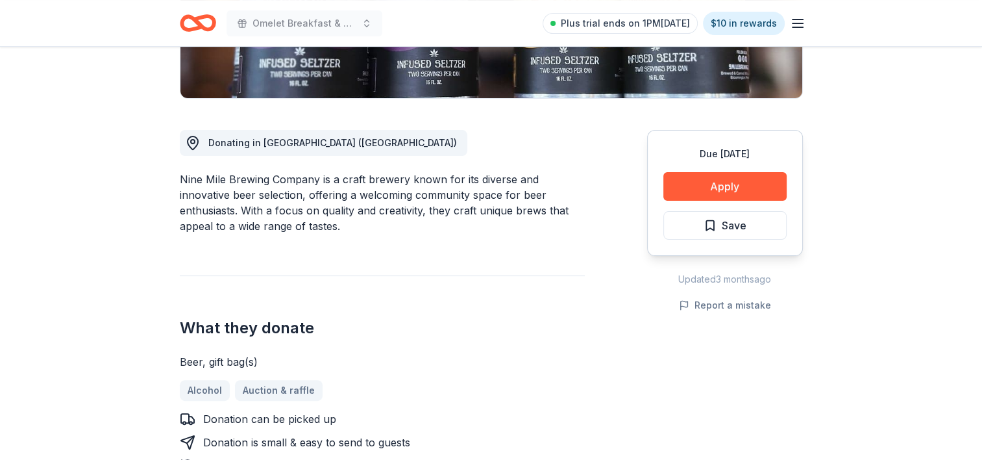
scroll to position [315, 0]
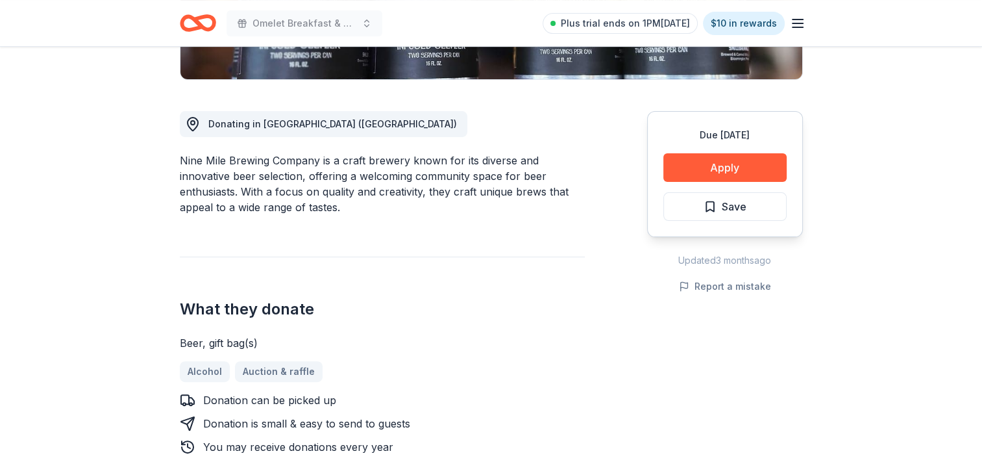
drag, startPoint x: 982, startPoint y: 142, endPoint x: 980, endPoint y: 153, distance: 11.8
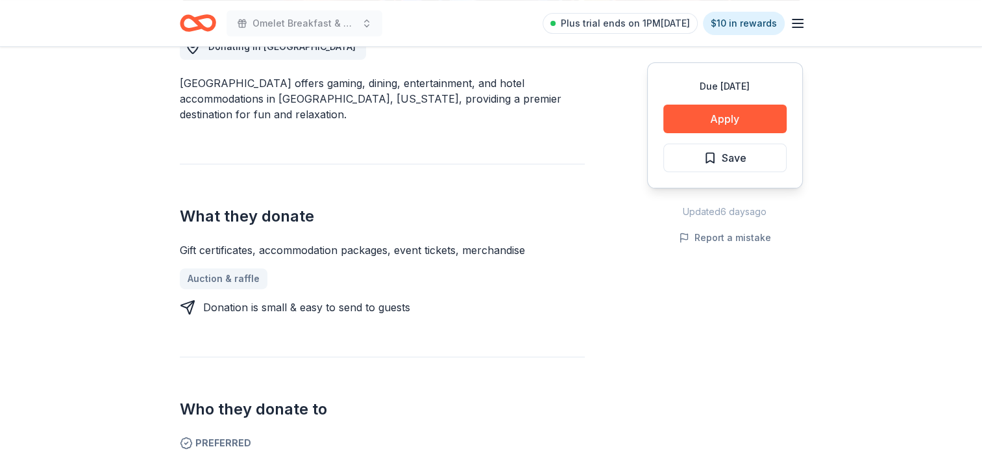
scroll to position [423, 0]
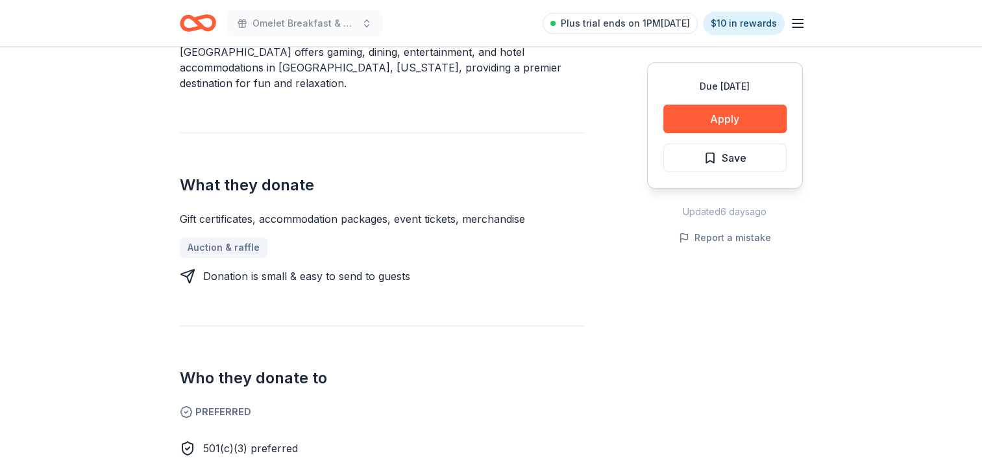
drag, startPoint x: 528, startPoint y: 217, endPoint x: 475, endPoint y: 218, distance: 53.3
click at [475, 218] on div "Gift certificates, accommodation packages, event tickets, merchandise" at bounding box center [382, 219] width 405 height 16
click at [473, 218] on div "Gift certificates, accommodation packages, event tickets, merchandise" at bounding box center [382, 219] width 405 height 16
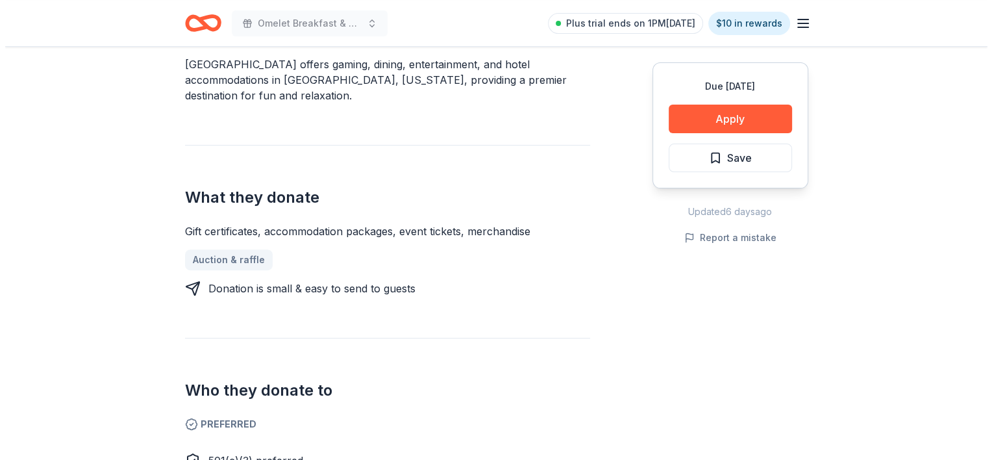
scroll to position [421, 0]
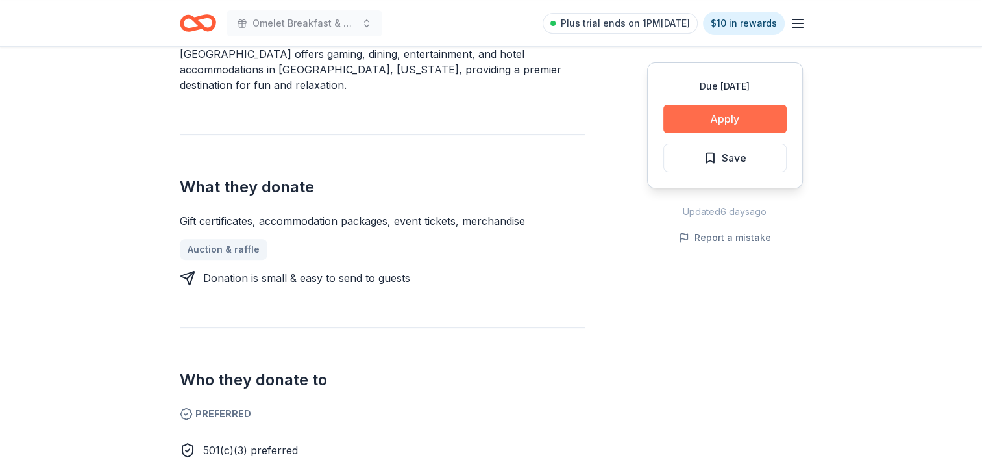
click at [745, 112] on button "Apply" at bounding box center [724, 119] width 123 height 29
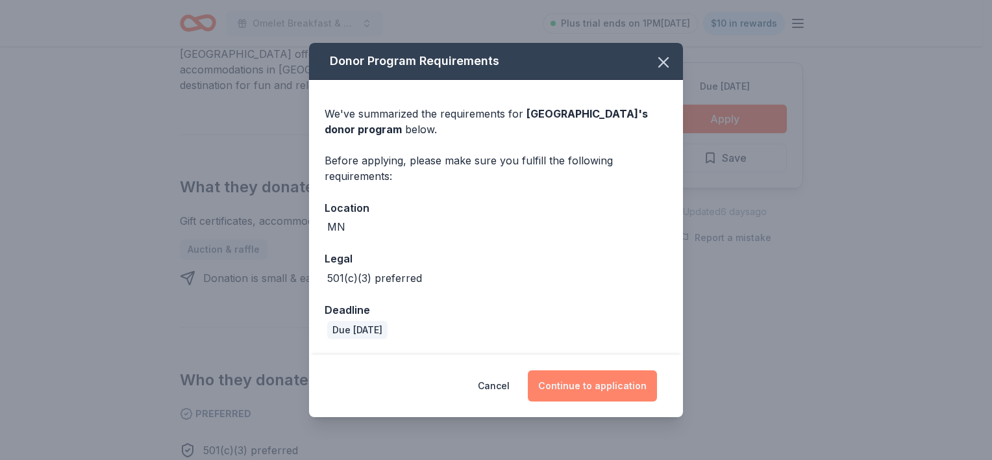
click at [574, 380] on button "Continue to application" at bounding box center [592, 385] width 129 height 31
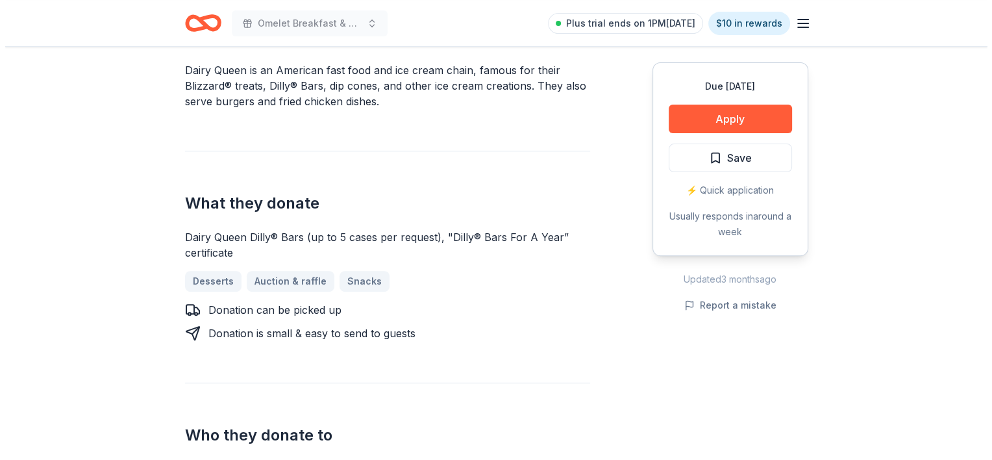
scroll to position [408, 0]
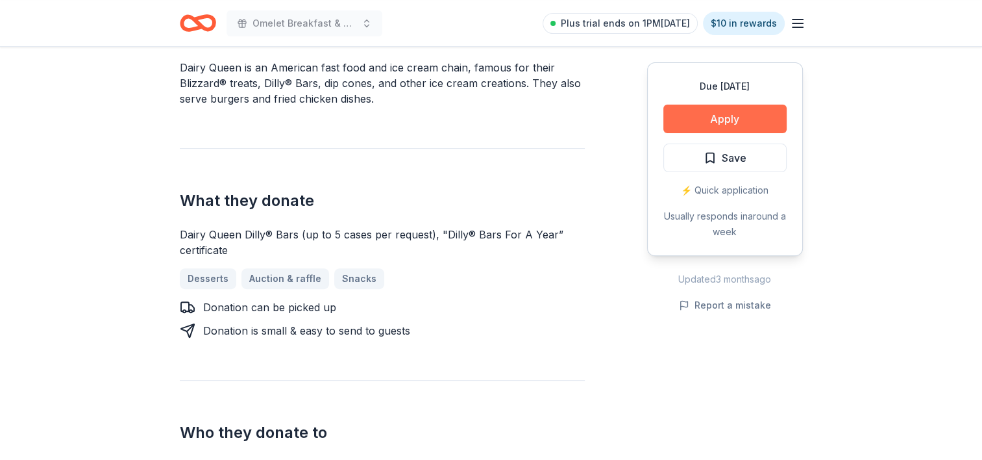
click at [758, 114] on button "Apply" at bounding box center [724, 119] width 123 height 29
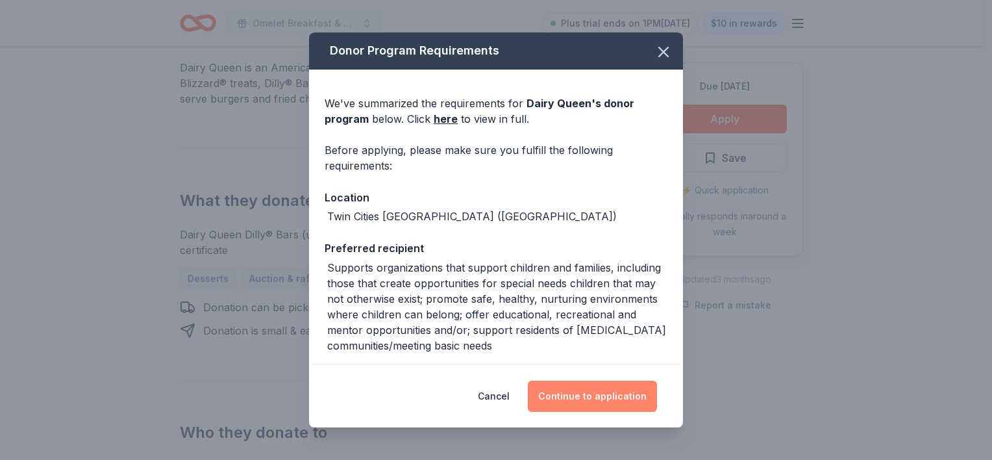
click at [599, 395] on button "Continue to application" at bounding box center [592, 395] width 129 height 31
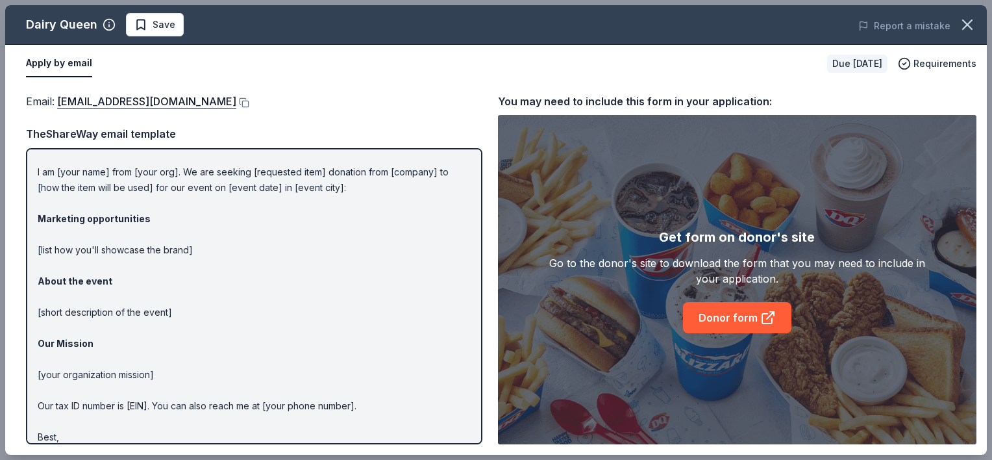
scroll to position [53, 0]
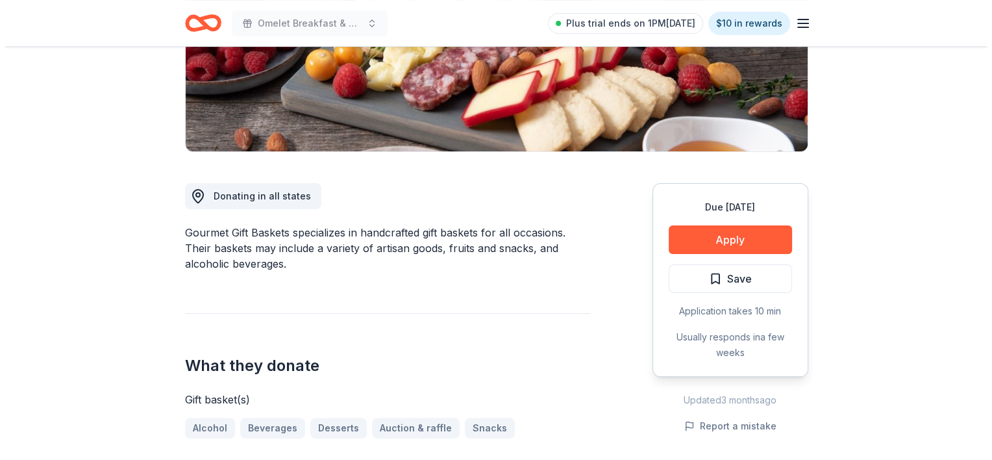
scroll to position [268, 0]
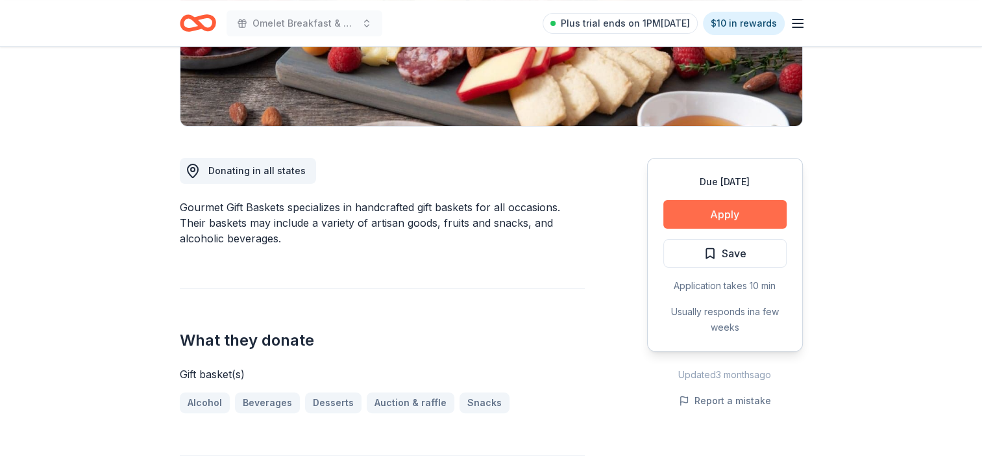
click at [721, 212] on button "Apply" at bounding box center [724, 214] width 123 height 29
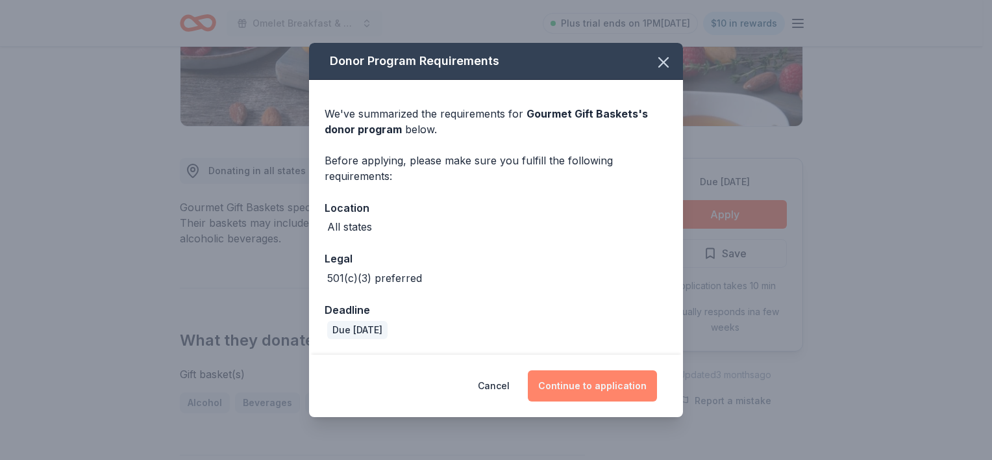
click at [611, 384] on button "Continue to application" at bounding box center [592, 385] width 129 height 31
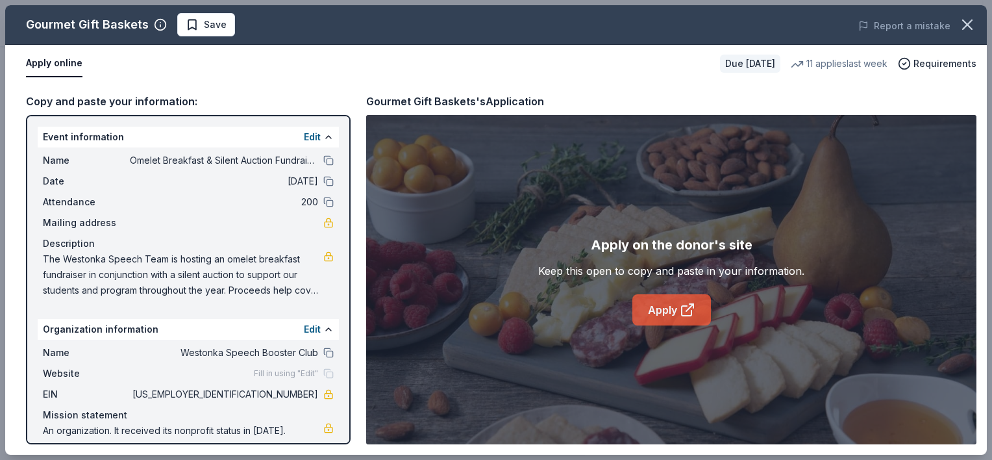
click at [687, 306] on icon at bounding box center [688, 310] width 16 height 16
click at [296, 391] on span "81-4151578" at bounding box center [224, 394] width 188 height 16
click at [296, 391] on span "[US_EMPLOYER_IDENTIFICATION_NUMBER]" at bounding box center [224, 394] width 188 height 16
click at [296, 391] on span "81-4151578" at bounding box center [224, 394] width 188 height 16
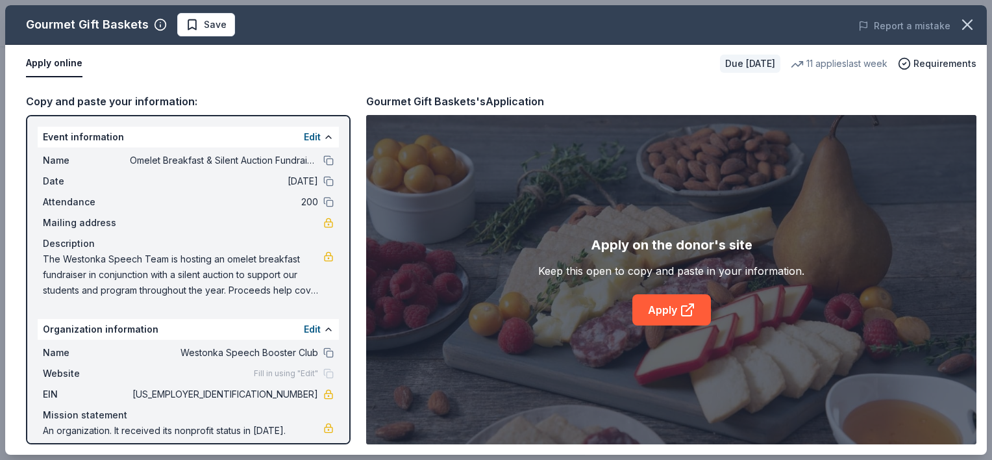
drag, startPoint x: 259, startPoint y: 395, endPoint x: 301, endPoint y: 391, distance: 42.3
click at [301, 391] on span "81-4151578" at bounding box center [224, 394] width 188 height 16
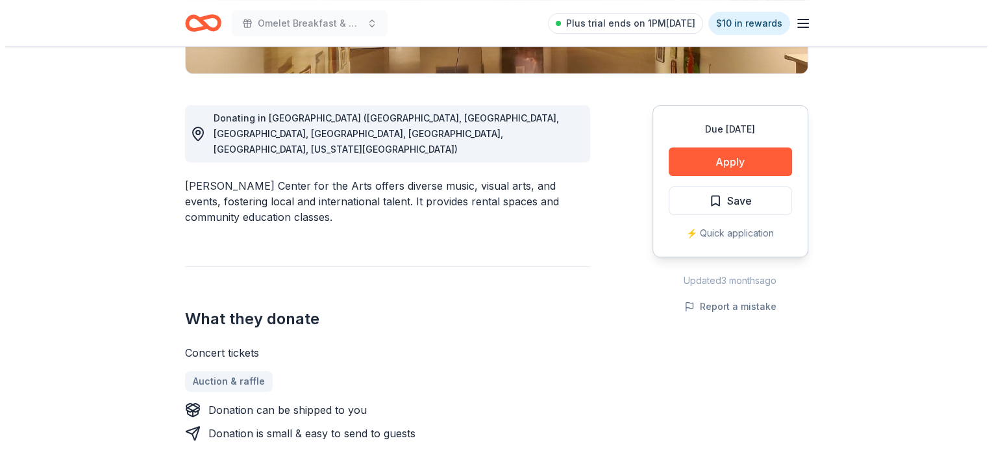
scroll to position [323, 0]
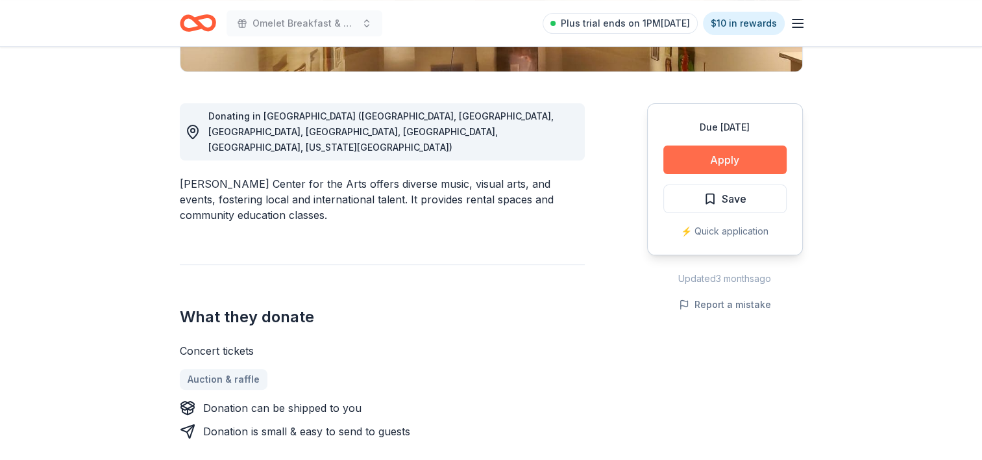
click at [693, 153] on button "Apply" at bounding box center [724, 159] width 123 height 29
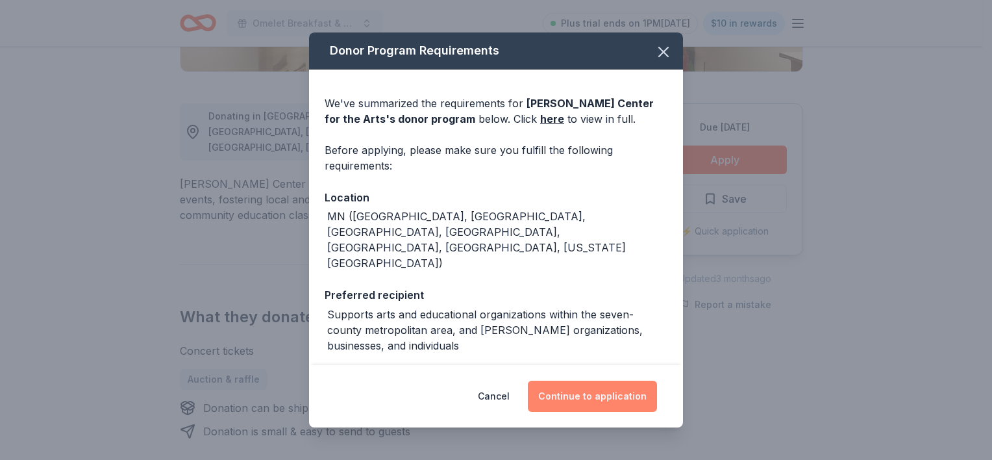
click at [576, 401] on button "Continue to application" at bounding box center [592, 395] width 129 height 31
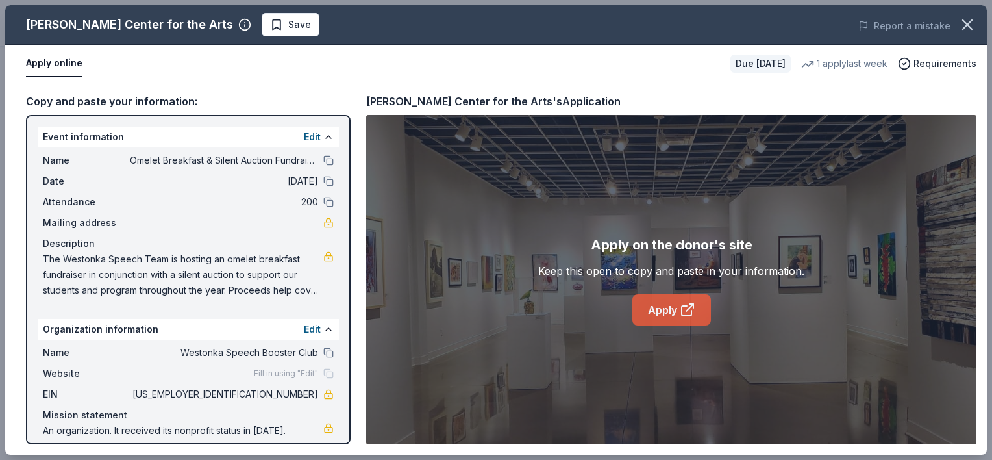
click at [658, 308] on link "Apply" at bounding box center [671, 309] width 79 height 31
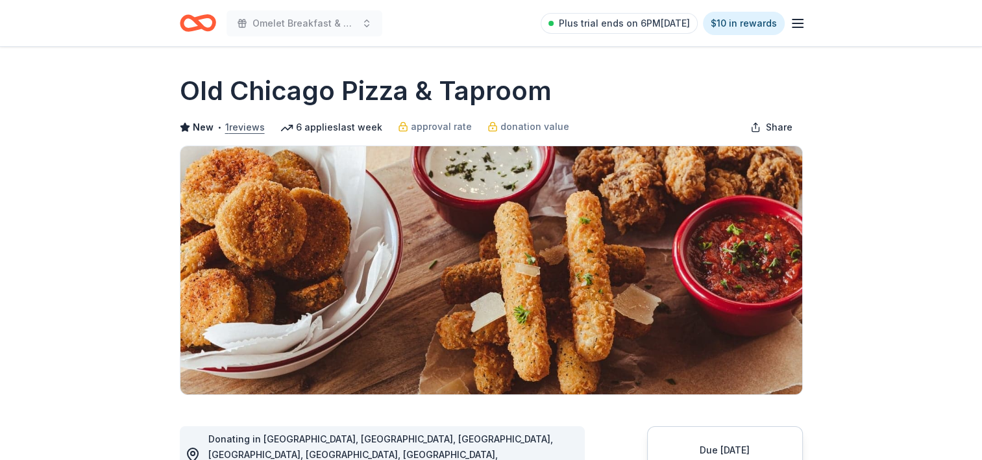
click at [254, 127] on button "1 reviews" at bounding box center [245, 127] width 40 height 16
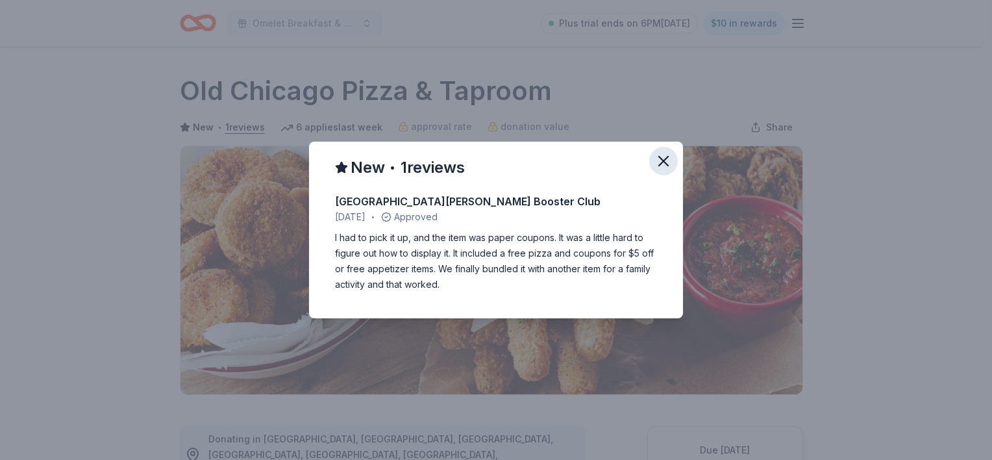
click at [664, 164] on icon "button" at bounding box center [663, 161] width 18 height 18
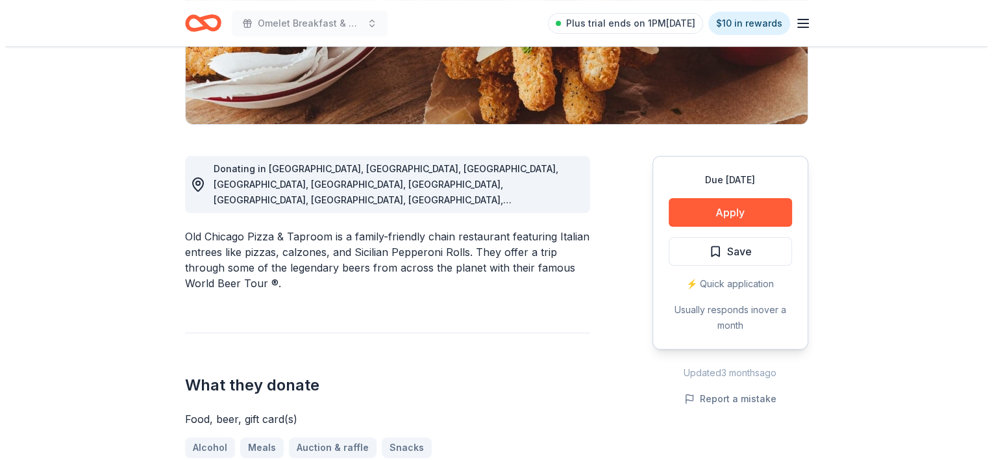
scroll to position [279, 0]
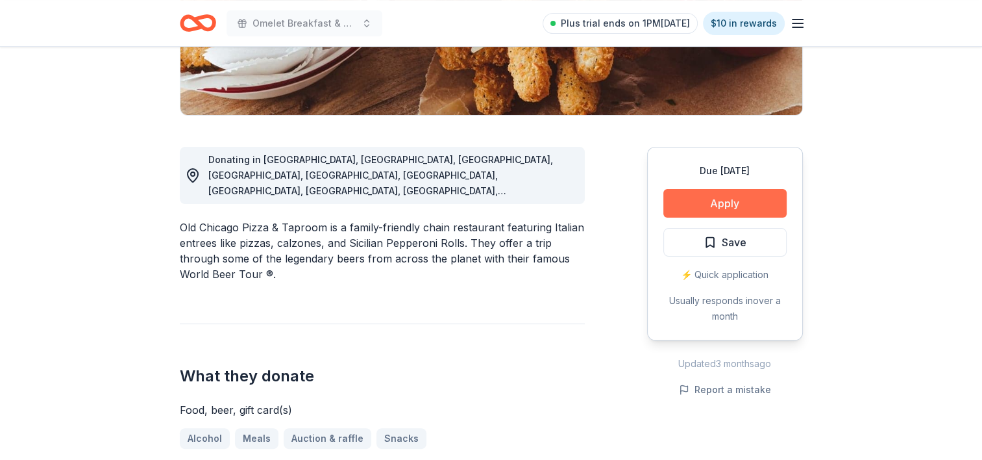
click at [723, 197] on button "Apply" at bounding box center [724, 203] width 123 height 29
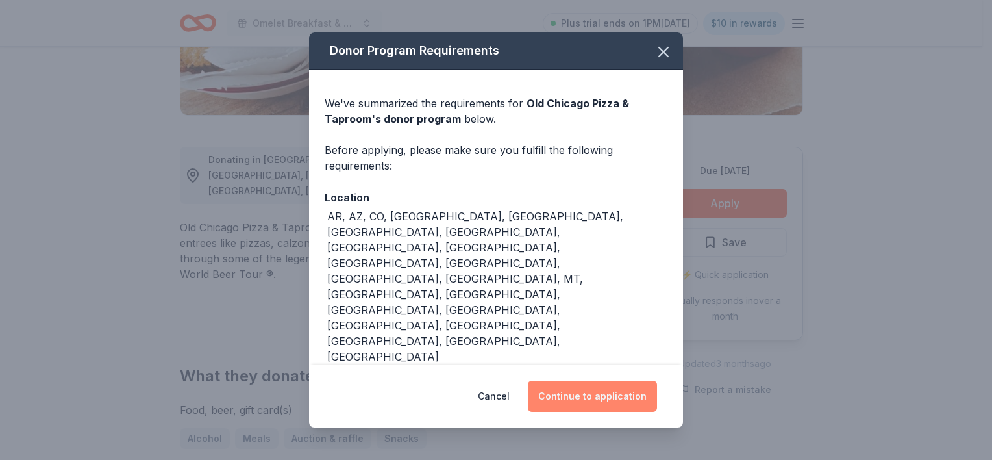
click at [641, 380] on button "Continue to application" at bounding box center [592, 395] width 129 height 31
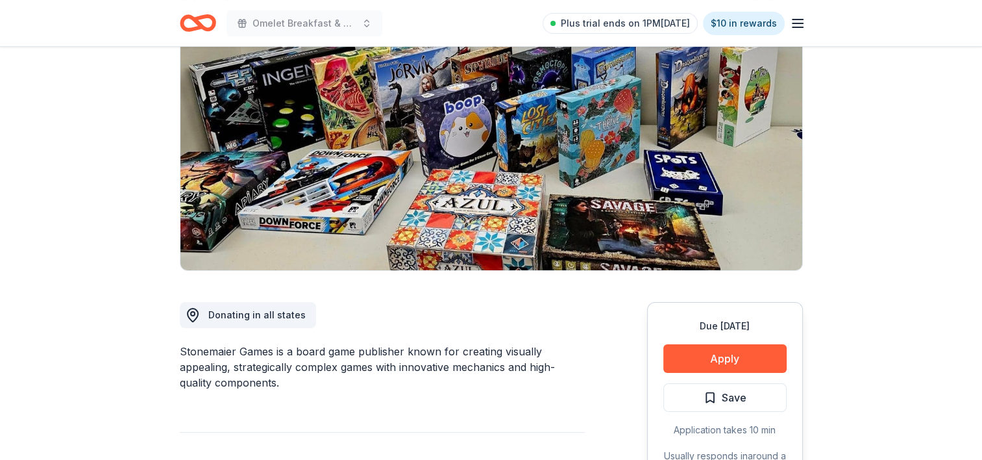
scroll to position [179, 0]
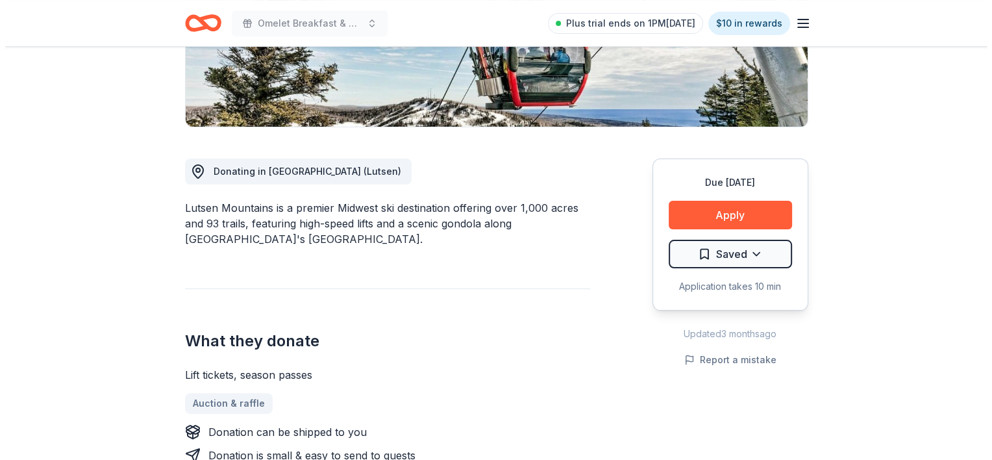
scroll to position [280, 0]
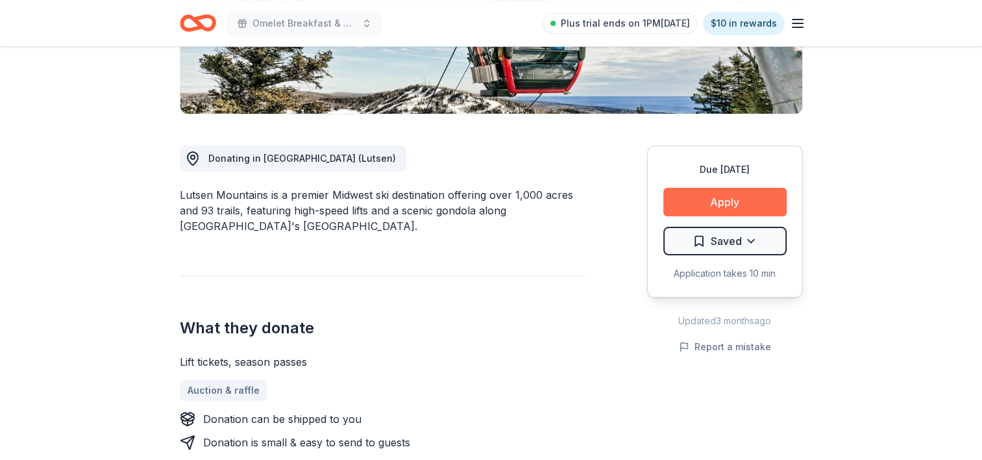
click at [697, 198] on button "Apply" at bounding box center [724, 202] width 123 height 29
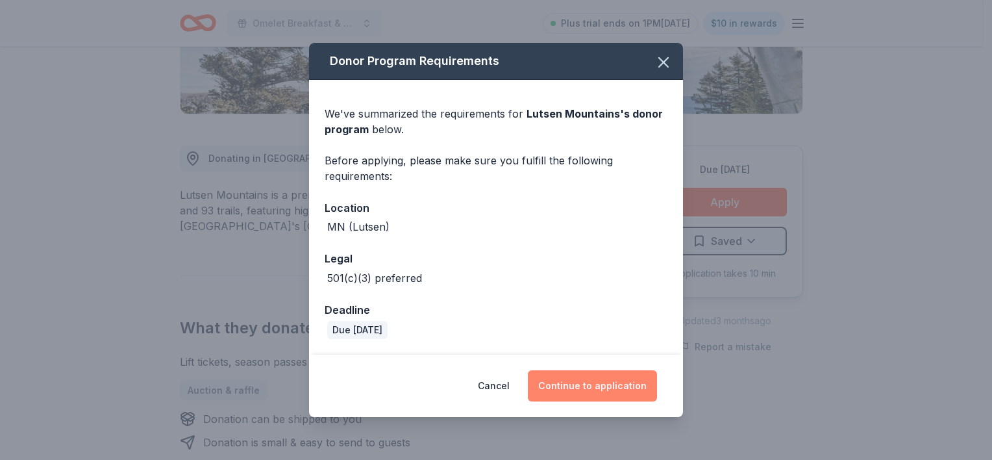
click at [589, 381] on button "Continue to application" at bounding box center [592, 385] width 129 height 31
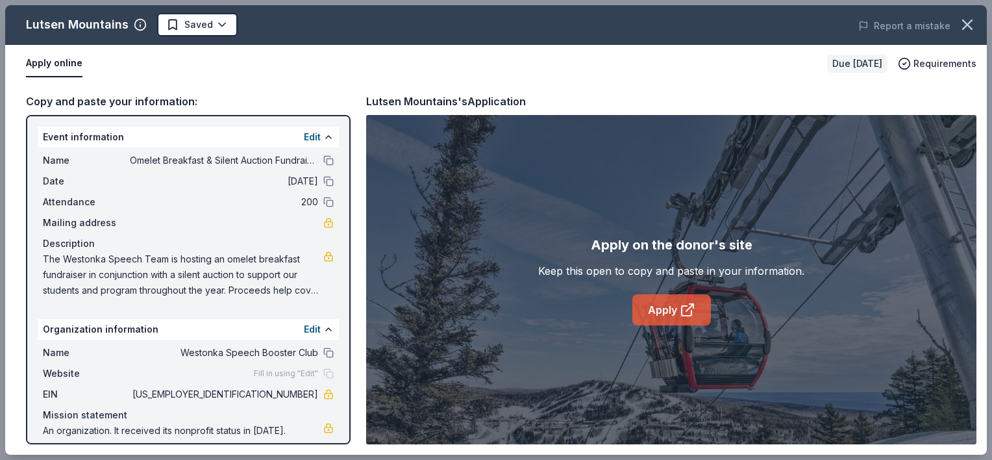
click at [663, 305] on link "Apply" at bounding box center [671, 309] width 79 height 31
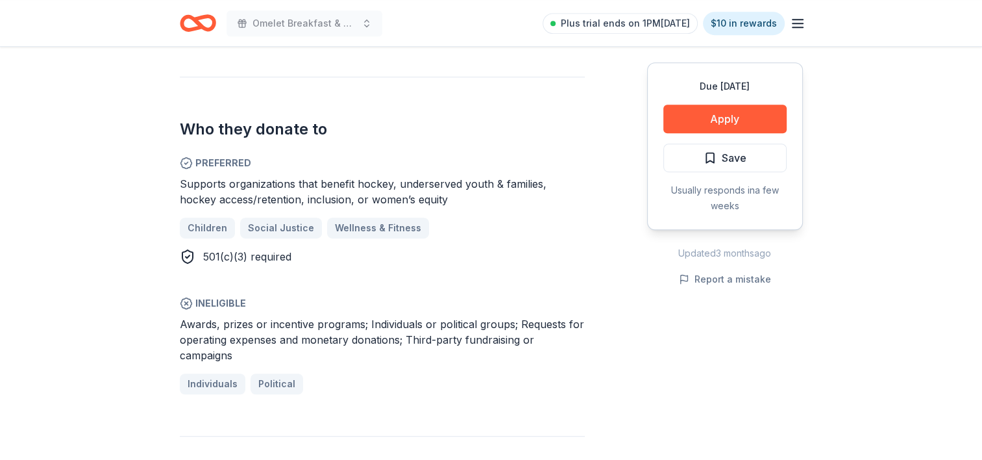
scroll to position [732, 0]
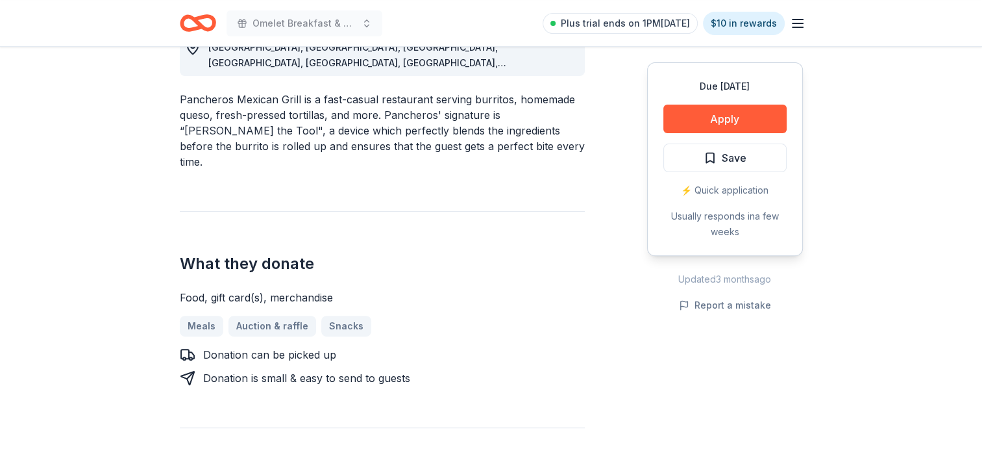
scroll to position [409, 0]
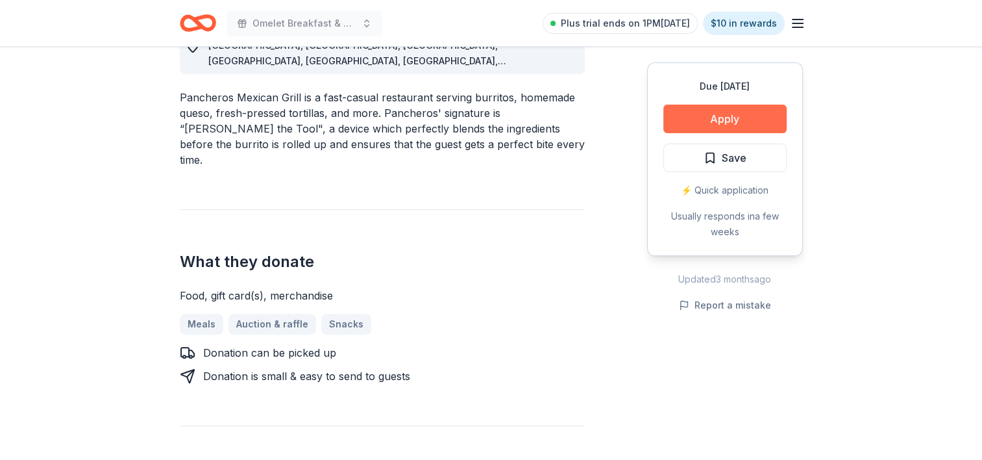
click at [706, 112] on button "Apply" at bounding box center [724, 119] width 123 height 29
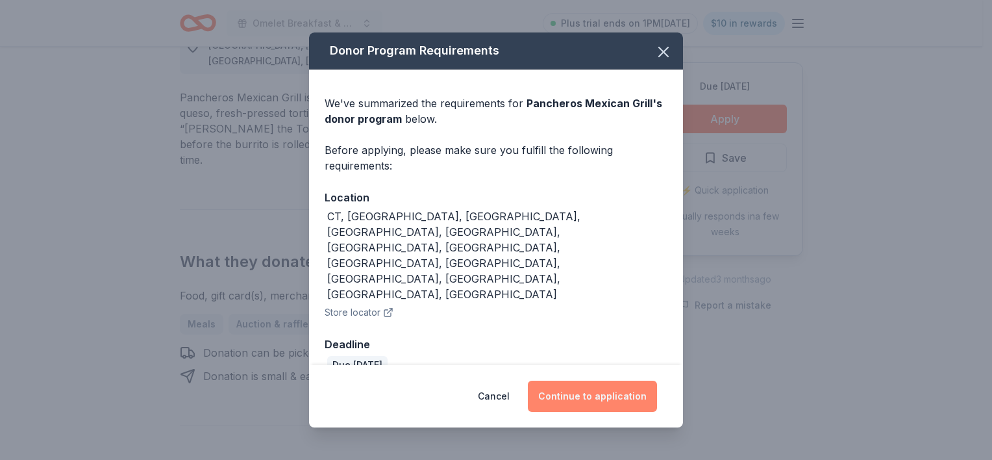
click at [579, 380] on button "Continue to application" at bounding box center [592, 395] width 129 height 31
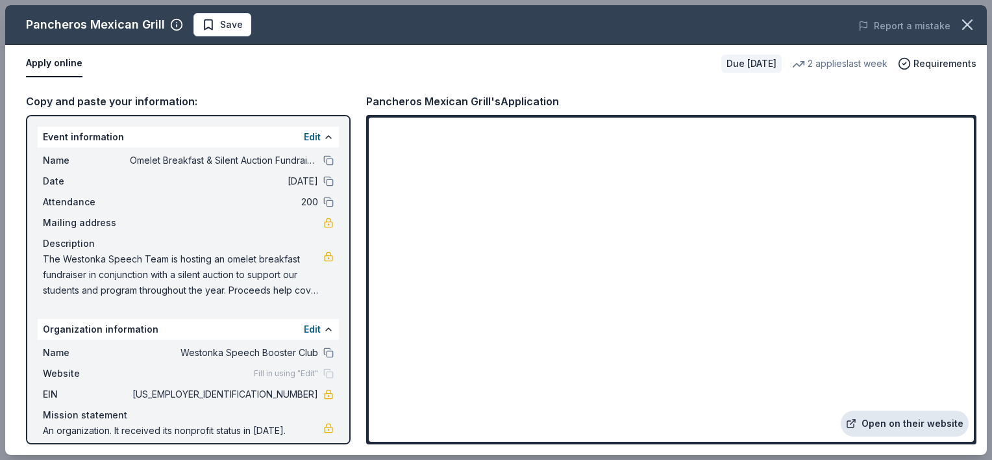
click at [913, 421] on link "Open on their website" at bounding box center [905, 423] width 128 height 26
click at [965, 27] on icon "button" at bounding box center [967, 24] width 9 height 9
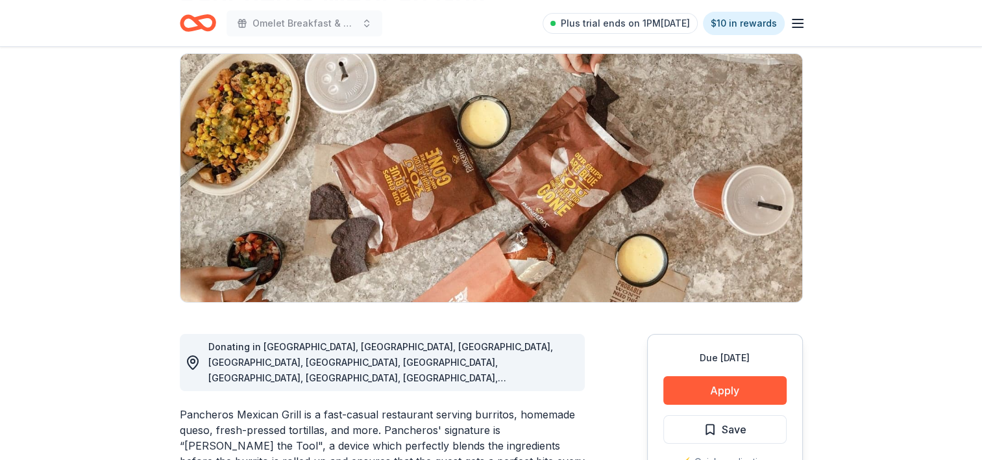
scroll to position [0, 0]
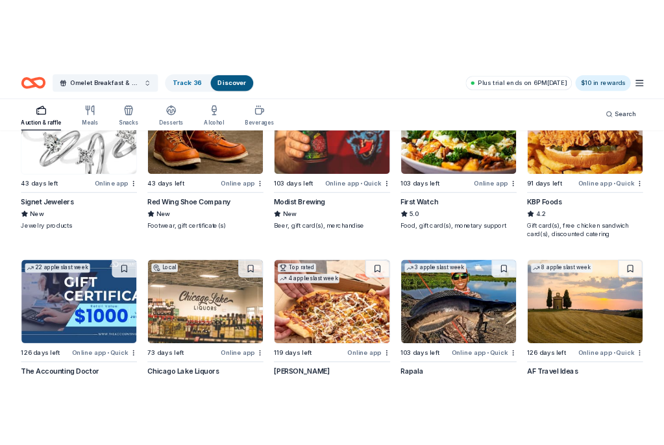
scroll to position [812, 0]
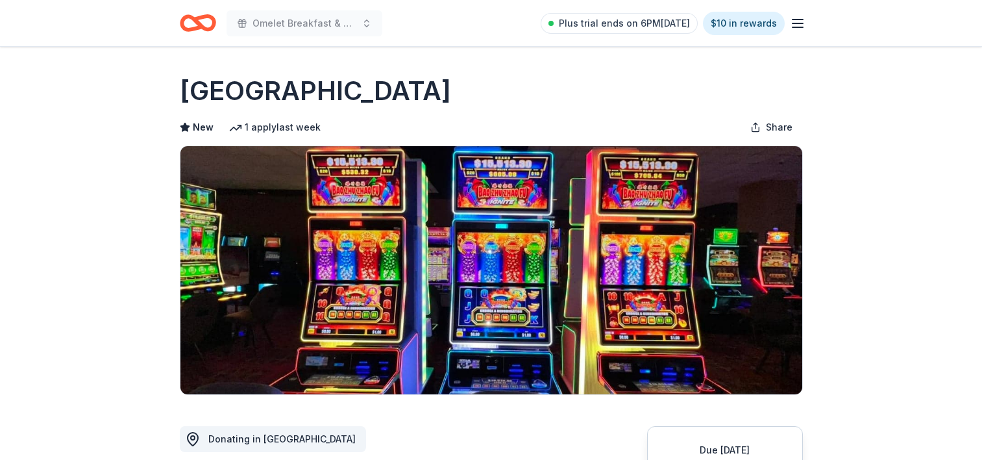
scroll to position [421, 0]
